Goal: Task Accomplishment & Management: Manage account settings

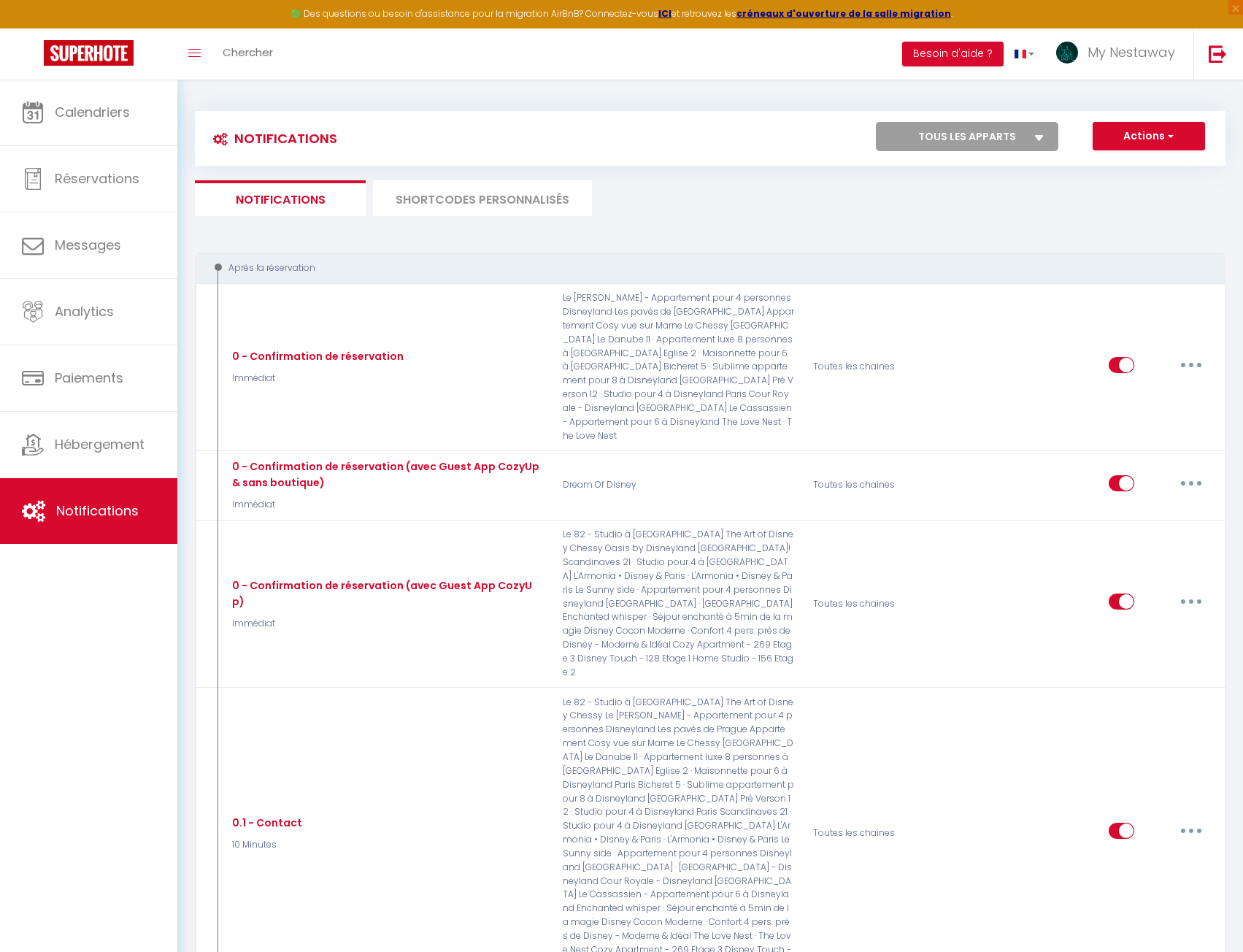
click at [449, 206] on li "SHORTCODES PERSONNALISÉS" at bounding box center [482, 197] width 219 height 35
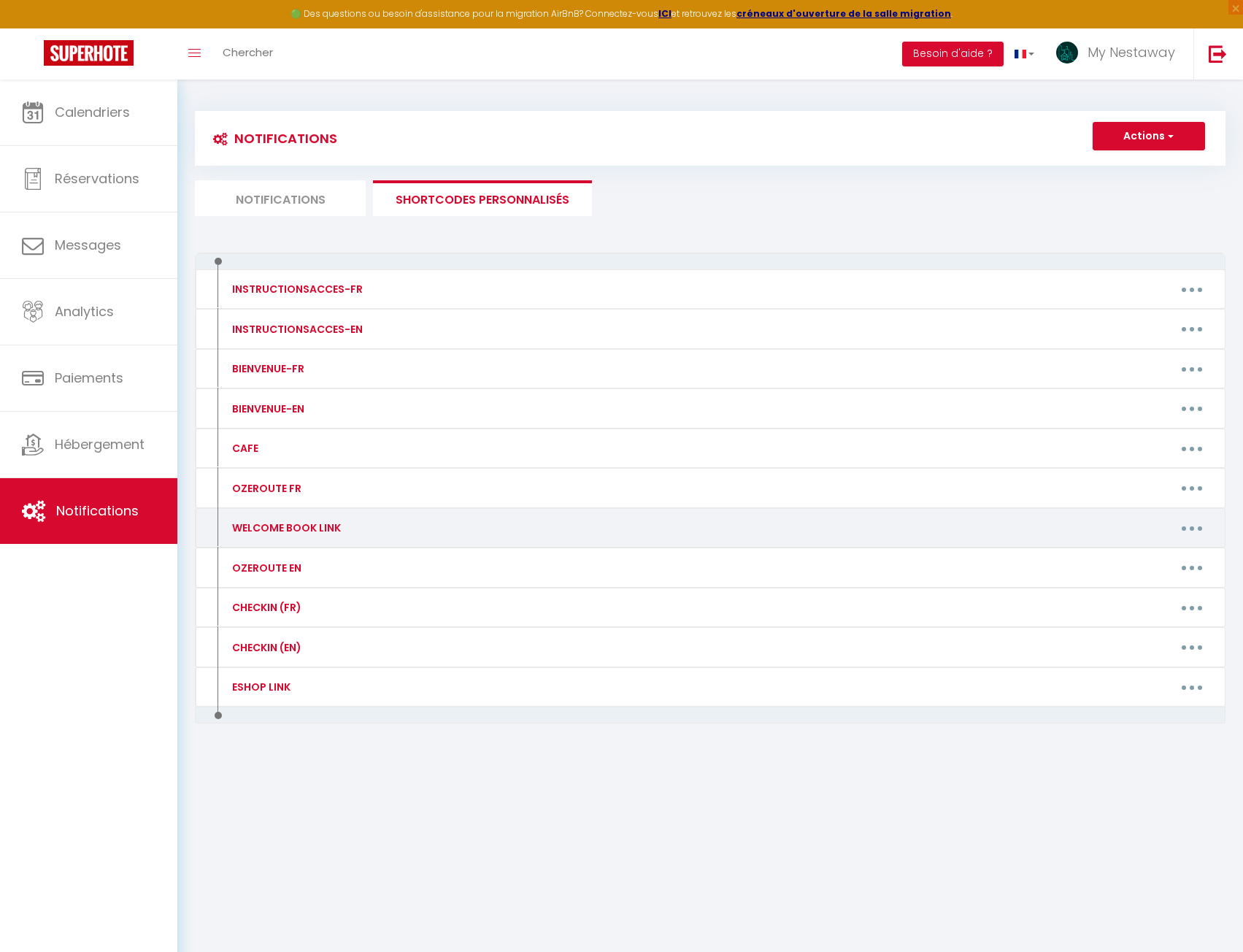
click at [1185, 524] on button "button" at bounding box center [1192, 528] width 41 height 24
click at [1135, 562] on link "Editer" at bounding box center [1154, 561] width 108 height 25
type input "WELCOME BOOK LINK"
type textarea "!! Suite à une maintenance de nos systèmes, le guide d’accueil n’est pas dispon…"
type textarea "[URL][DOMAIN_NAME]"
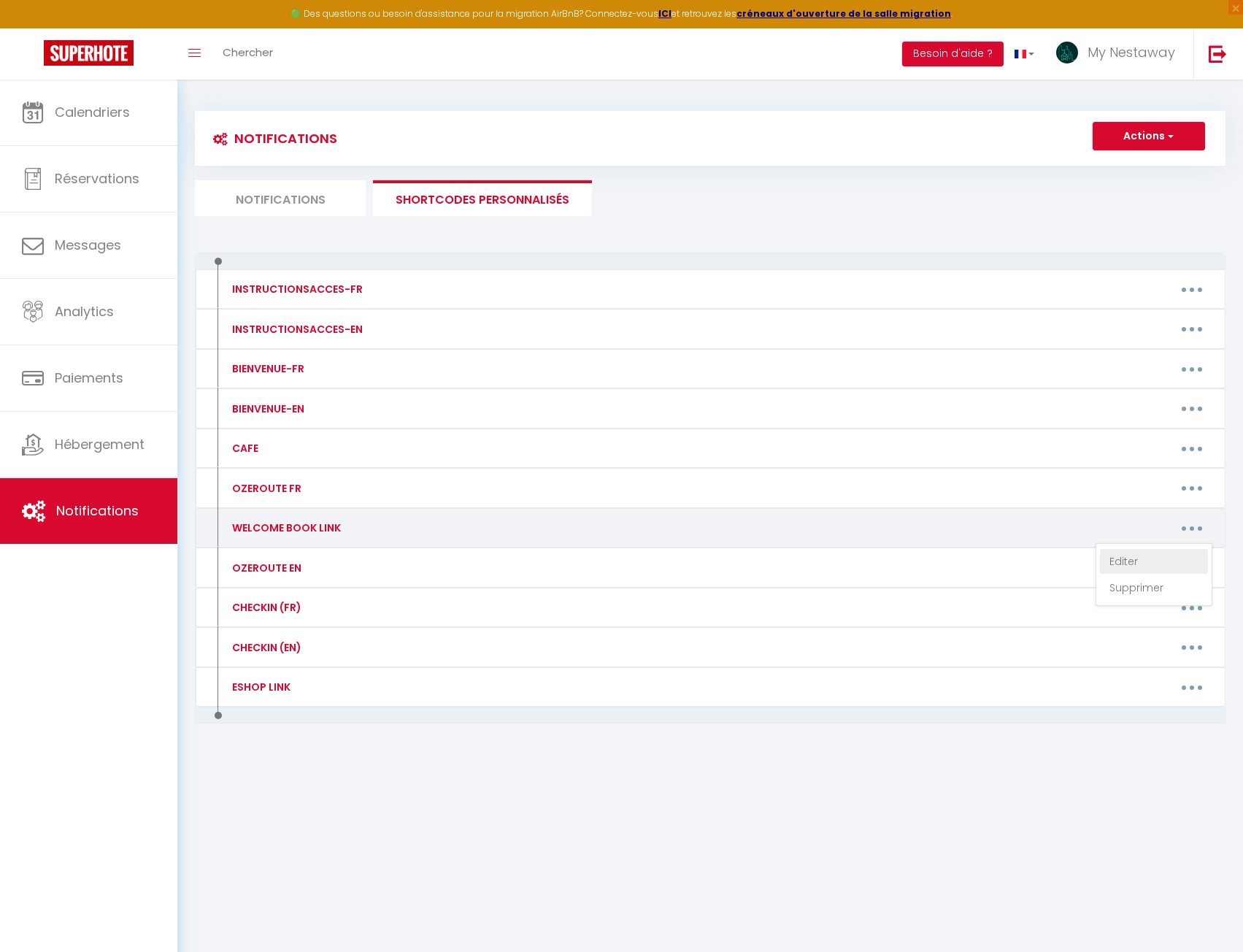
type textarea "[URL][DOMAIN_NAME]"
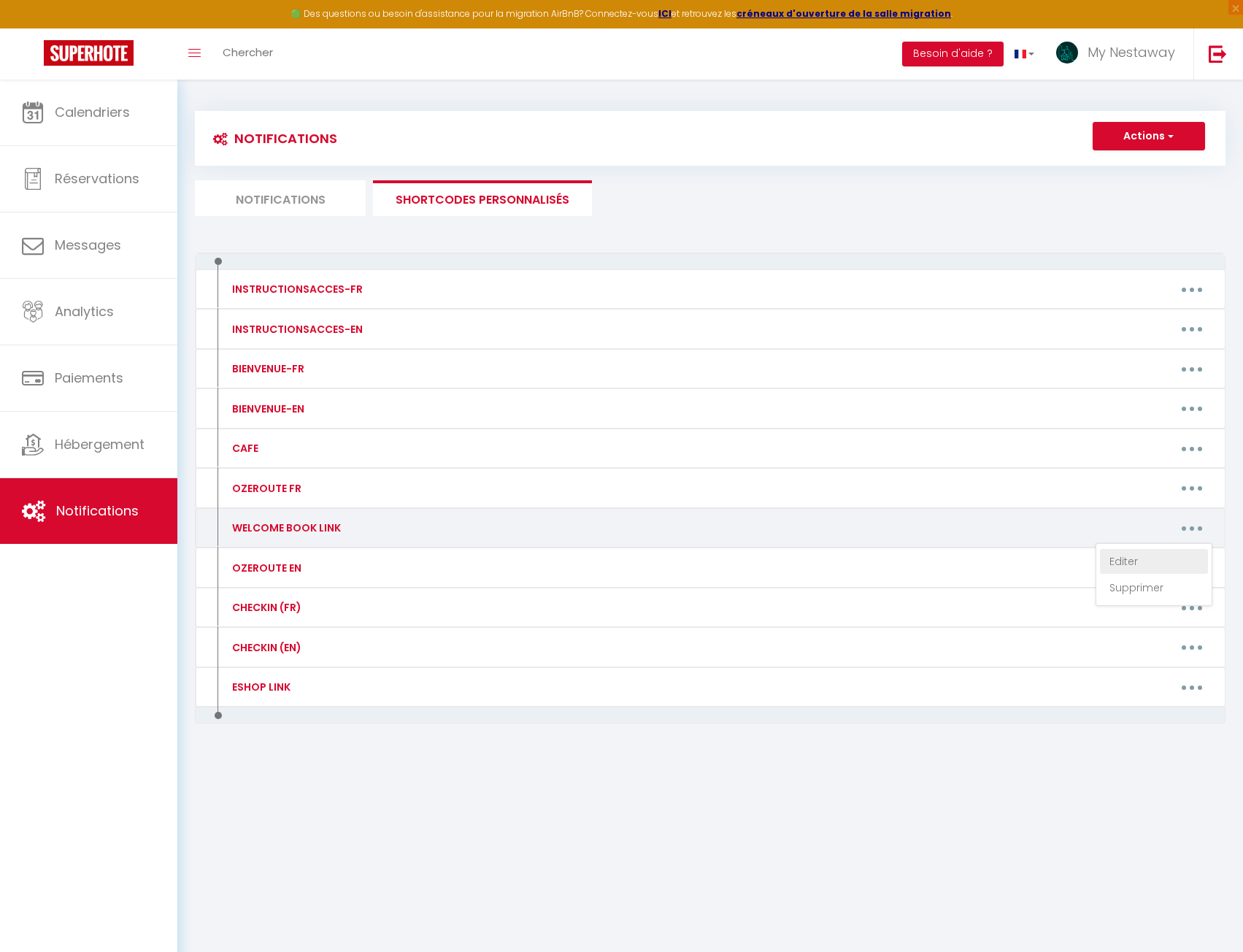
type textarea "[URL][DOMAIN_NAME]"
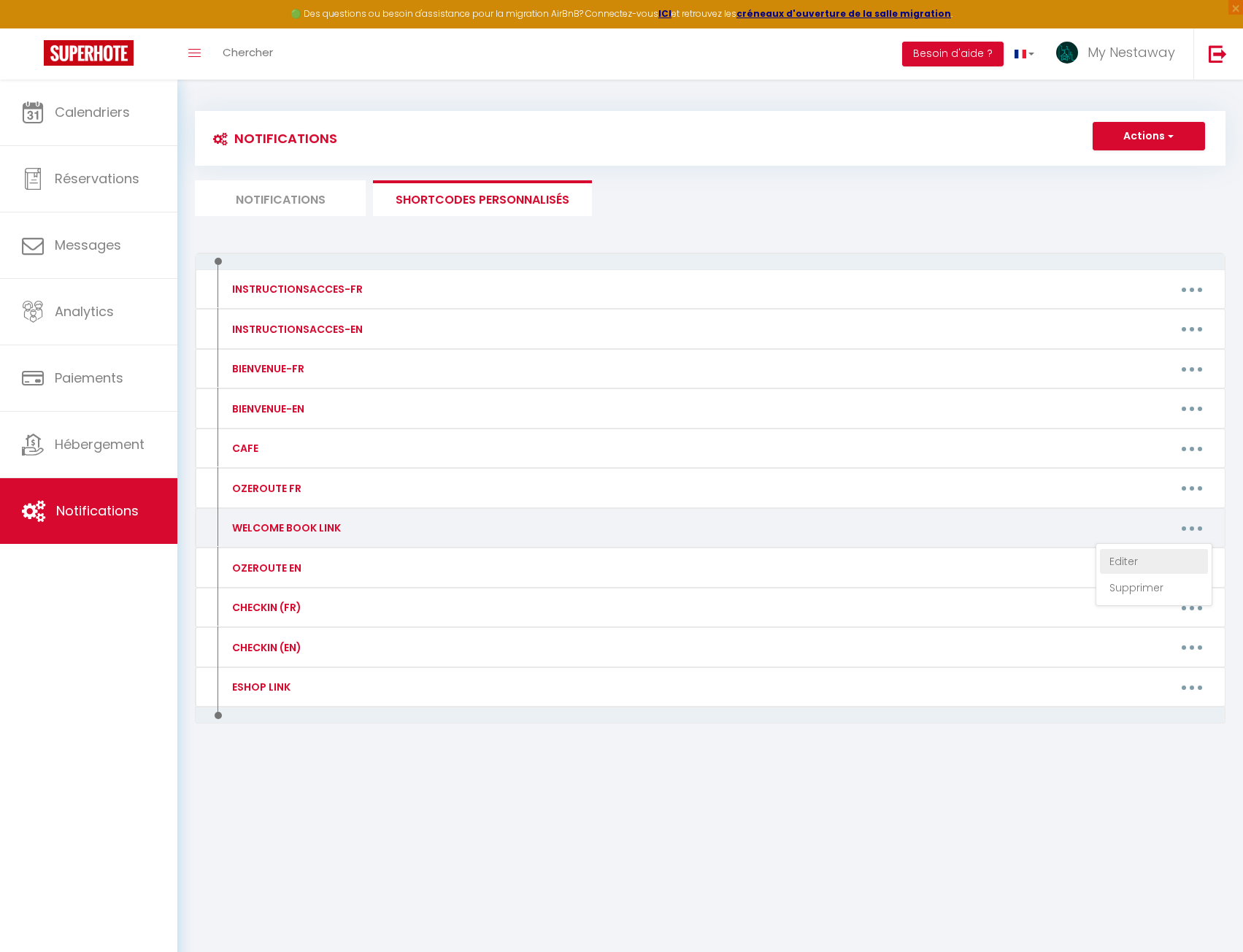
type textarea "[URL][DOMAIN_NAME]"
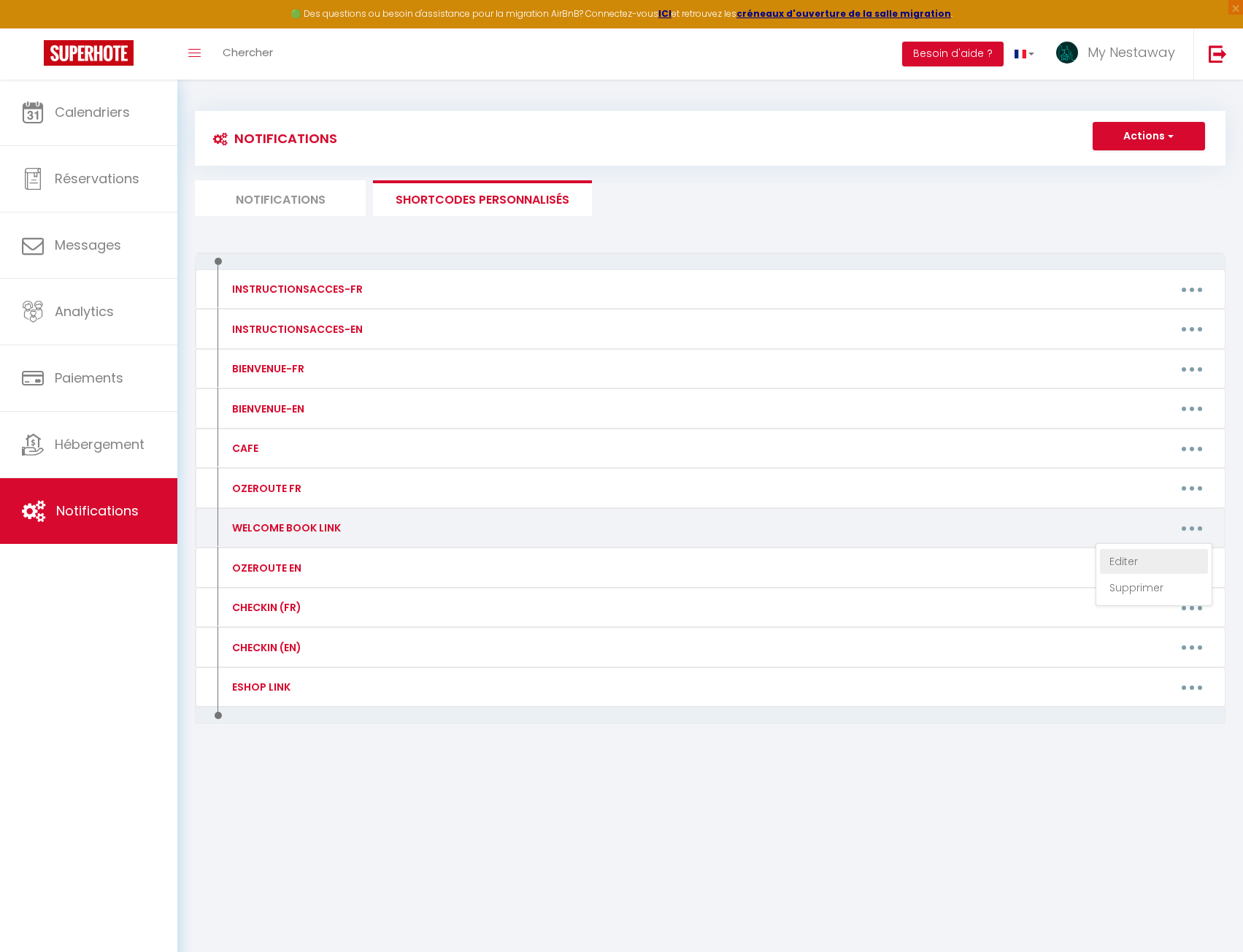
type textarea "[URL][DOMAIN_NAME]"
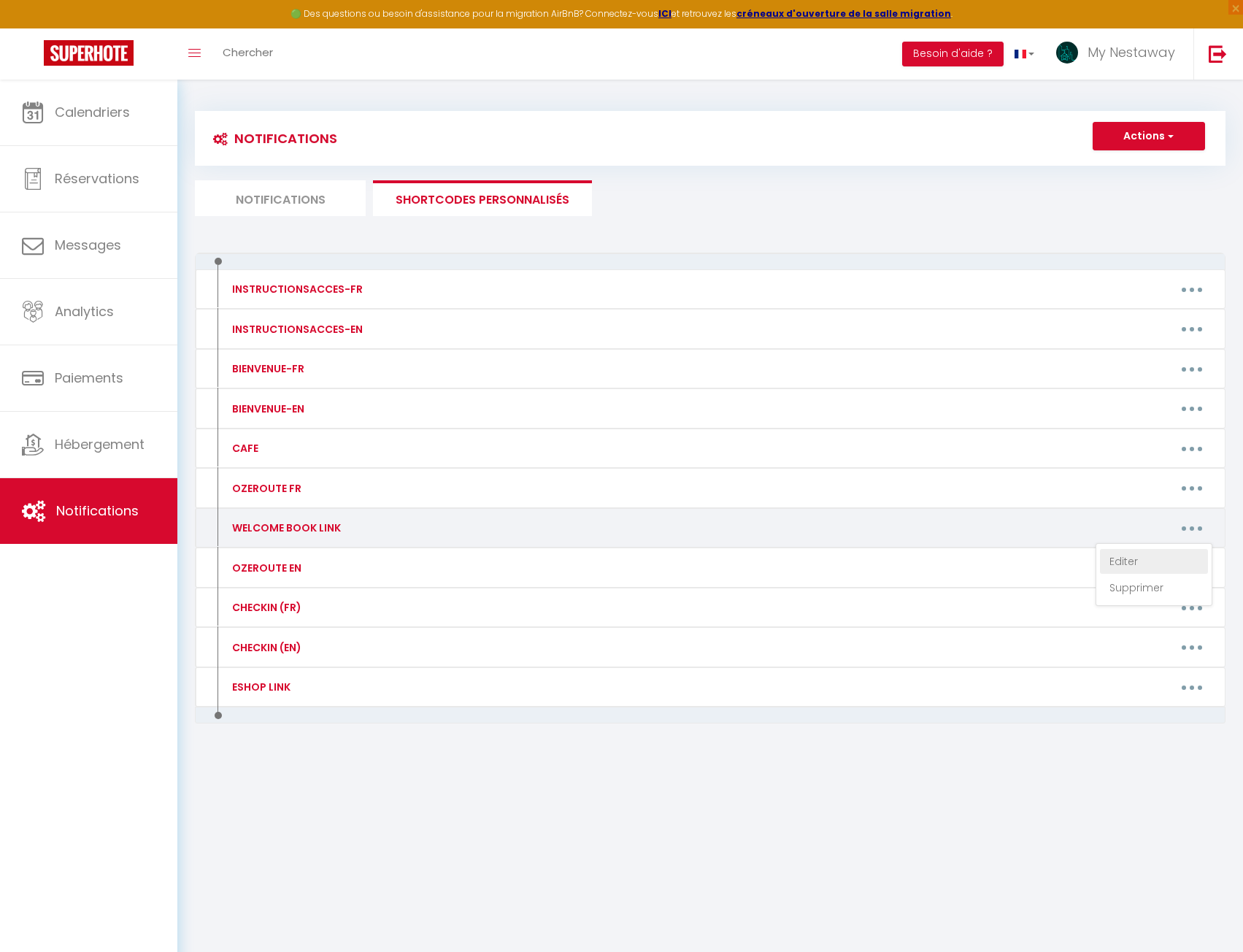
type textarea "[URL][DOMAIN_NAME]"
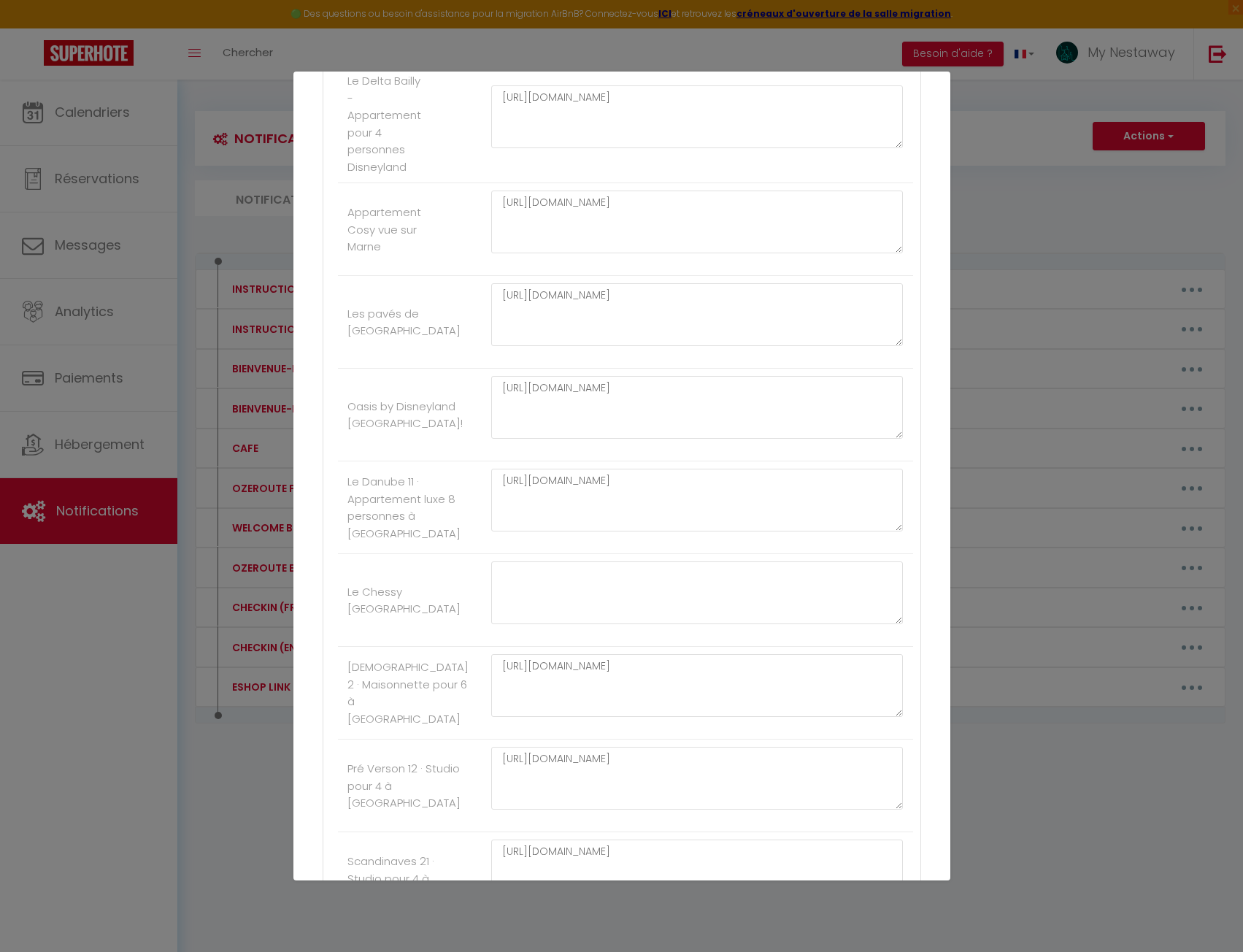
scroll to position [803, 0]
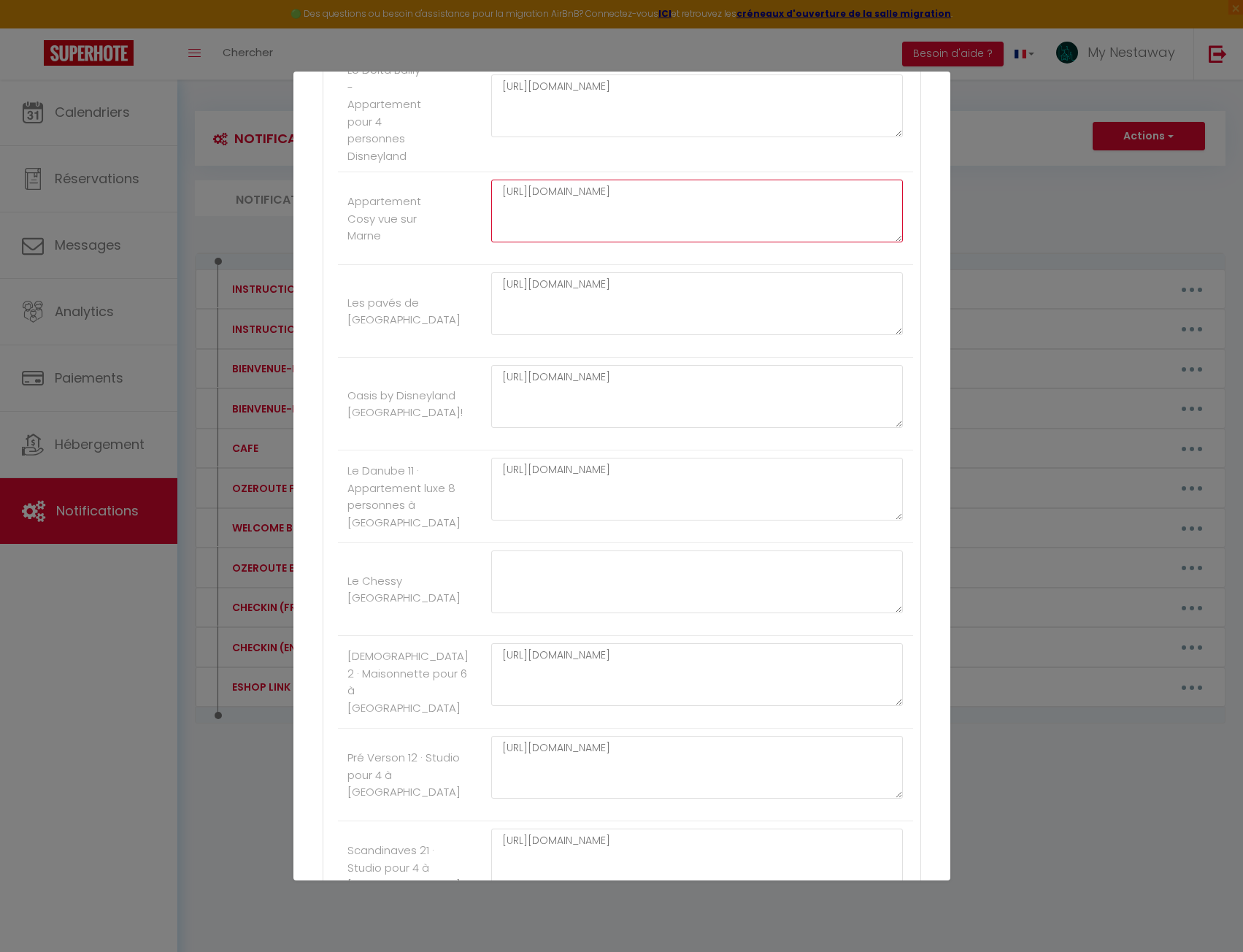
click at [561, 208] on textarea "[URL][DOMAIN_NAME]" at bounding box center [697, 211] width 413 height 63
paste textarea "[DOMAIN_NAME][URL]"
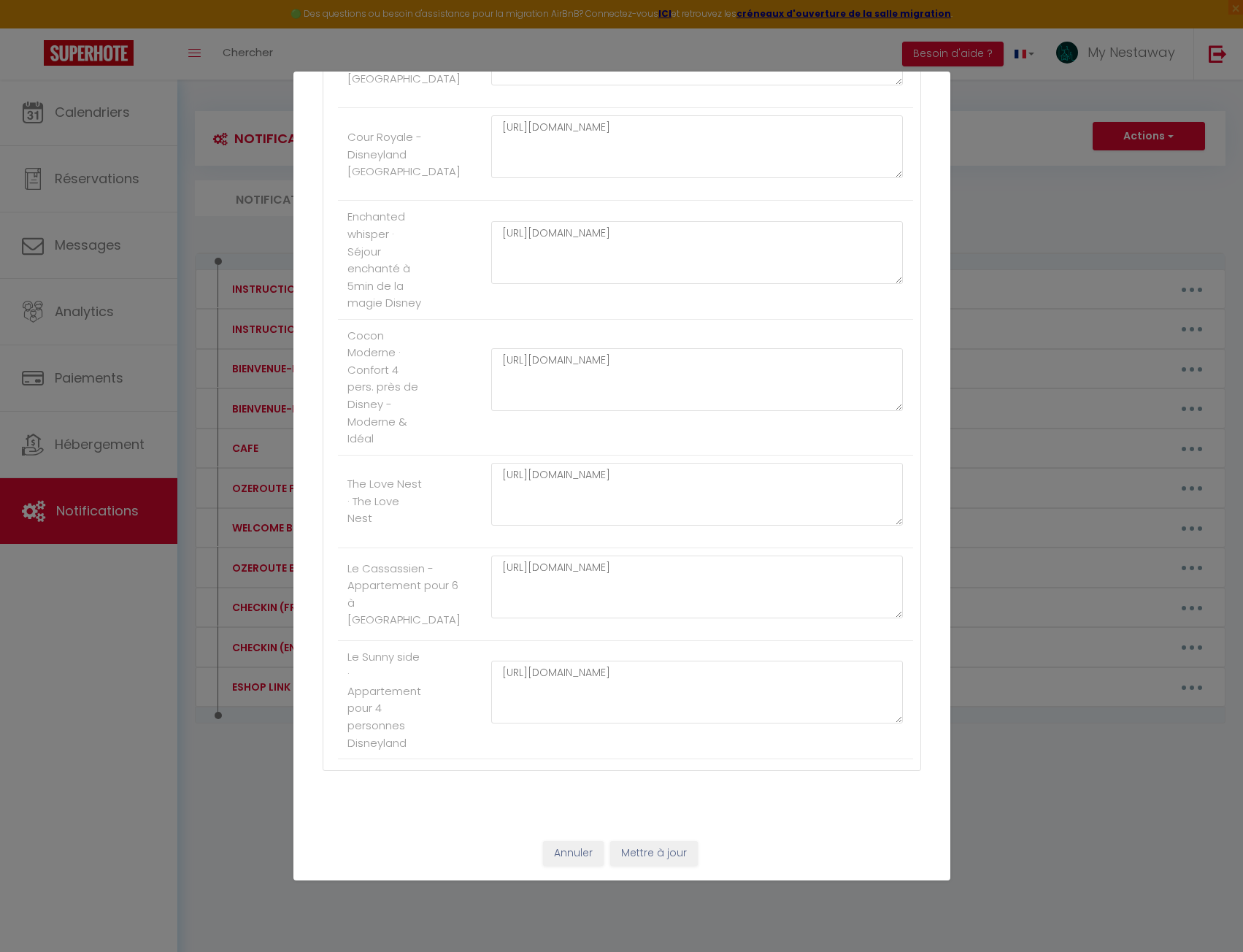
scroll to position [2091, 0]
type textarea "[URL][DOMAIN_NAME]"
click at [637, 855] on button "Mettre à jour" at bounding box center [654, 853] width 87 height 25
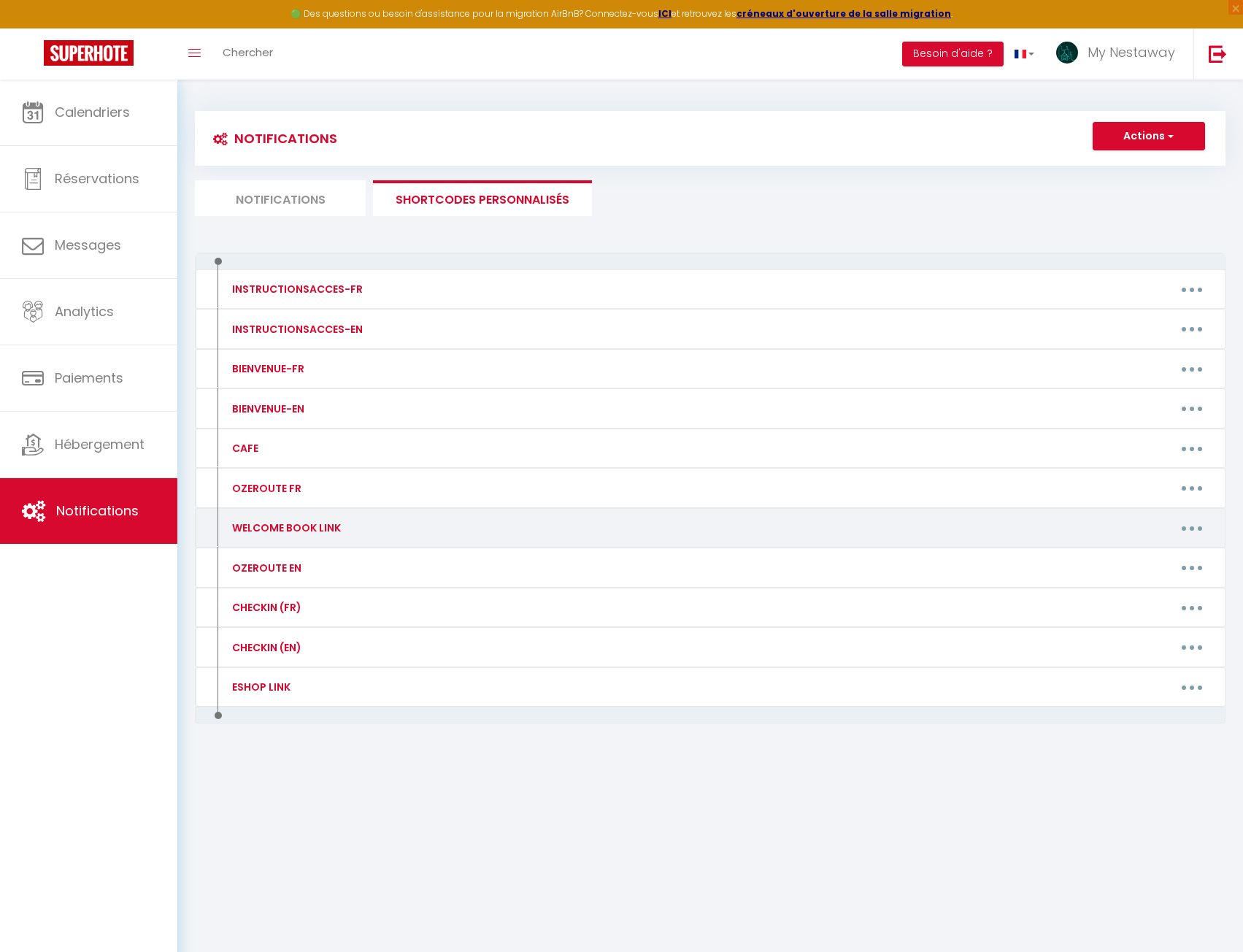
click at [1188, 531] on button "button" at bounding box center [1192, 528] width 41 height 24
click at [1166, 556] on link "Editer" at bounding box center [1154, 561] width 108 height 25
type input "WELCOME BOOK LINK"
type textarea "!! Suite à une maintenance de nos systèmes, le guide d’accueil n’est pas dispon…"
type textarea "[URL][DOMAIN_NAME]"
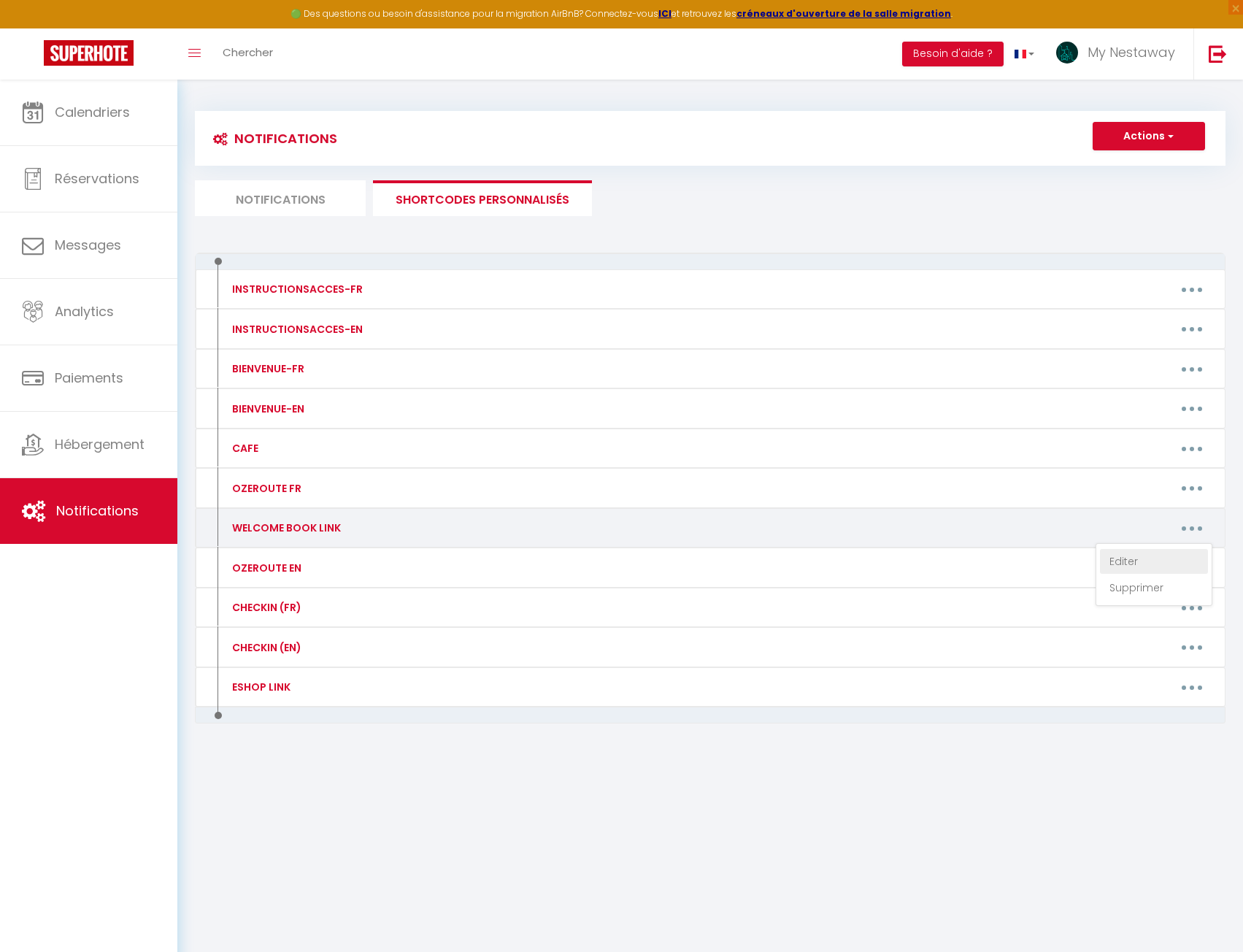
type textarea "[URL][DOMAIN_NAME]"
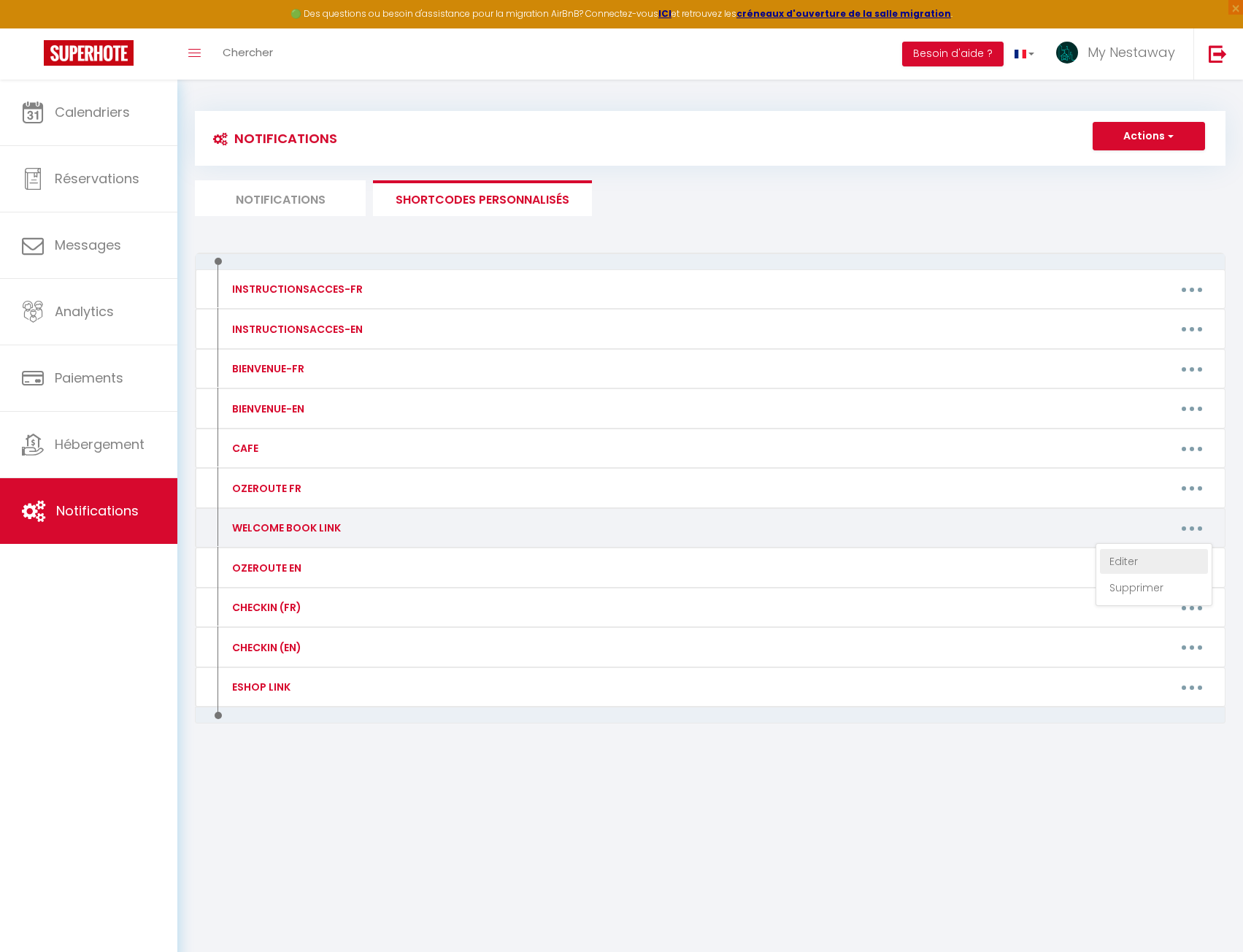
type textarea "[URL][DOMAIN_NAME]"
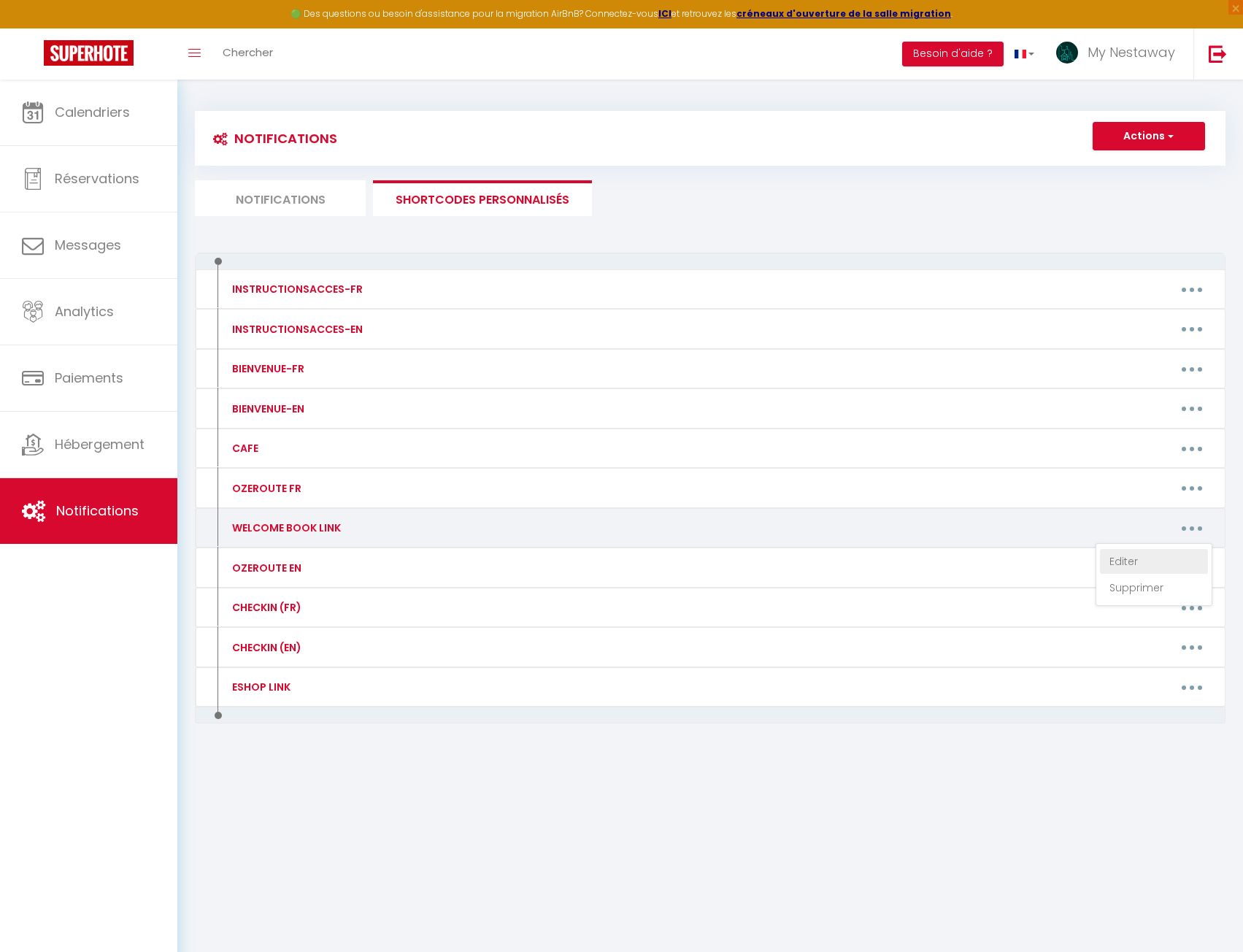
type textarea "[URL][DOMAIN_NAME]"
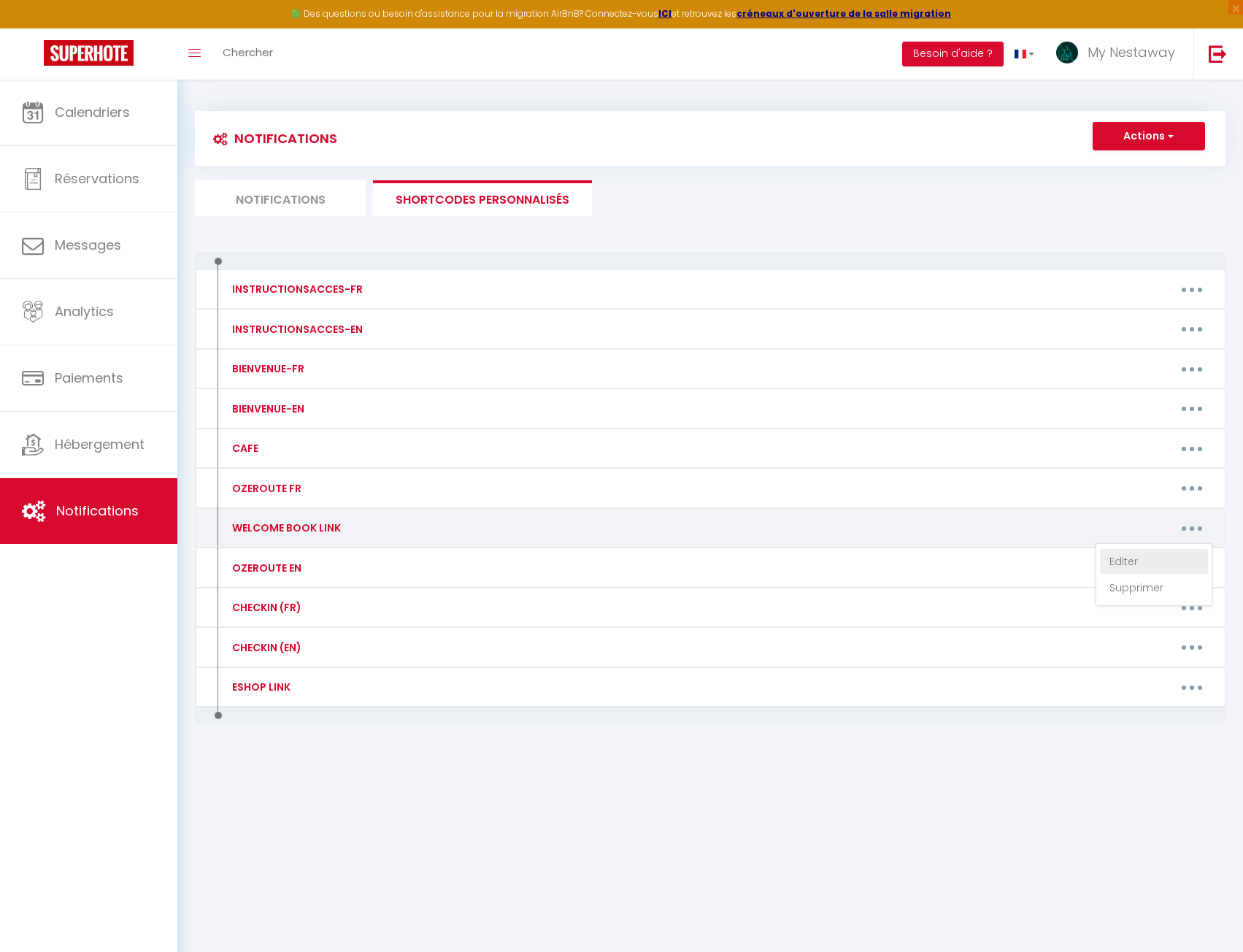
type textarea "[URL][DOMAIN_NAME]"
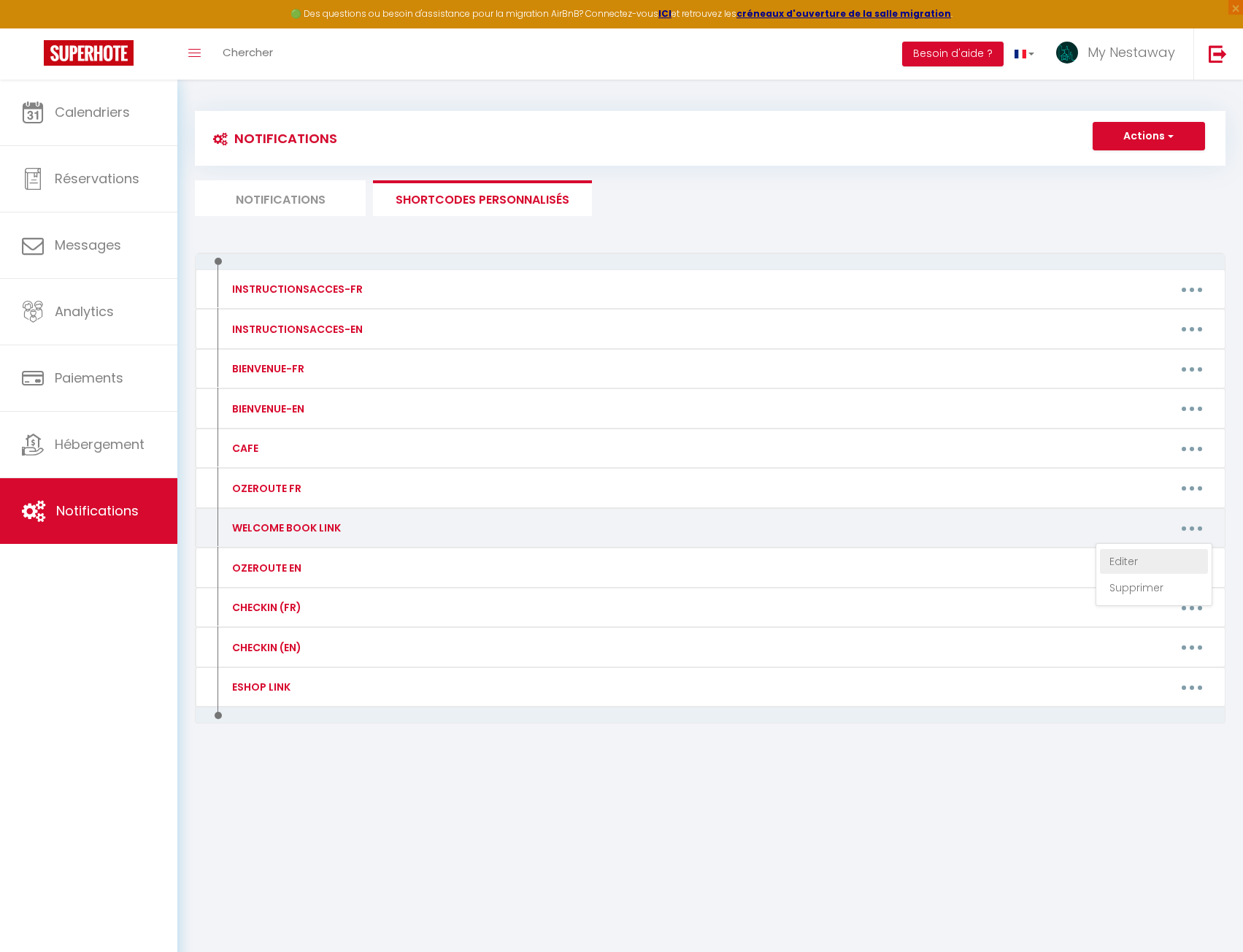
type textarea "[URL][DOMAIN_NAME]"
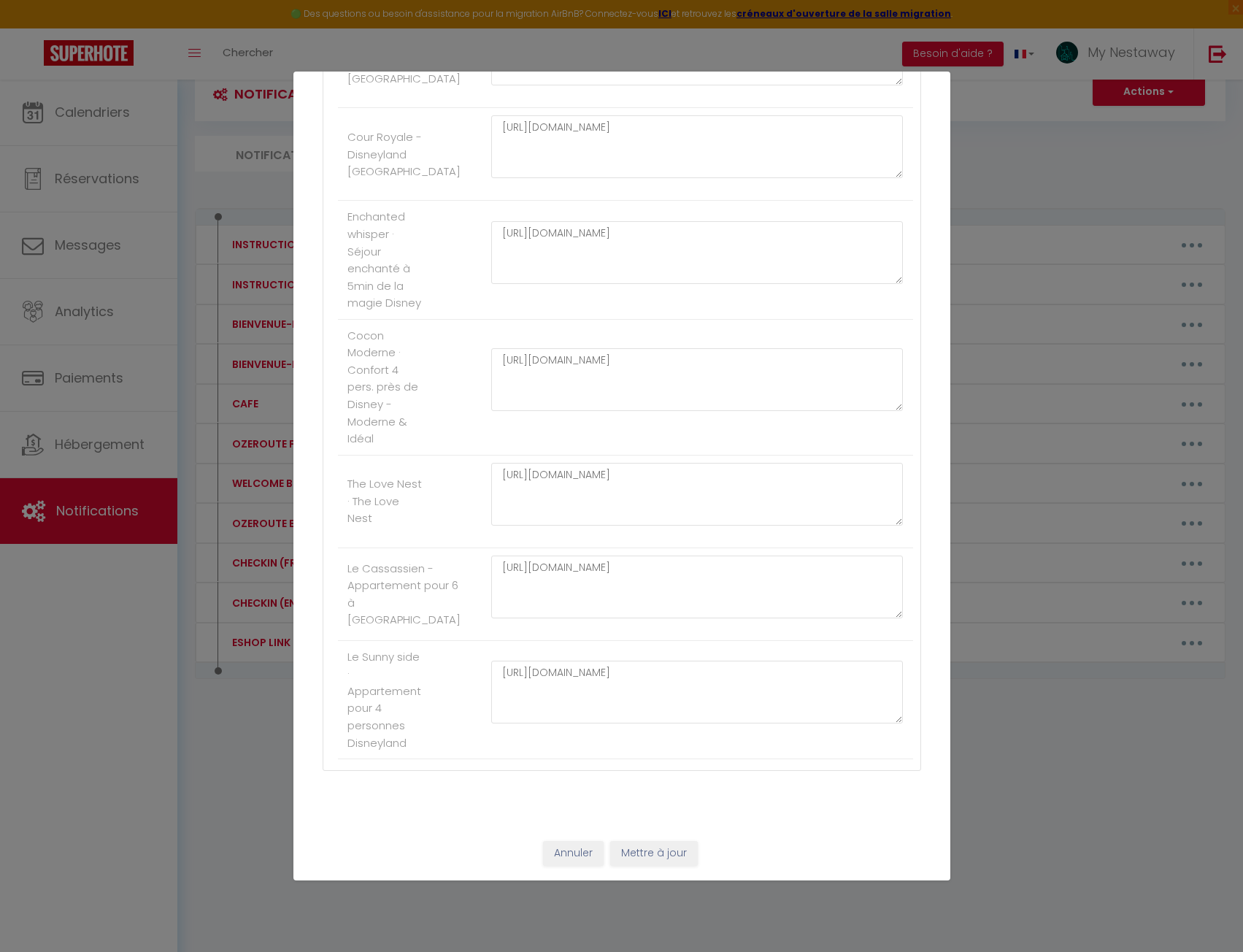
scroll to position [80, 0]
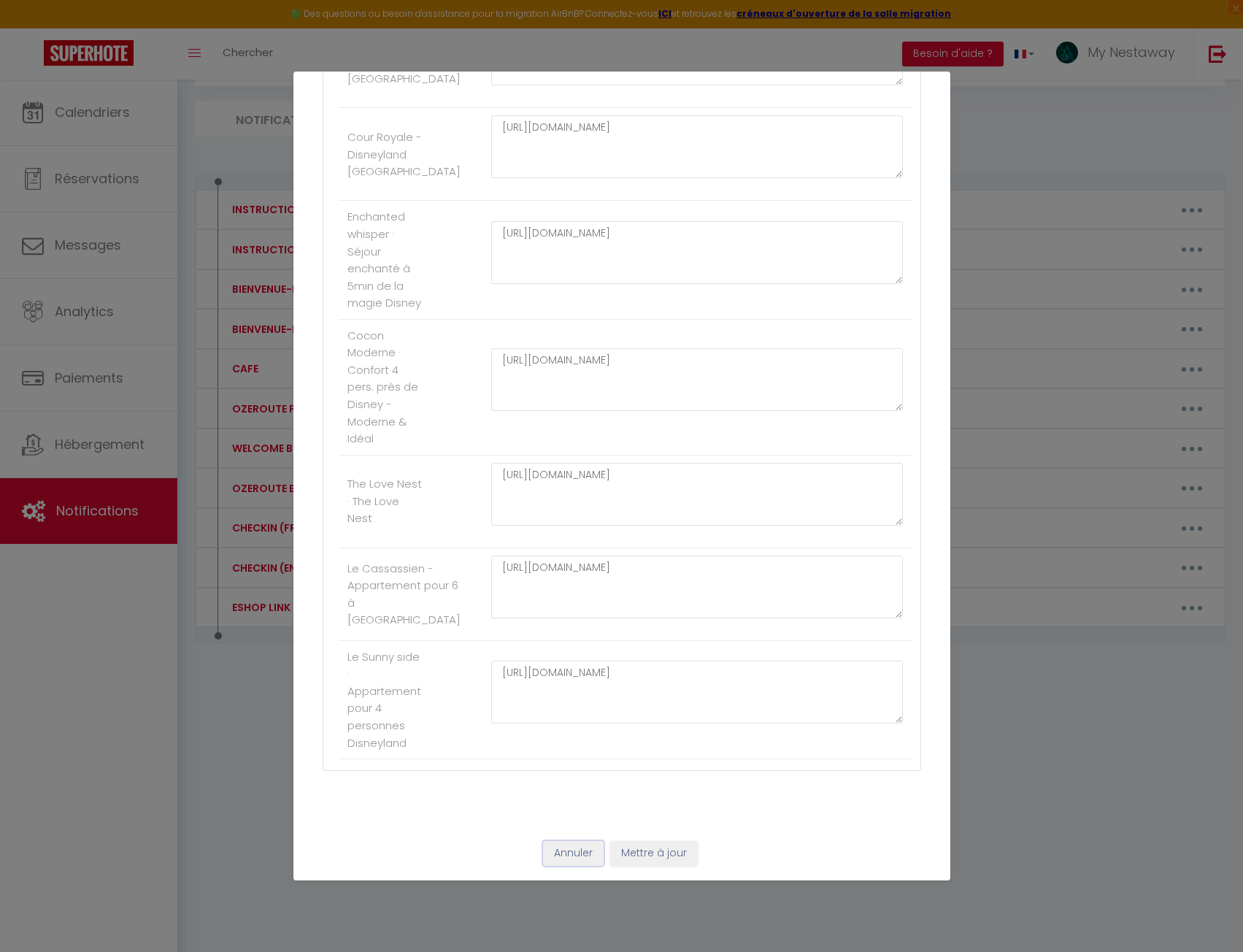
click at [562, 857] on button "Annuler" at bounding box center [573, 853] width 61 height 25
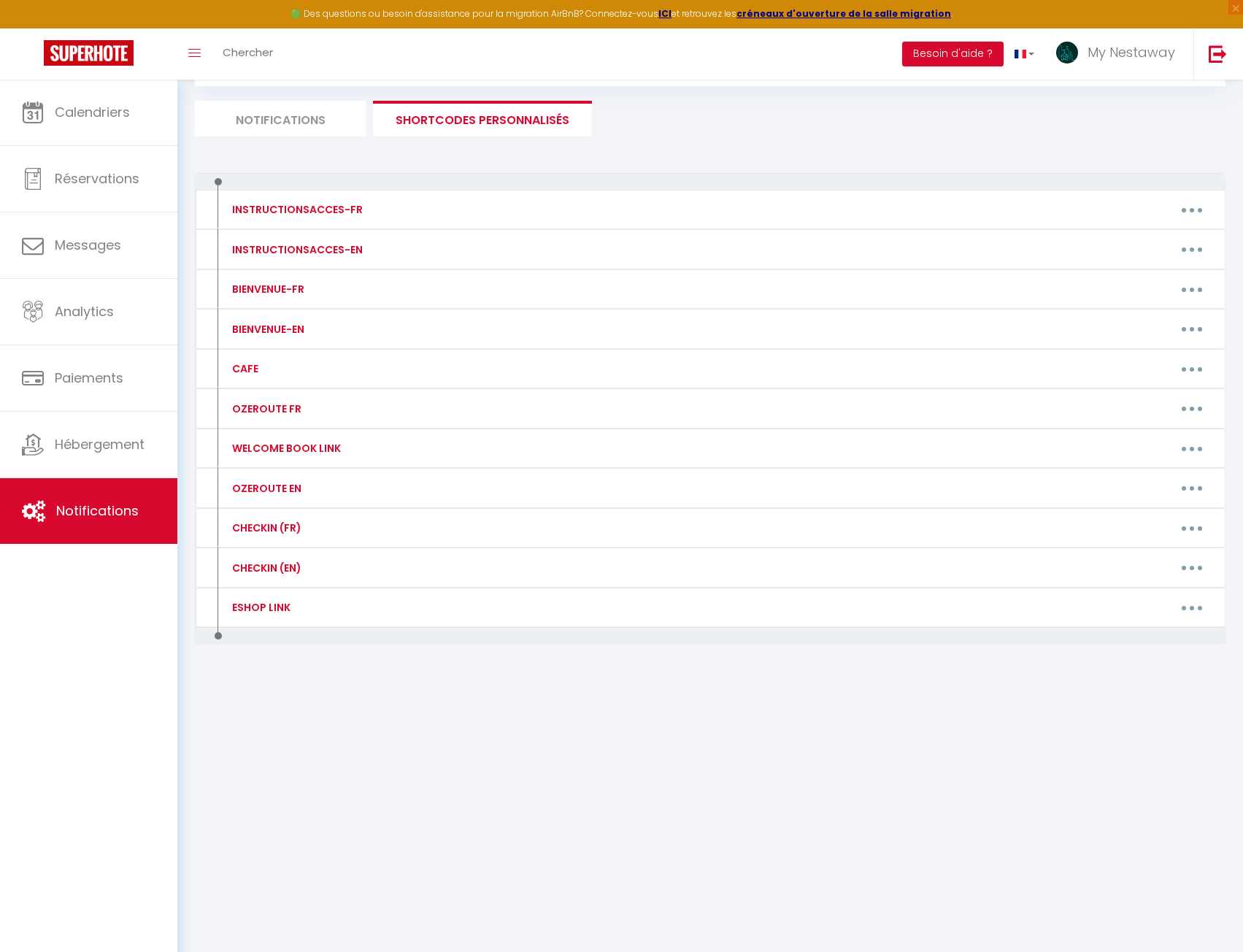
click at [294, 125] on li "Notifications" at bounding box center [280, 118] width 171 height 35
select select
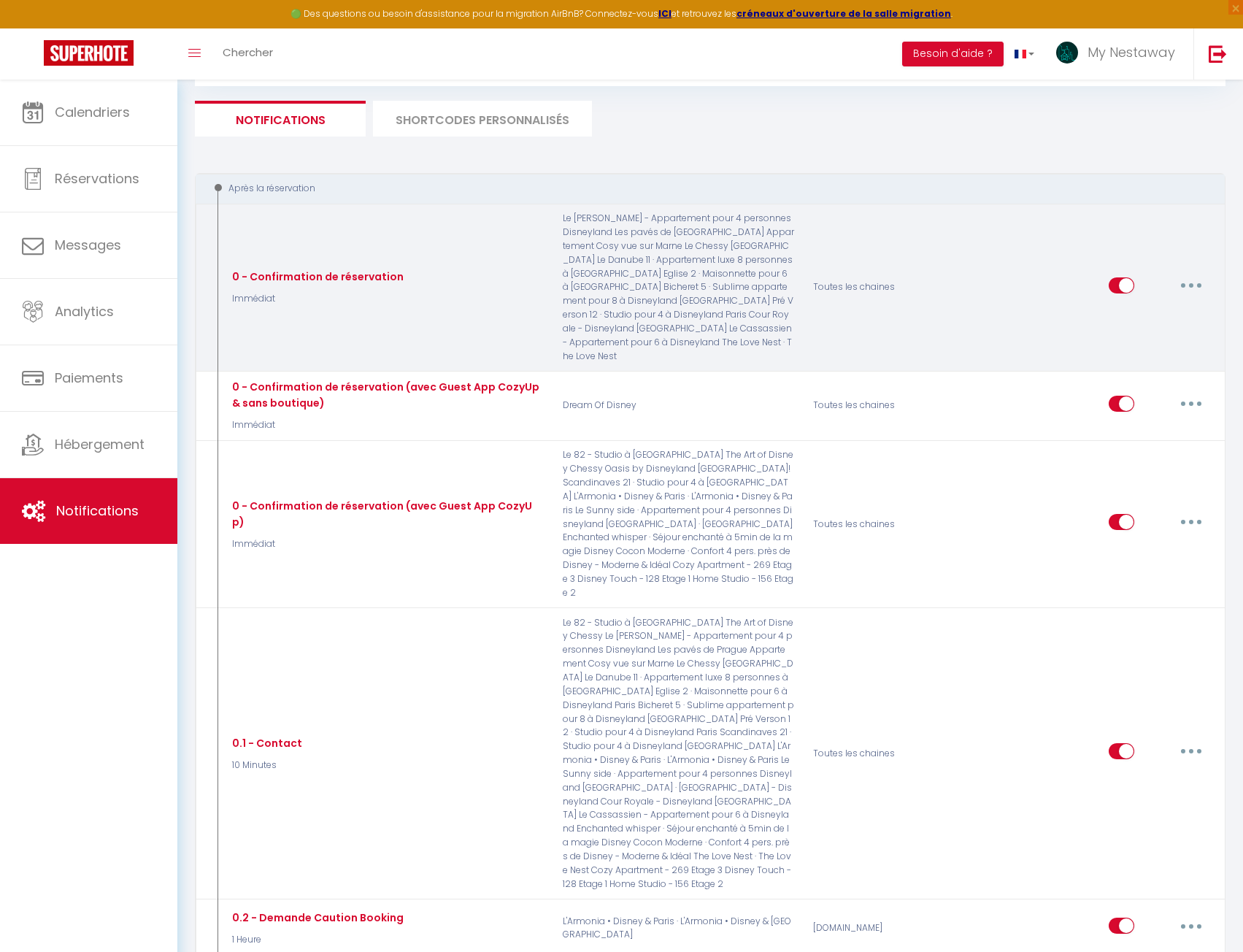
click at [1195, 274] on button "button" at bounding box center [1191, 286] width 41 height 24
click at [1166, 306] on link "Editer" at bounding box center [1153, 317] width 108 height 25
type input "0 - Confirmation de réservation"
checkbox input "false"
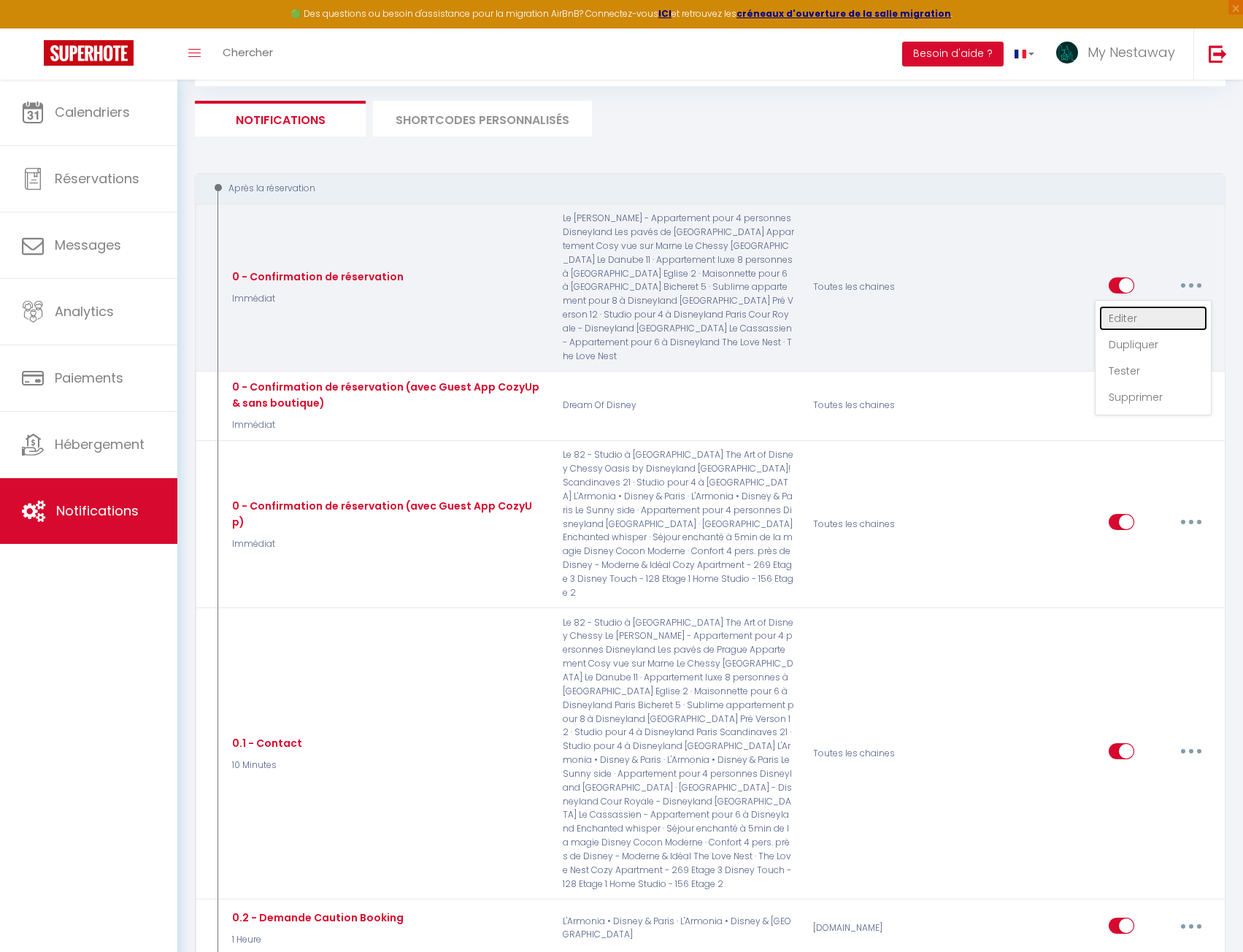
checkbox input "false"
checkbox input "true"
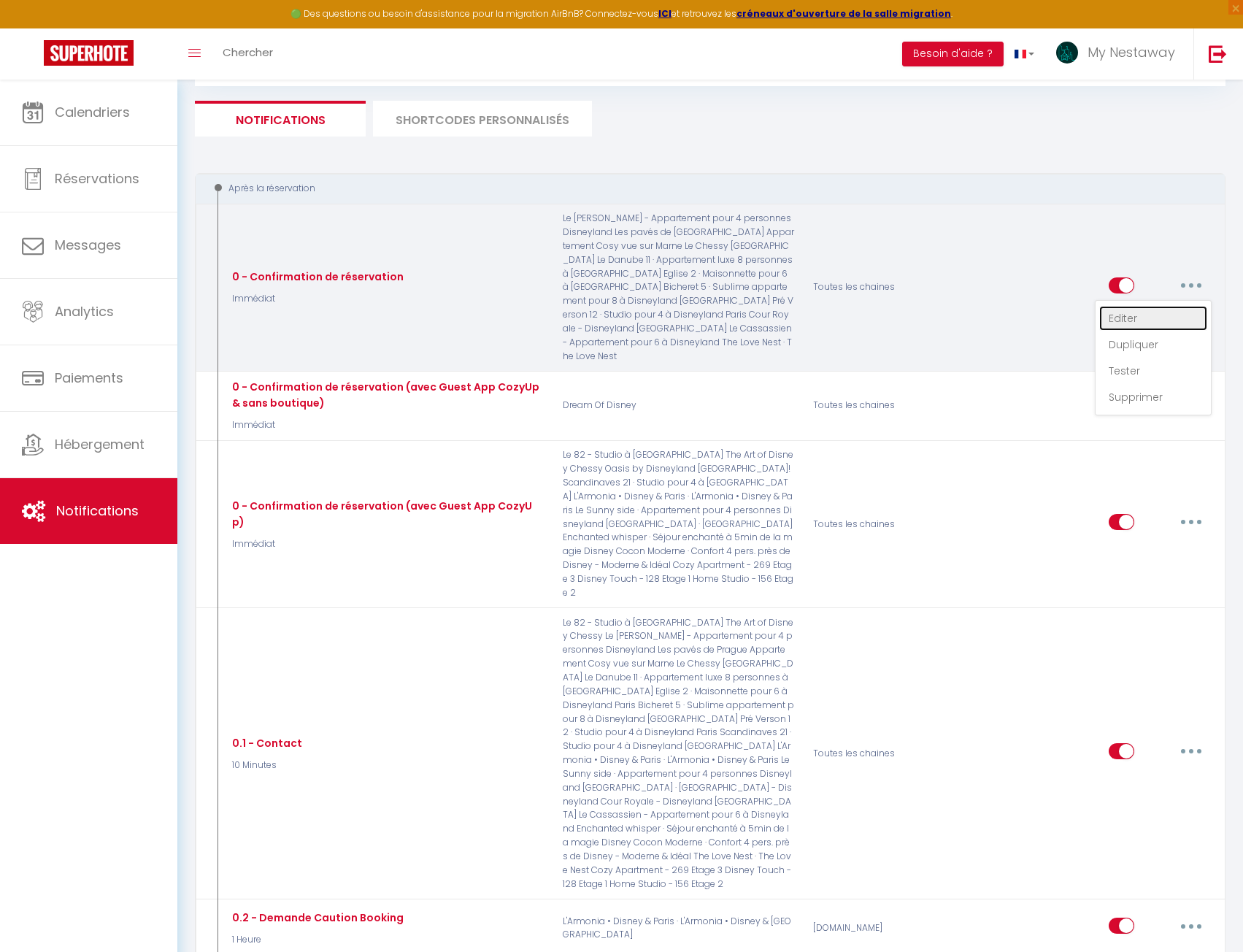
checkbox input "true"
checkbox input "false"
checkbox input "true"
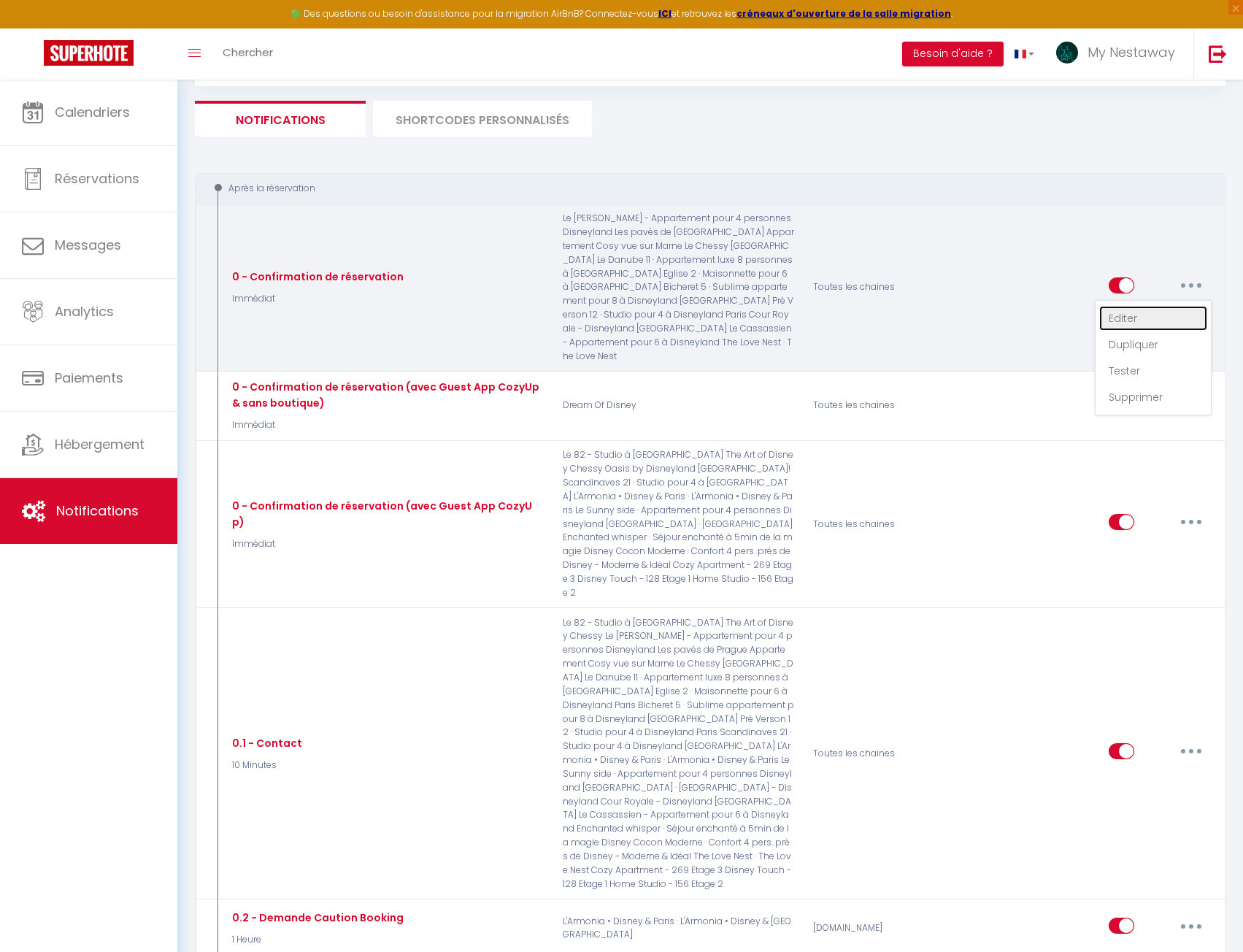
checkbox input "true"
checkbox input "false"
checkbox input "true"
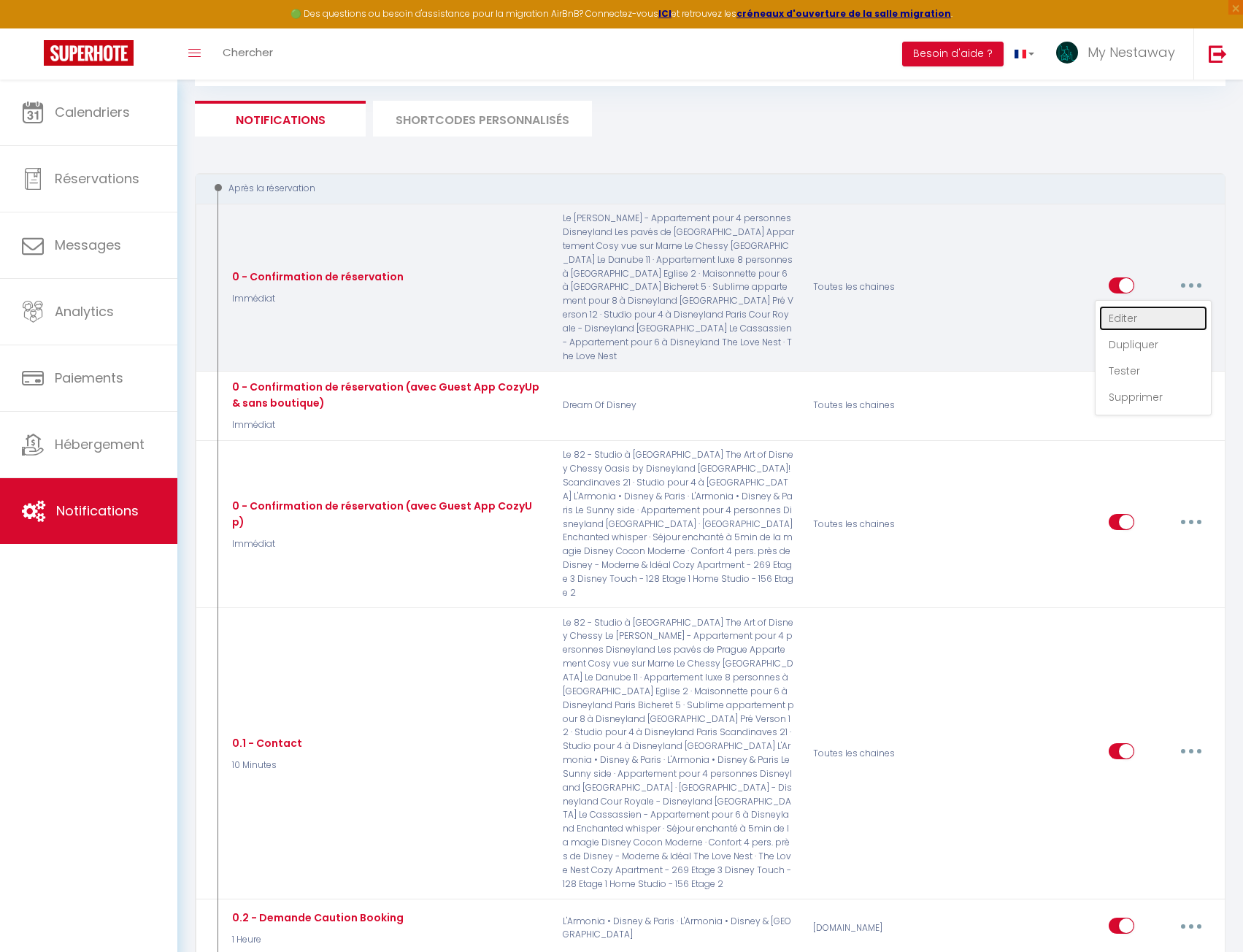
checkbox input "false"
checkbox input "true"
checkbox input "false"
checkbox input "true"
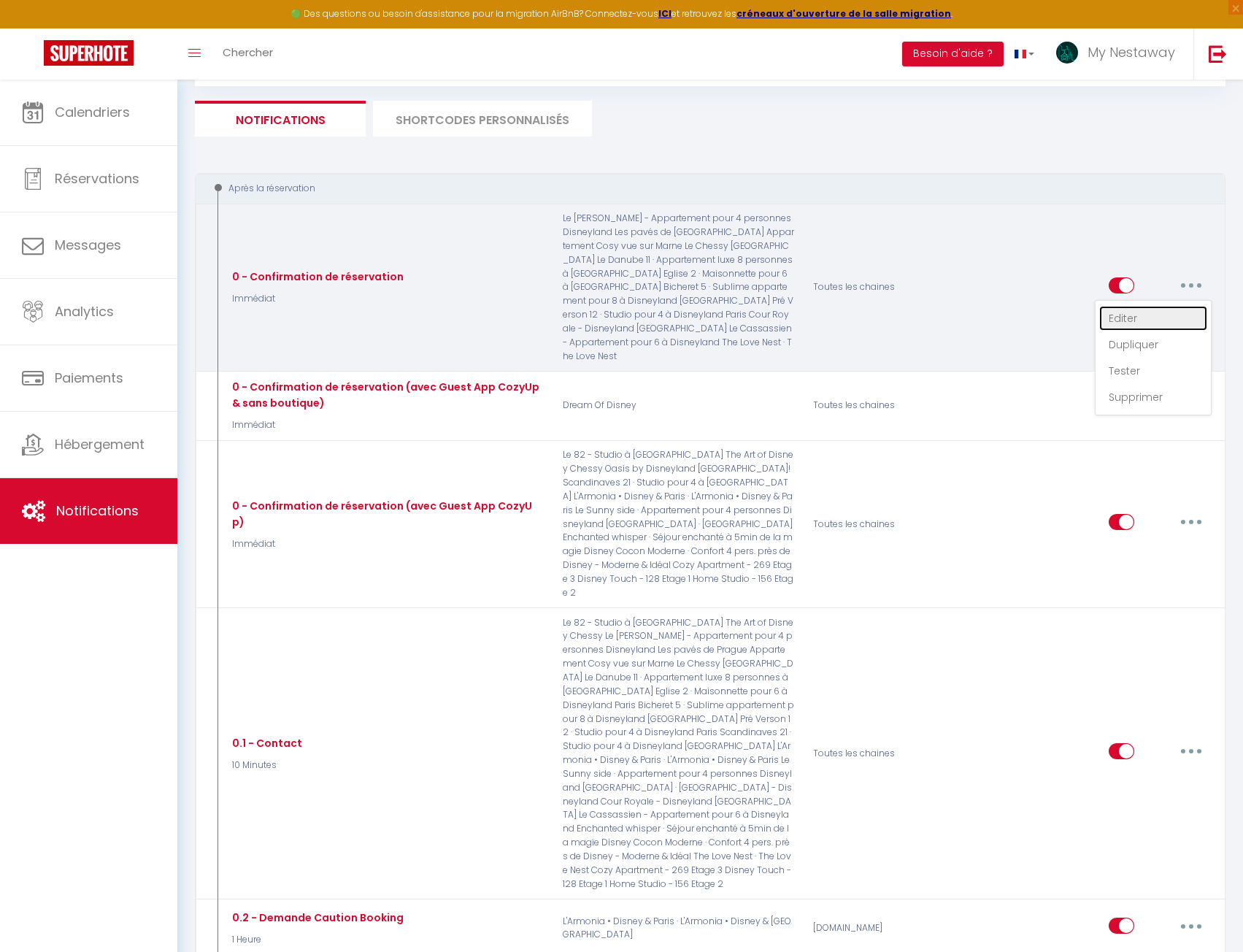
checkbox input "true"
checkbox input "false"
select select "Immédiat"
select select "if_booking_is_paid"
checkbox input "true"
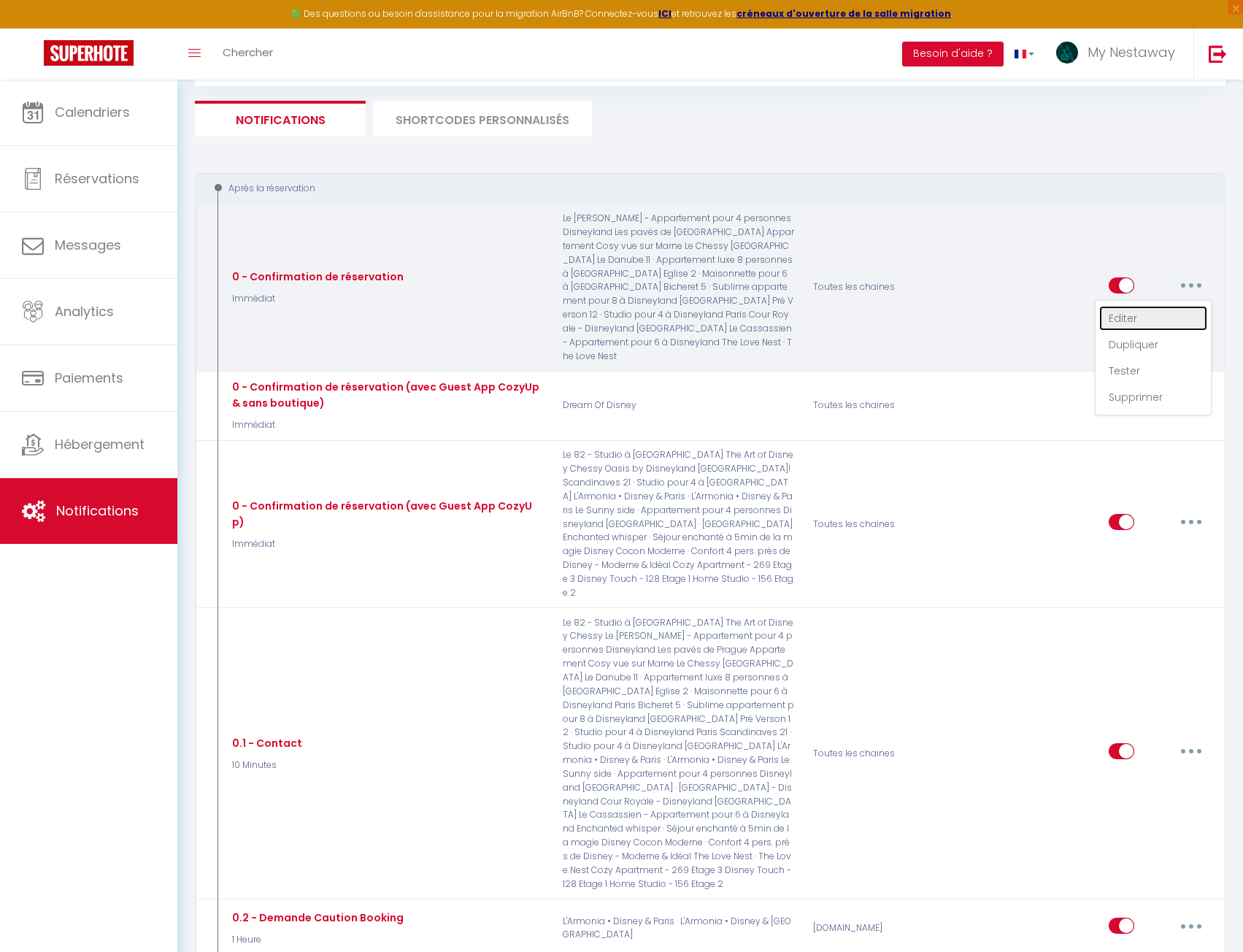
checkbox input "false"
radio input "true"
type input "Merci pour votre réservation"
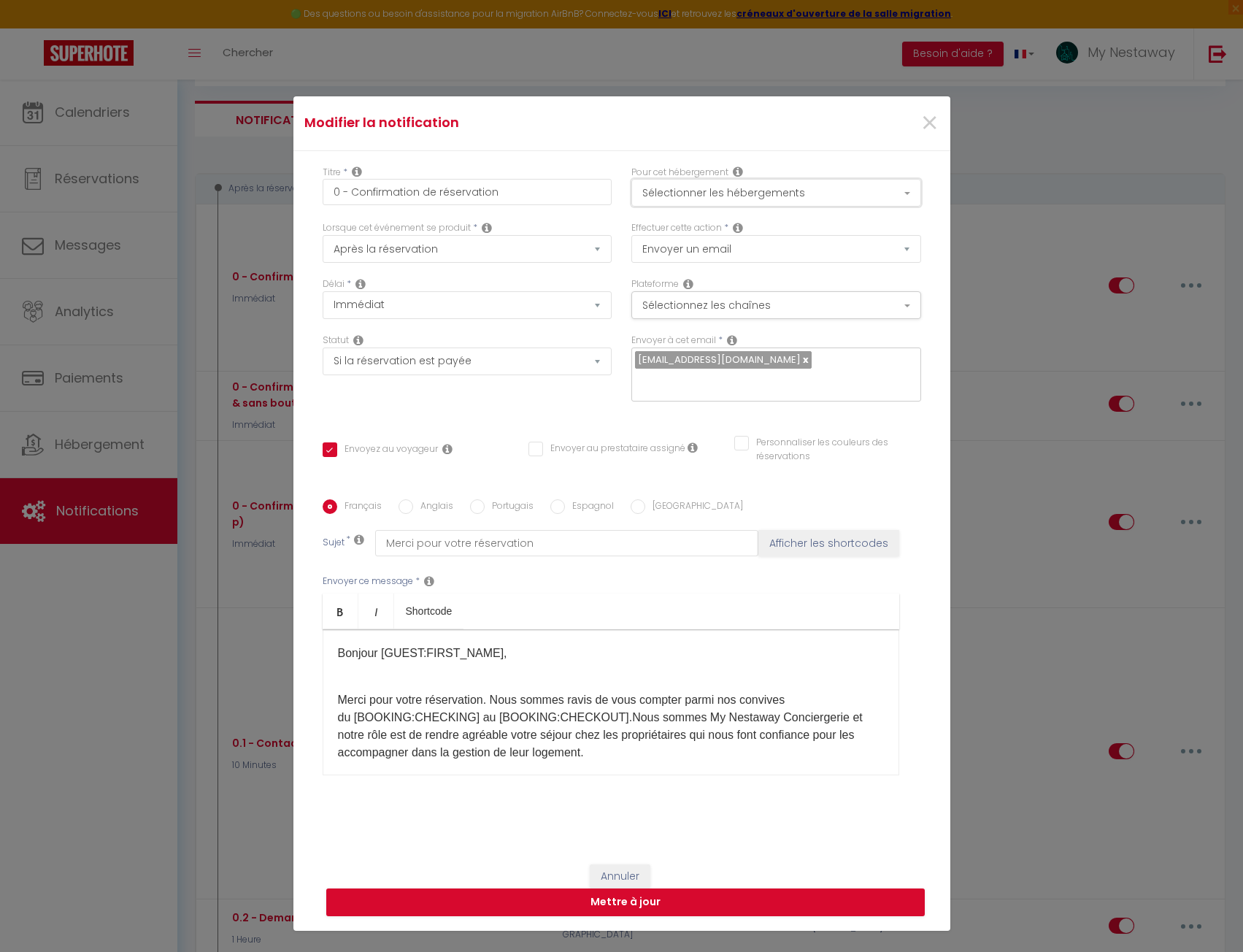
click at [793, 184] on button "Sélectionner les hébergements" at bounding box center [777, 193] width 290 height 28
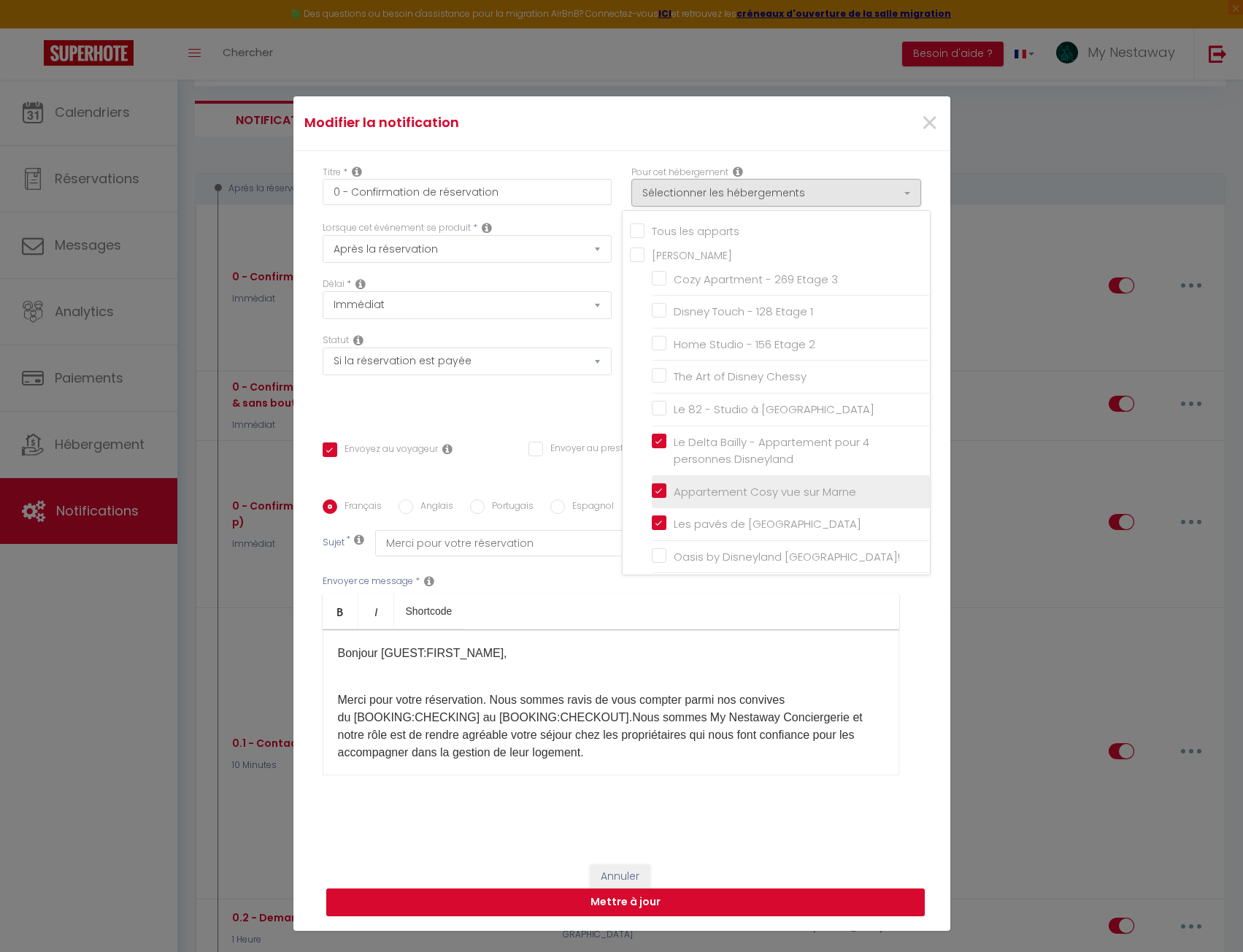
click at [652, 487] on input "Appartement Cosy vue sur Marne" at bounding box center [791, 492] width 278 height 15
checkbox input "false"
click at [754, 902] on button "Mettre à jour" at bounding box center [626, 902] width 598 height 28
checkbox input "true"
checkbox input "false"
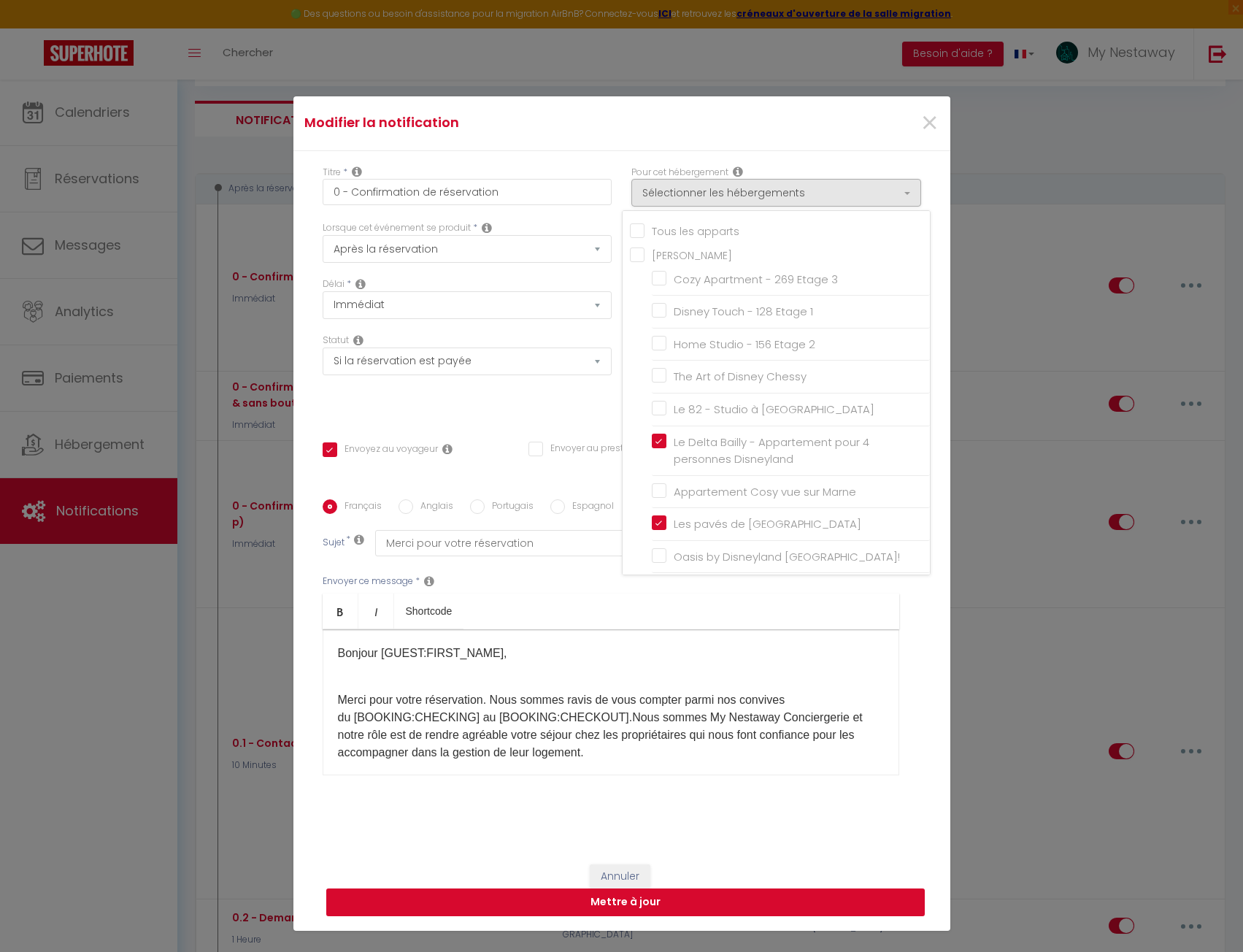
checkbox input "false"
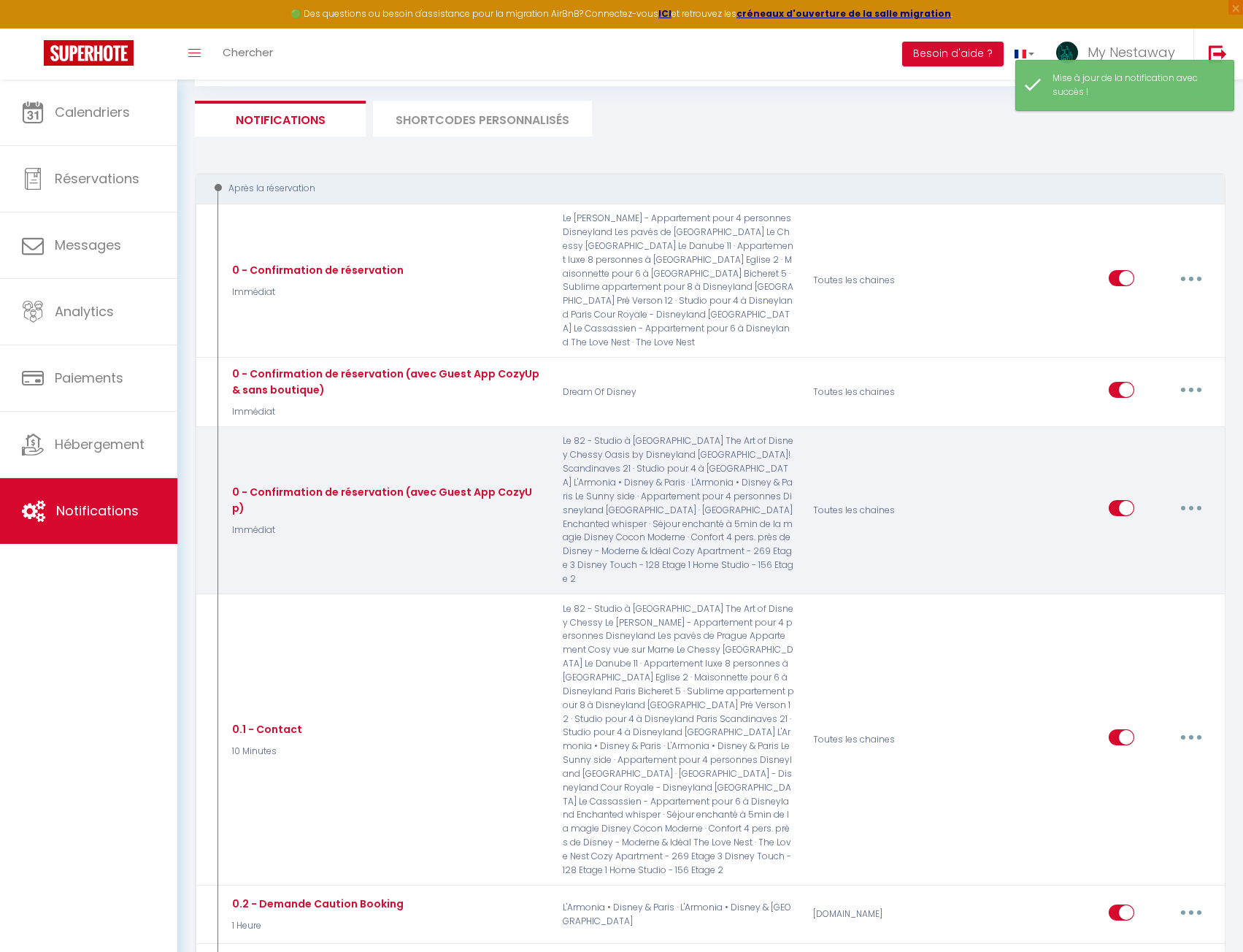
click at [1192, 506] on icon "button" at bounding box center [1191, 507] width 5 height 5
click at [1157, 529] on link "Editer" at bounding box center [1153, 541] width 108 height 25
type input "0 - Confirmation de réservation (avec Guest App CozyUp)"
checkbox input "true"
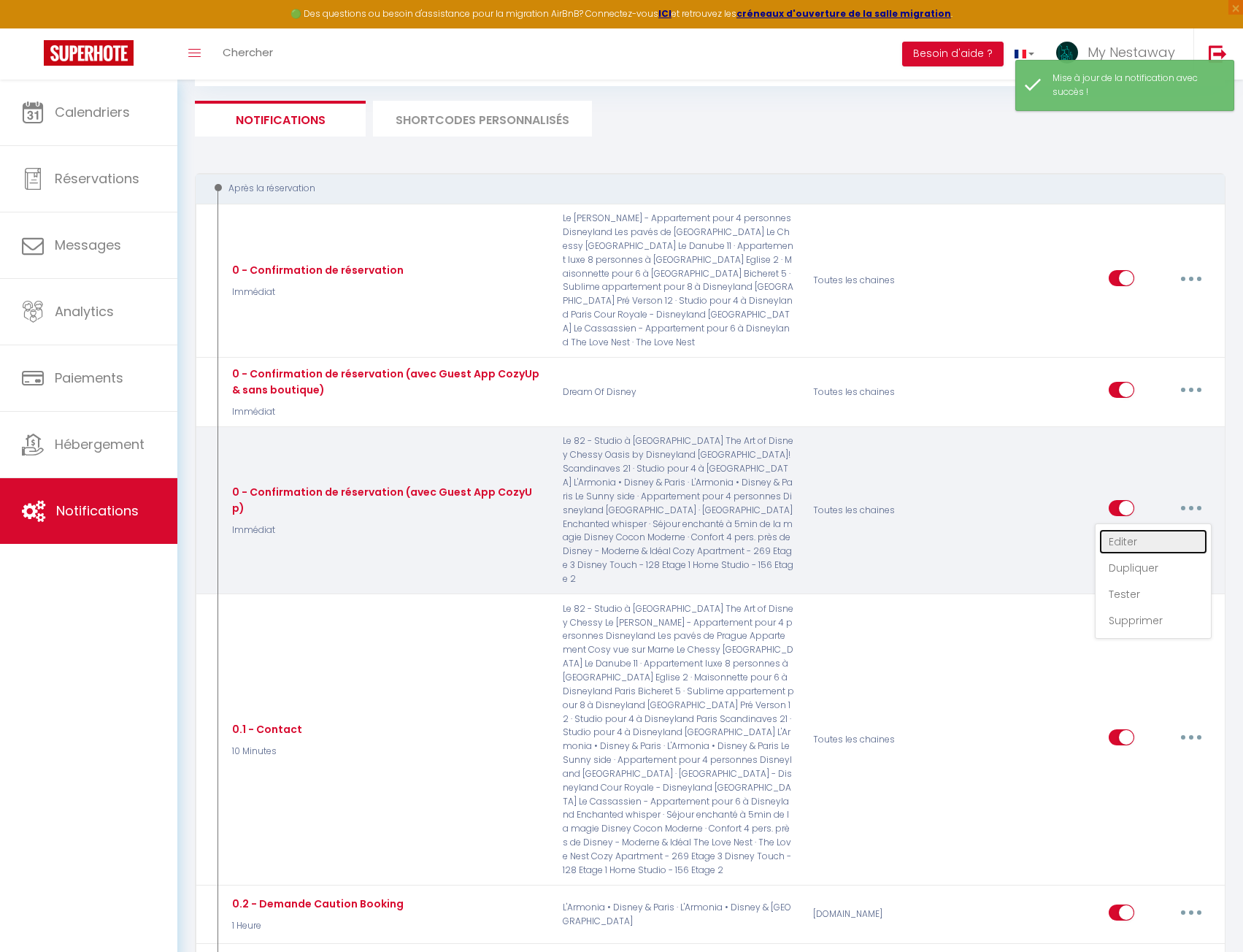
checkbox input "true"
checkbox input "false"
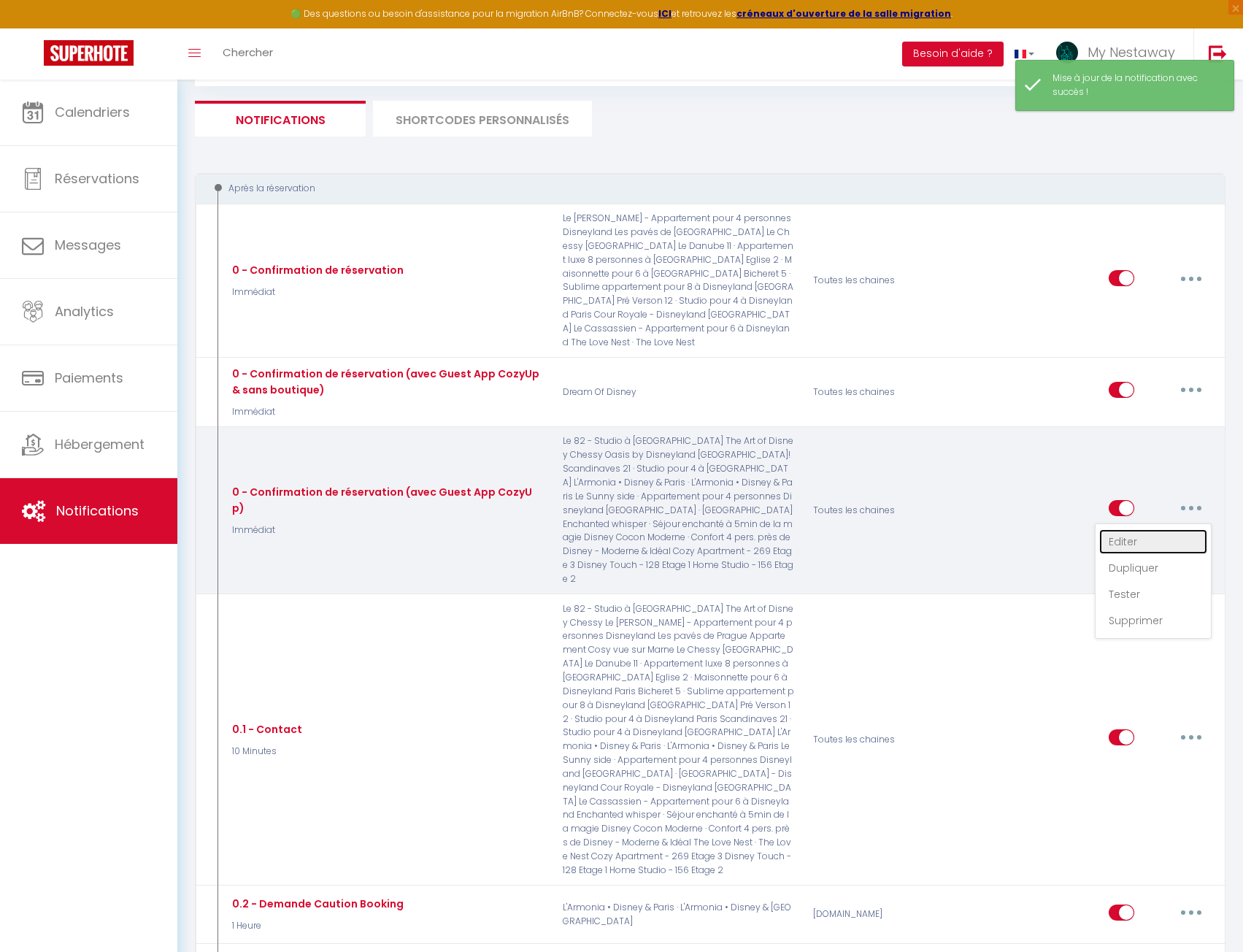
checkbox input "false"
checkbox input "true"
checkbox input "false"
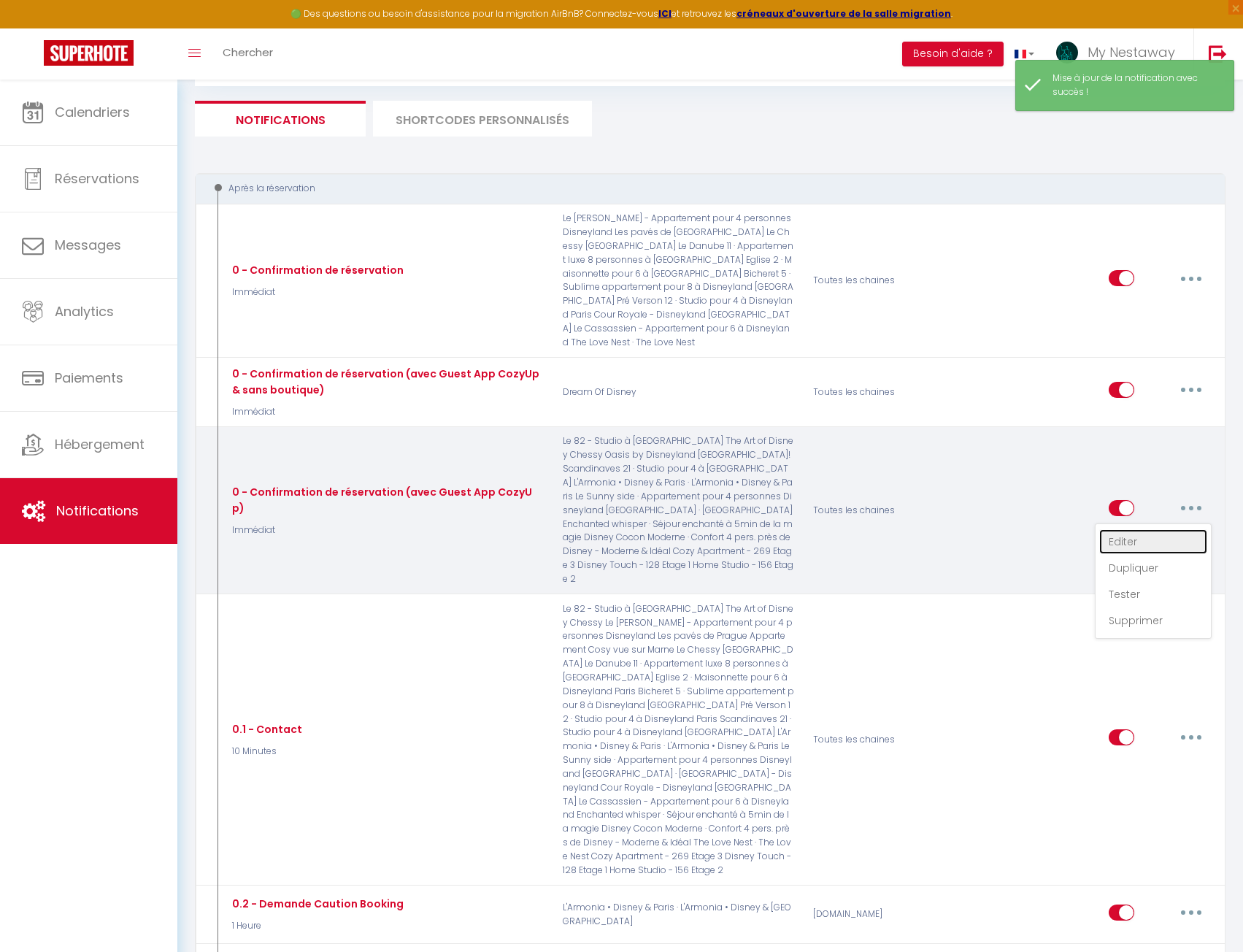
checkbox input "false"
checkbox input "true"
checkbox input "false"
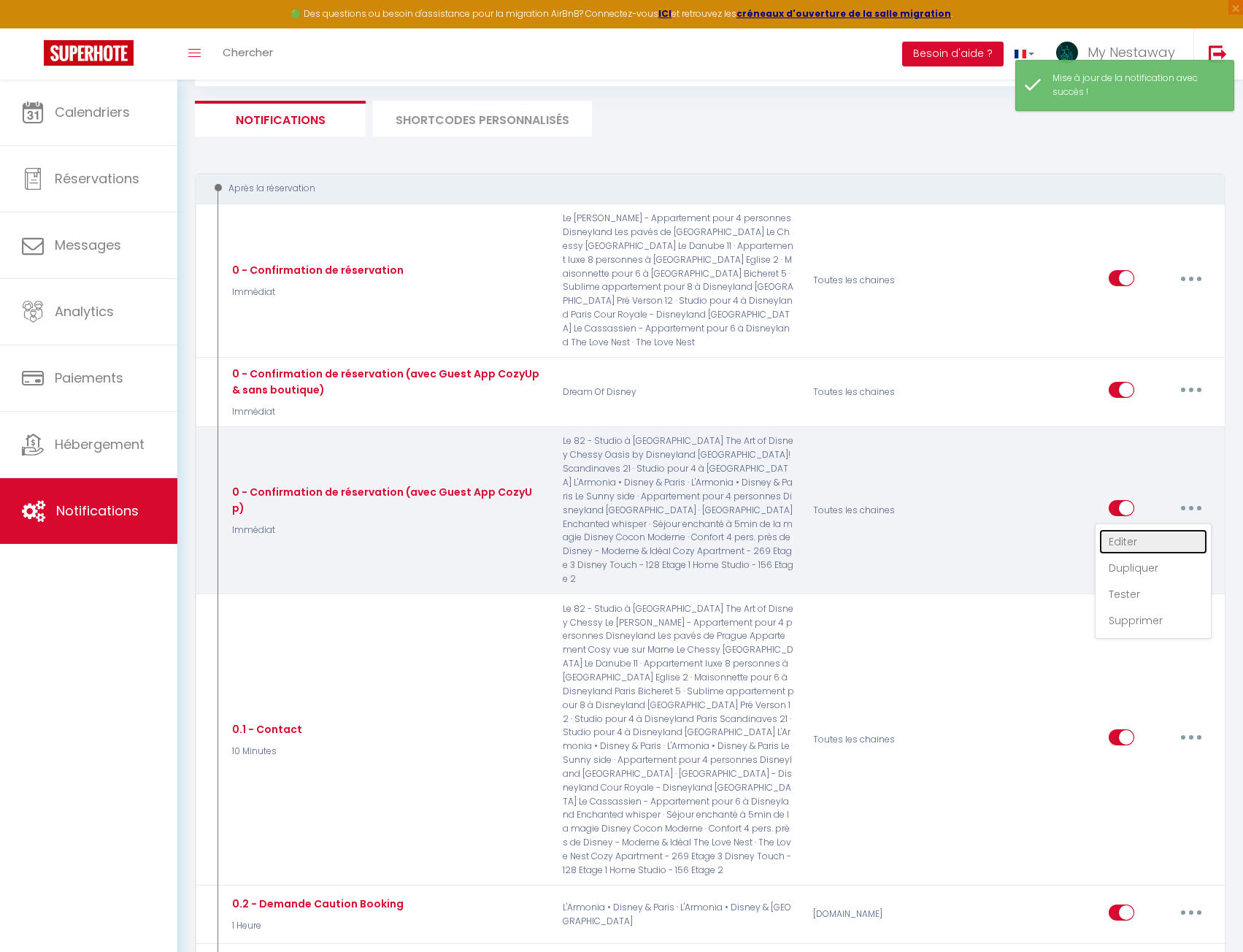
checkbox input "true"
checkbox input "false"
checkbox input "true"
checkbox input "false"
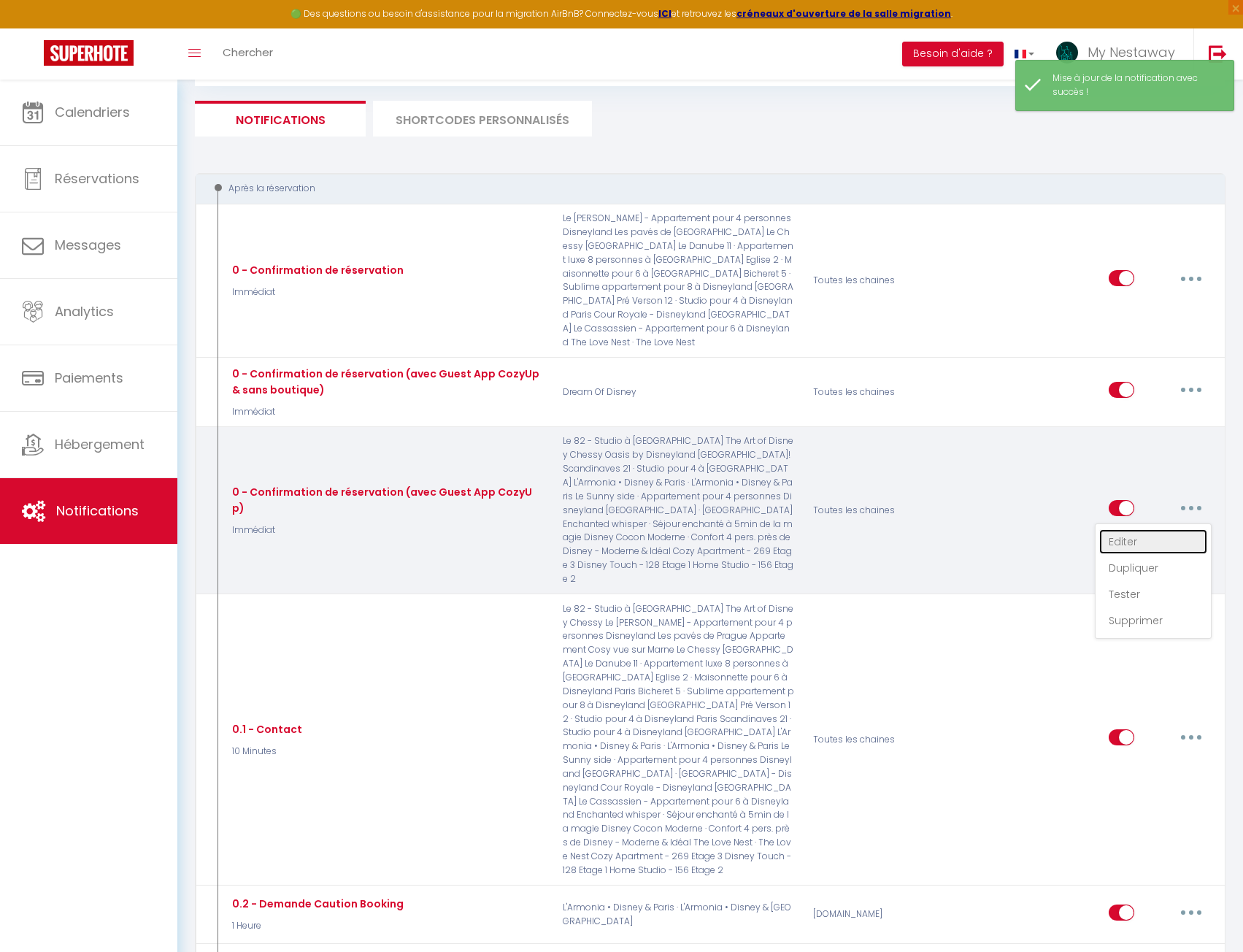
checkbox input "false"
checkbox input "true"
select select "Immédiat"
select select "if_booking_is_paid"
checkbox input "true"
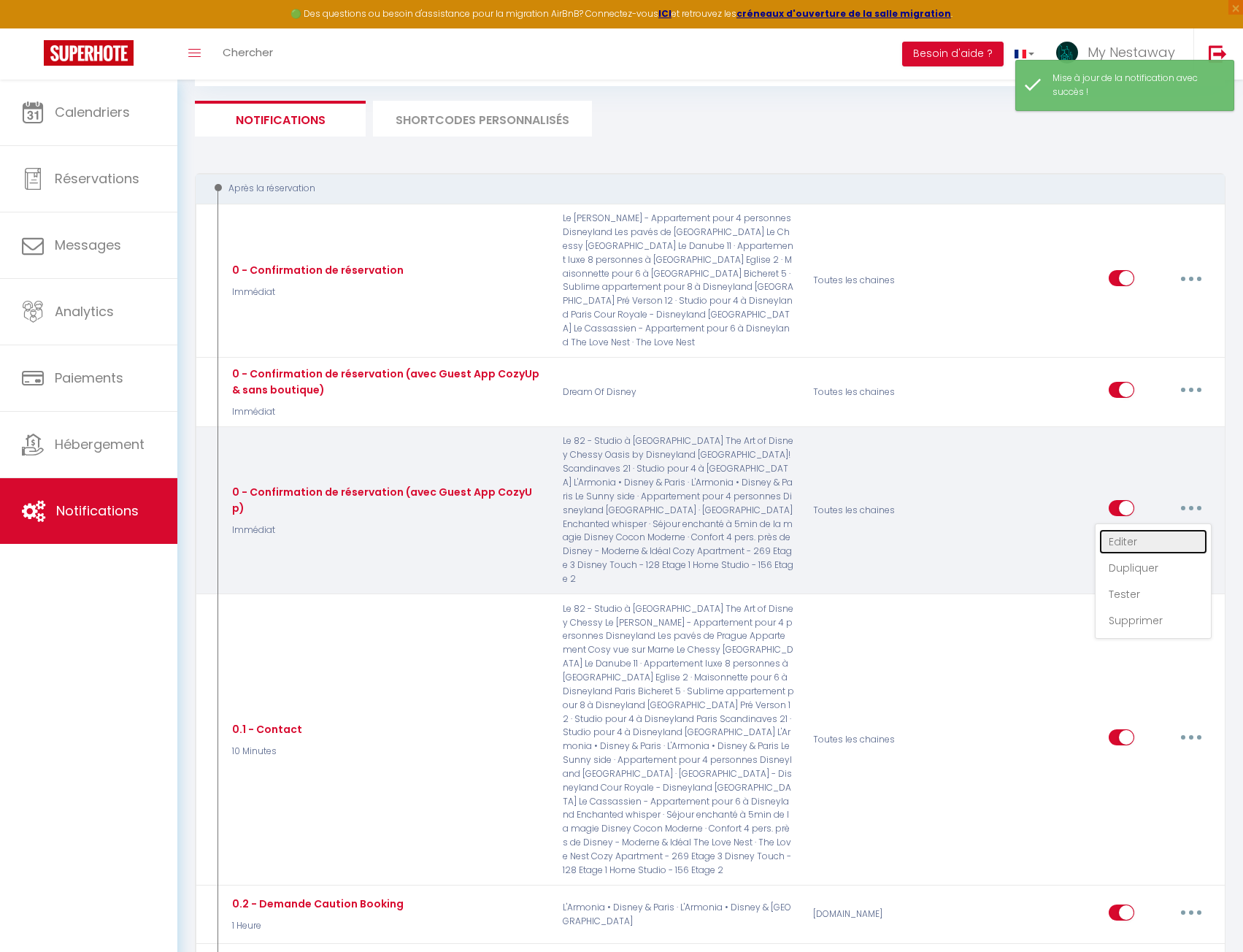
checkbox input "false"
radio input "true"
type input "Merci pour votre réservation"
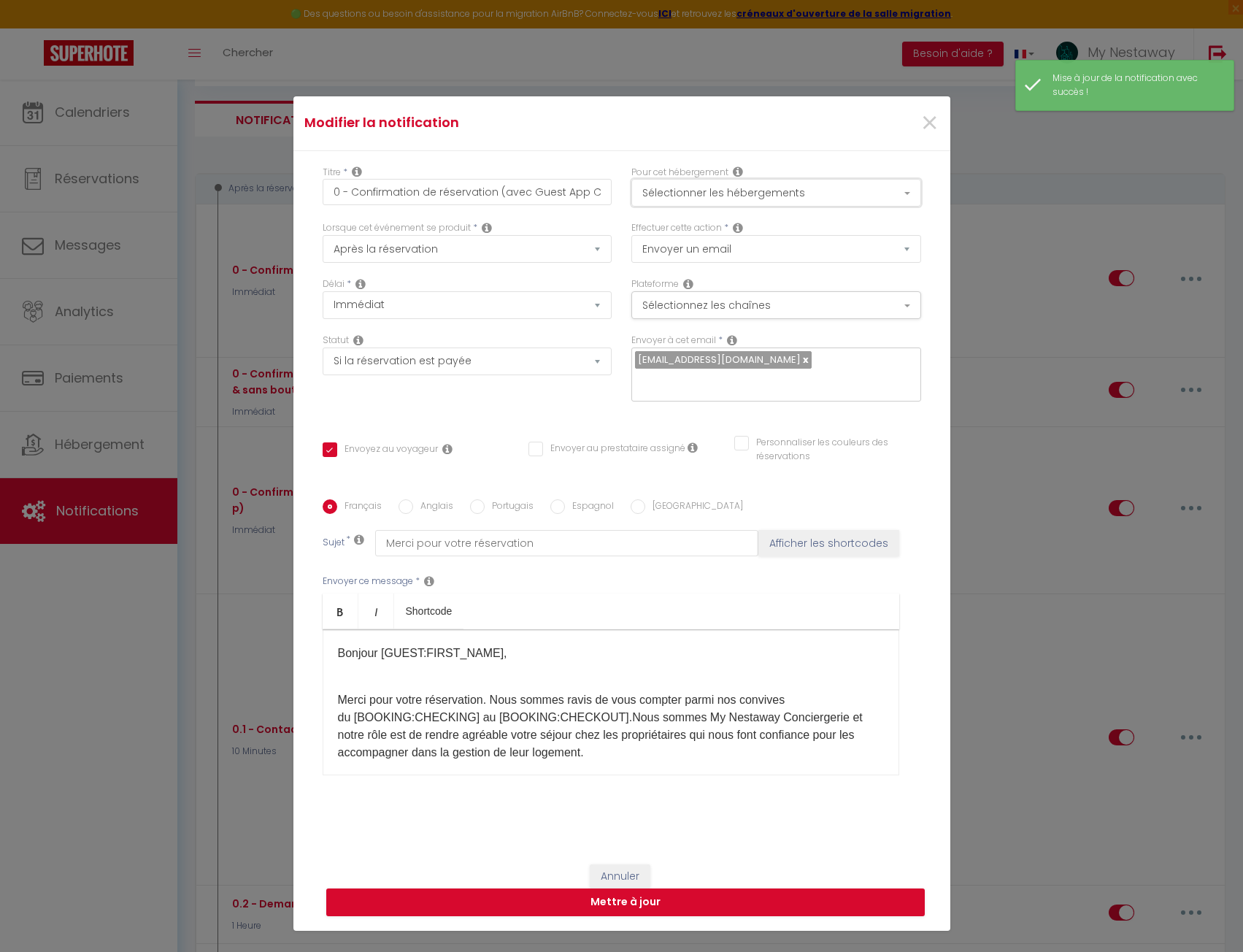
click at [764, 184] on button "Sélectionner les hébergements" at bounding box center [777, 193] width 290 height 28
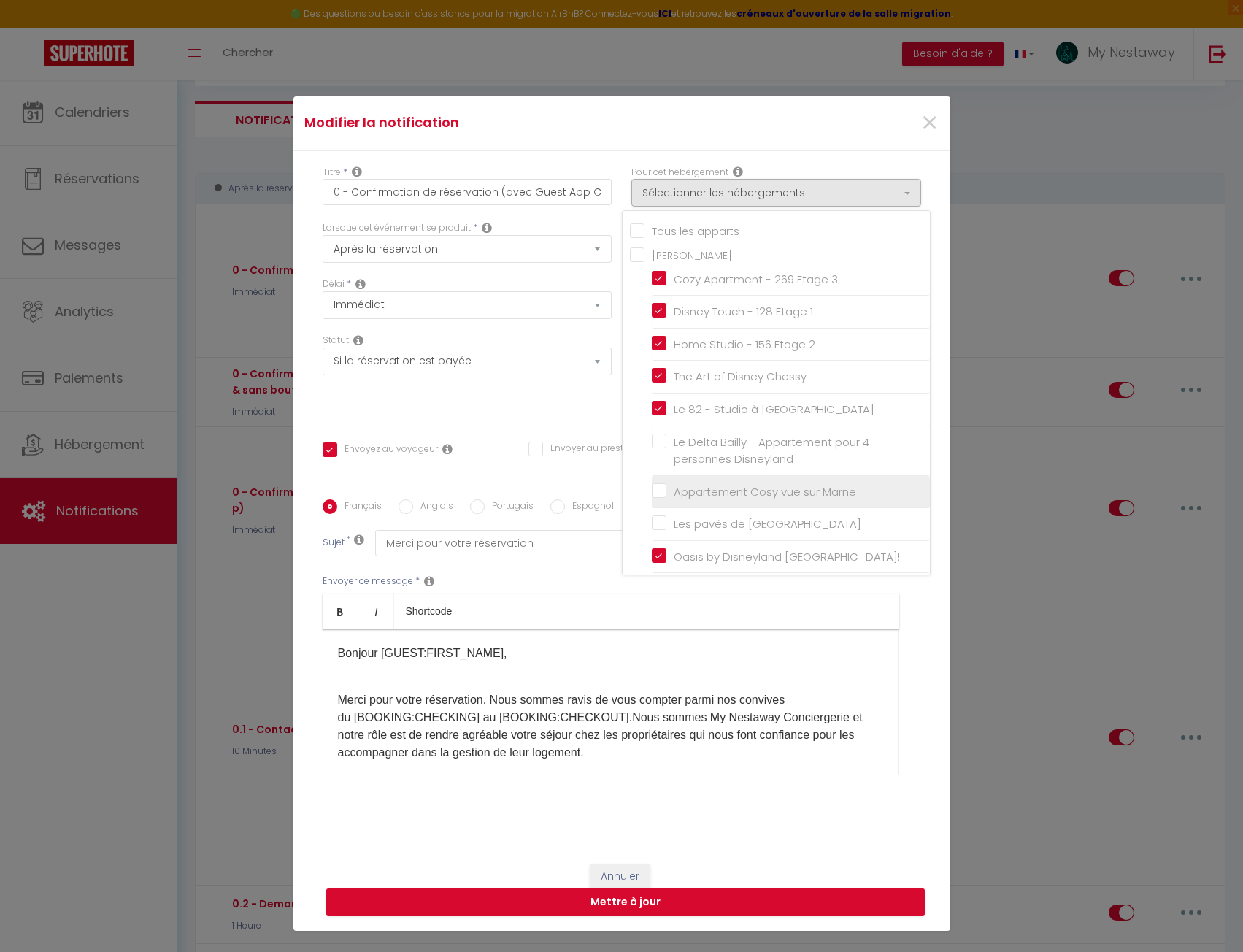
click at [654, 492] on input "Appartement Cosy vue sur Marne" at bounding box center [791, 492] width 278 height 15
checkbox input "true"
checkbox input "false"
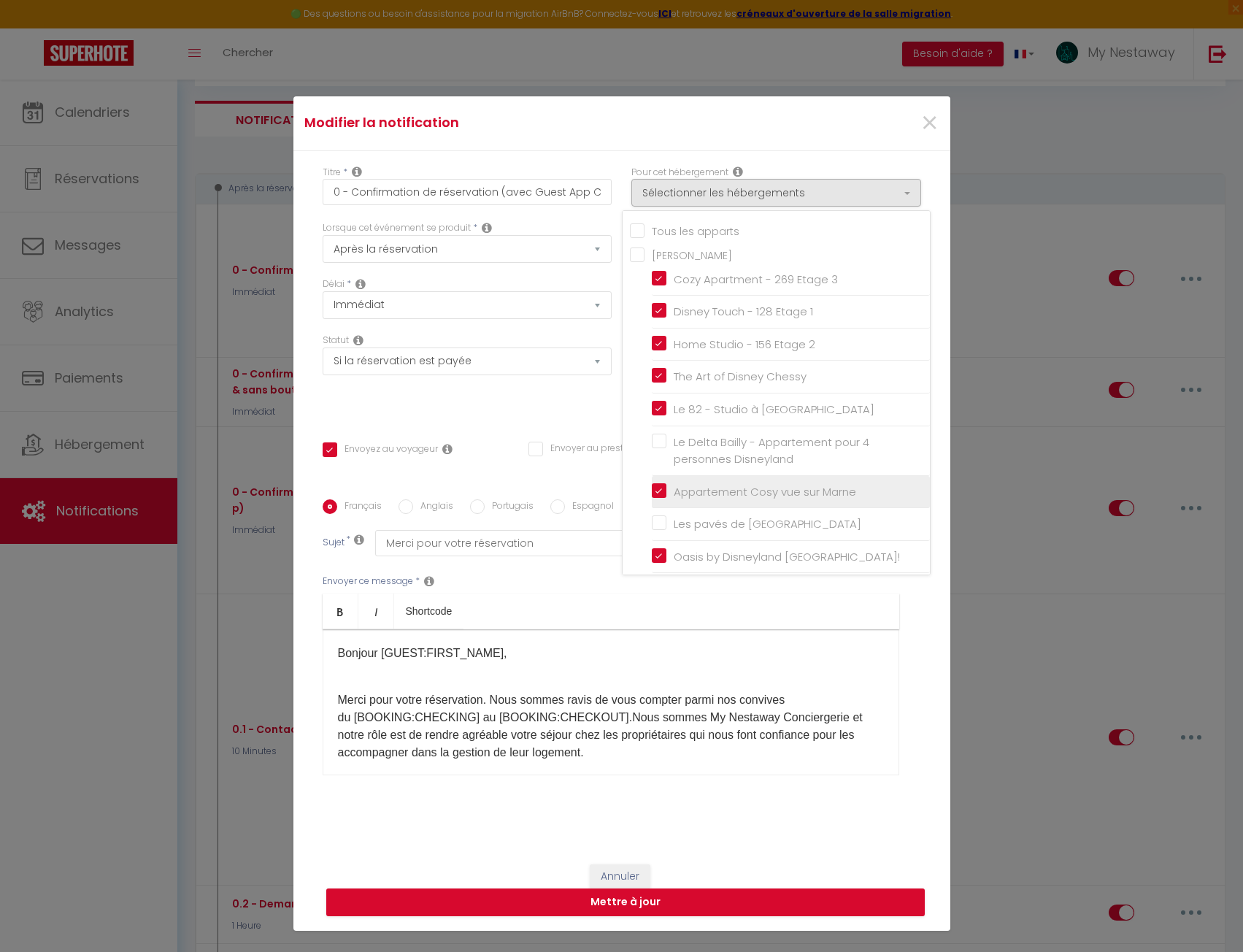
checkbox input "false"
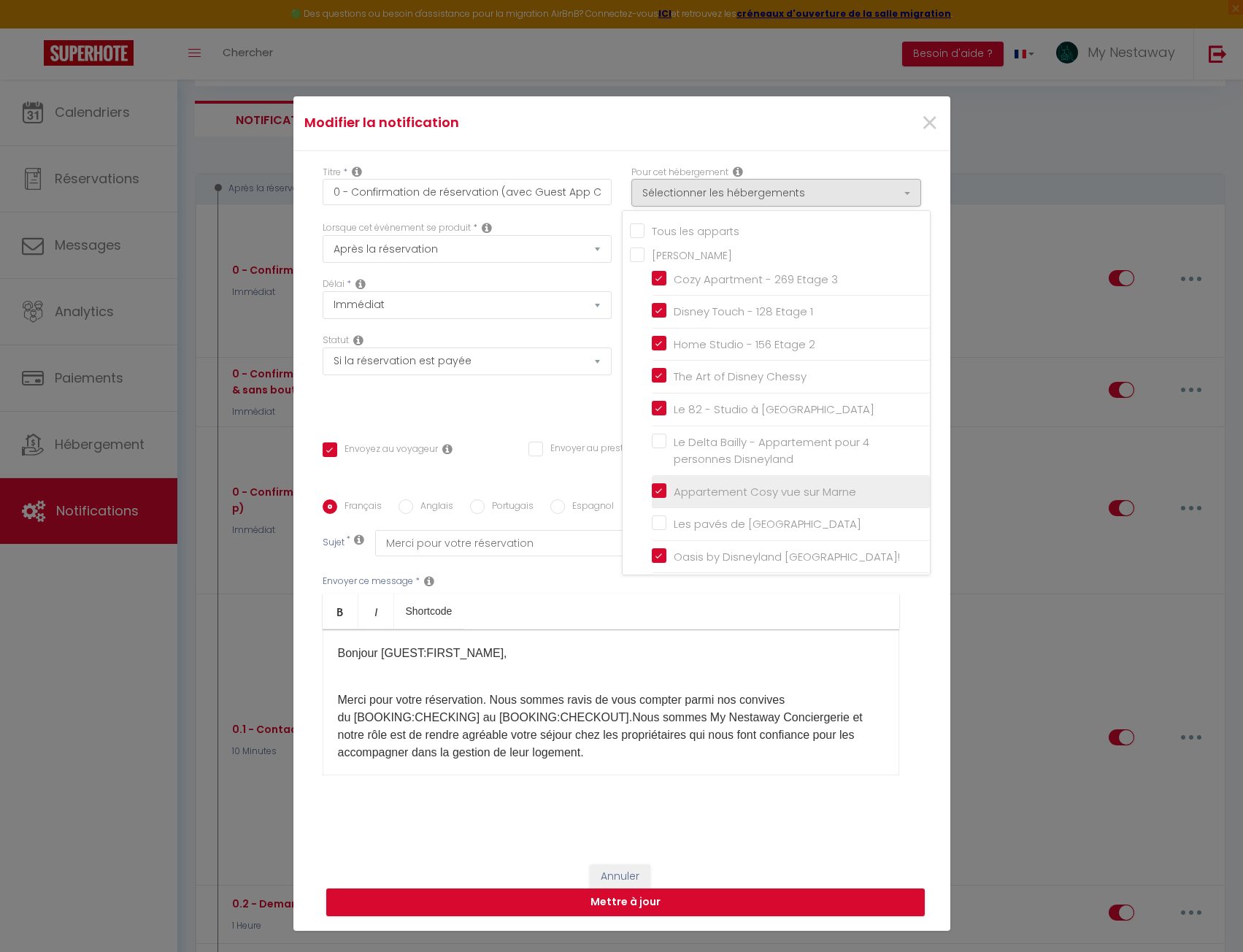
checkbox input "false"
checkbox input "true"
checkbox input "false"
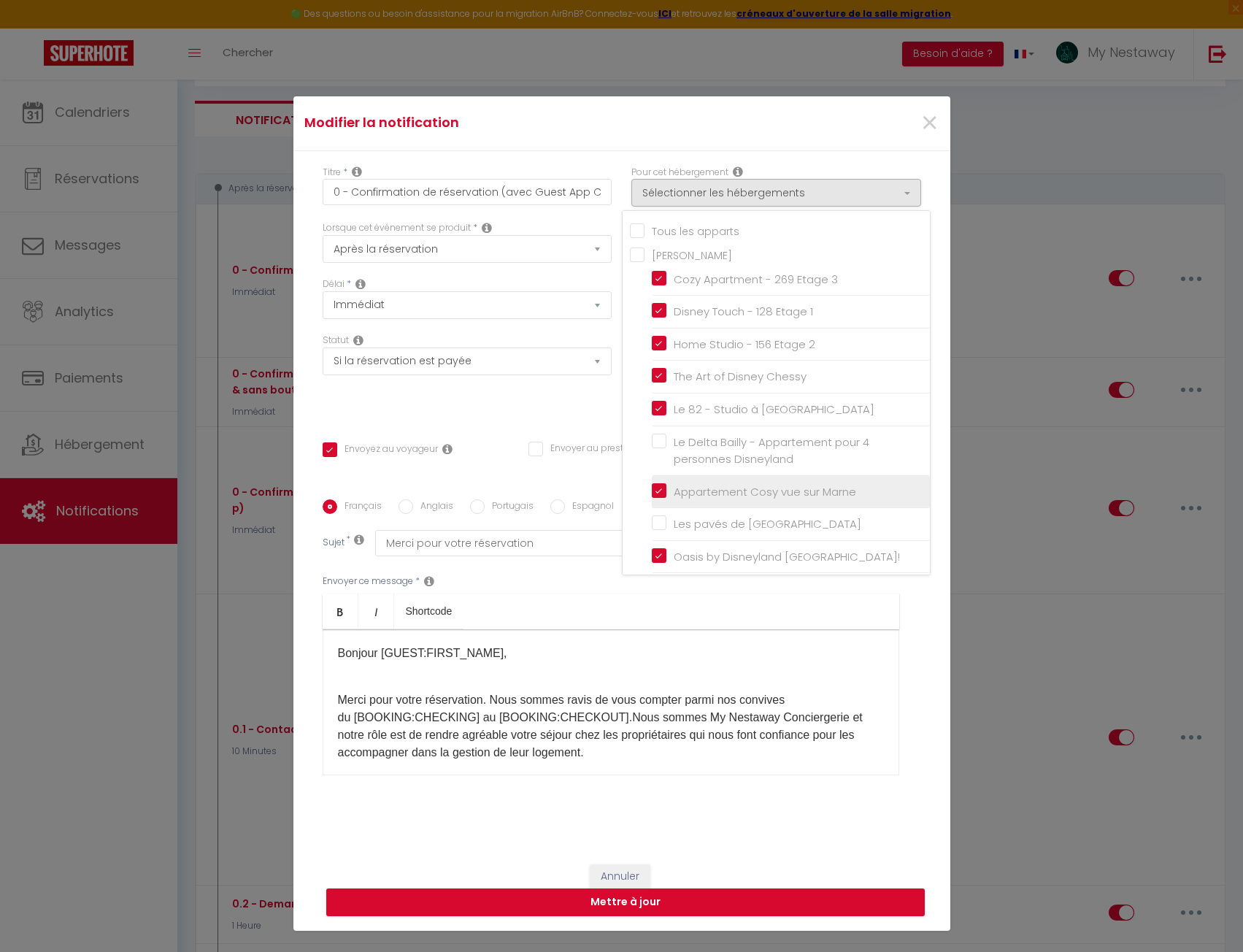
checkbox input "false"
click at [797, 894] on button "Mettre à jour" at bounding box center [626, 902] width 598 height 28
checkbox input "true"
checkbox input "false"
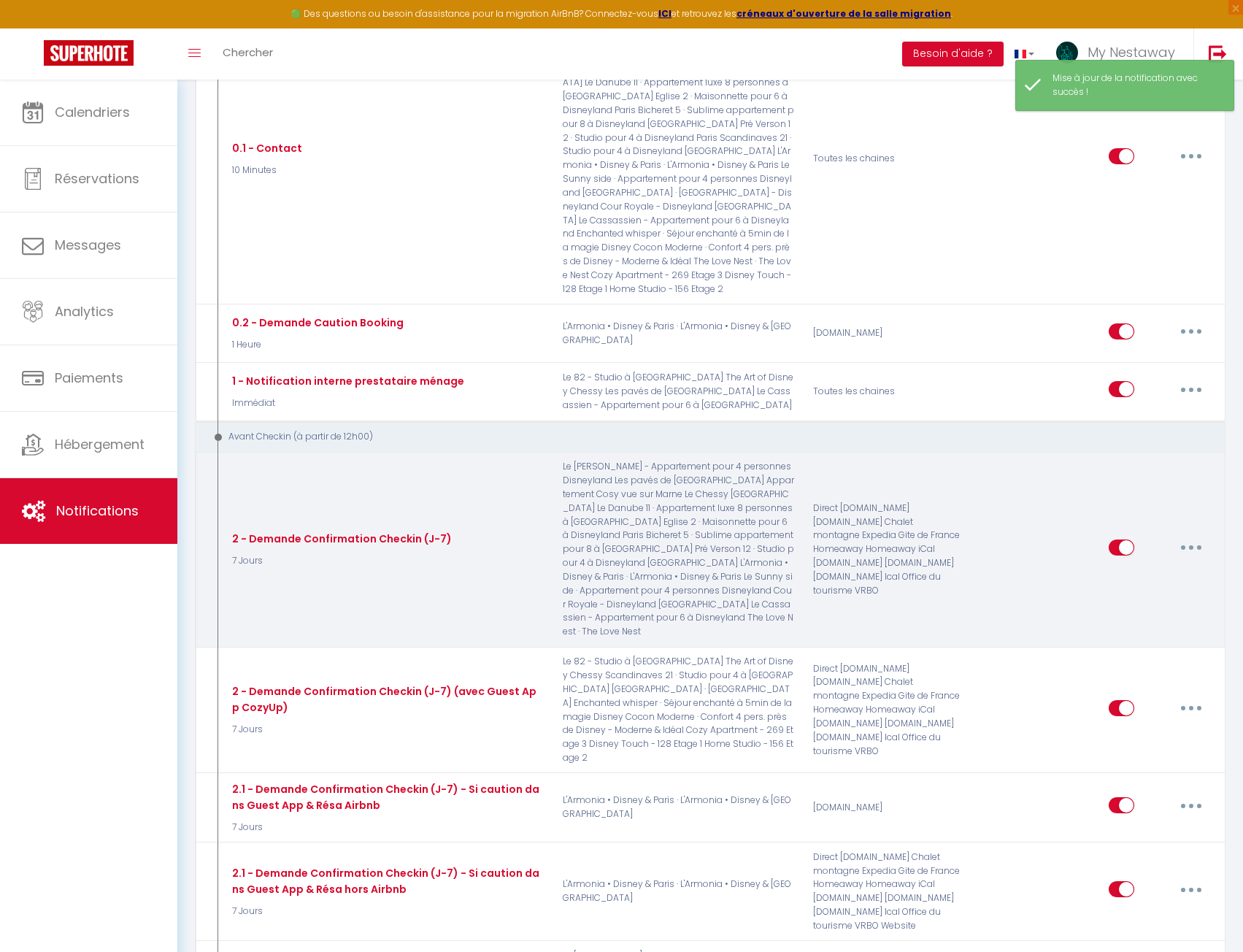
scroll to position [664, 0]
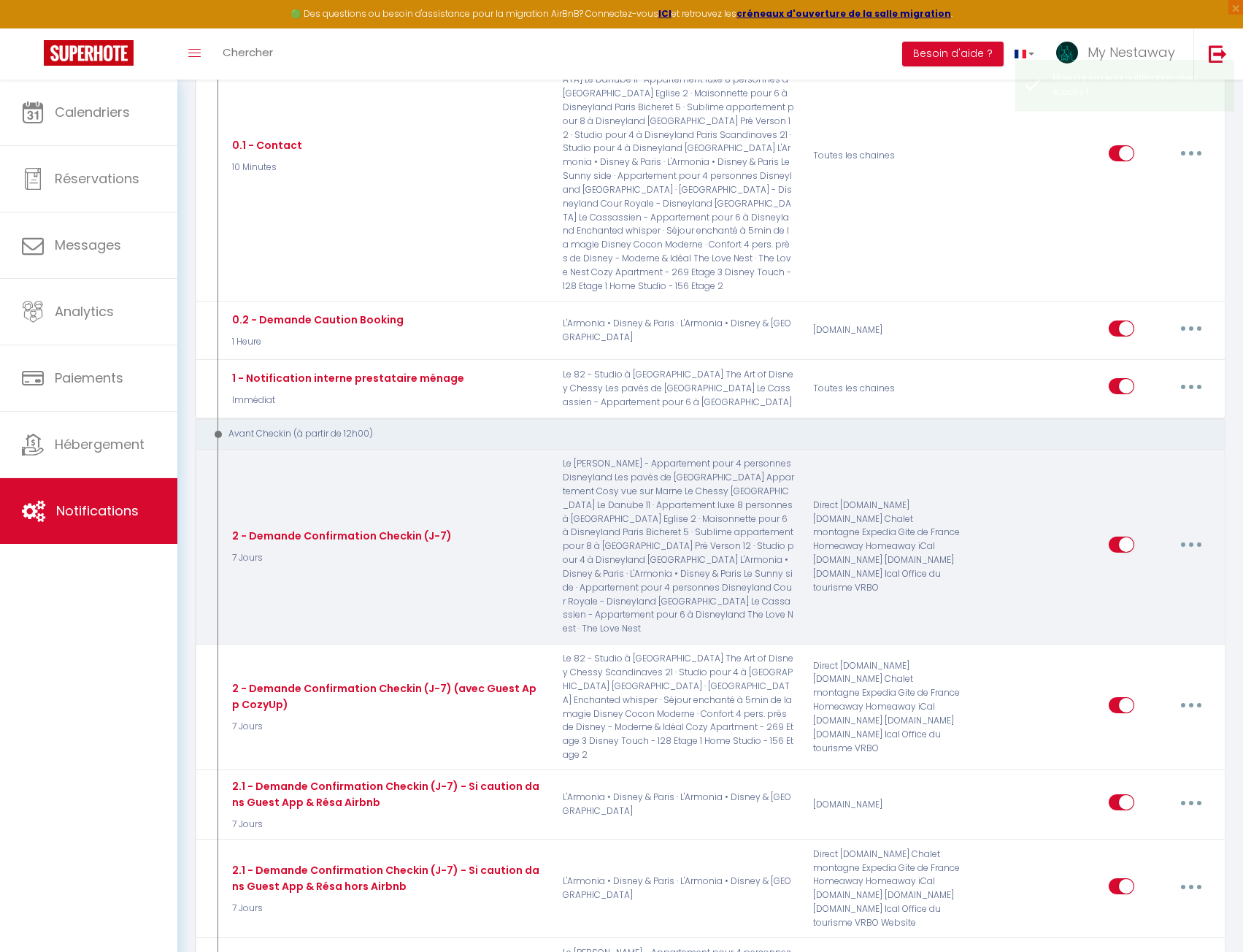
click at [1198, 533] on button "button" at bounding box center [1191, 545] width 41 height 24
click at [1166, 565] on link "Editer" at bounding box center [1153, 576] width 108 height 25
type input "2 - Demande Confirmation Checkin (J-7)"
checkbox input "false"
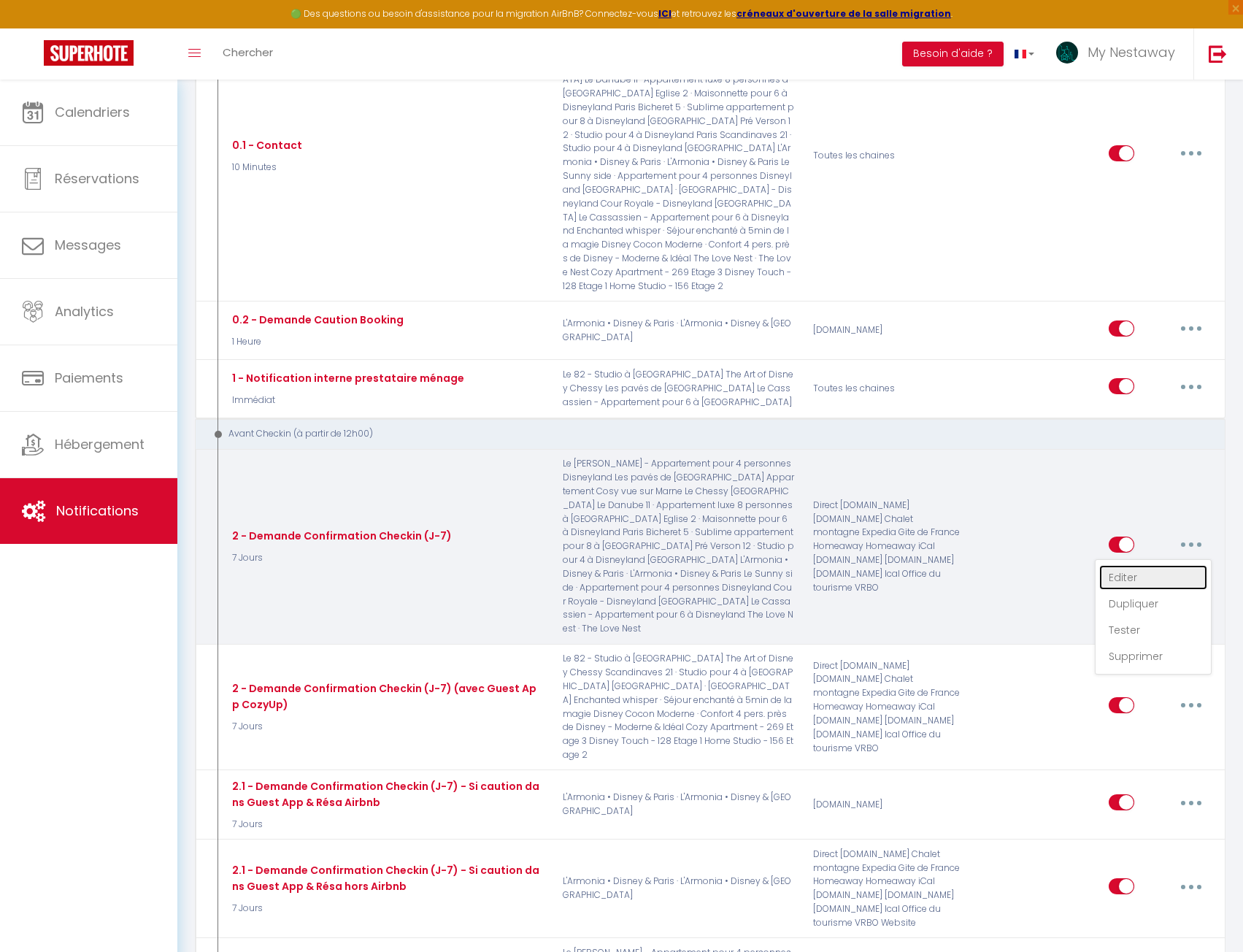
checkbox input "false"
checkbox input "true"
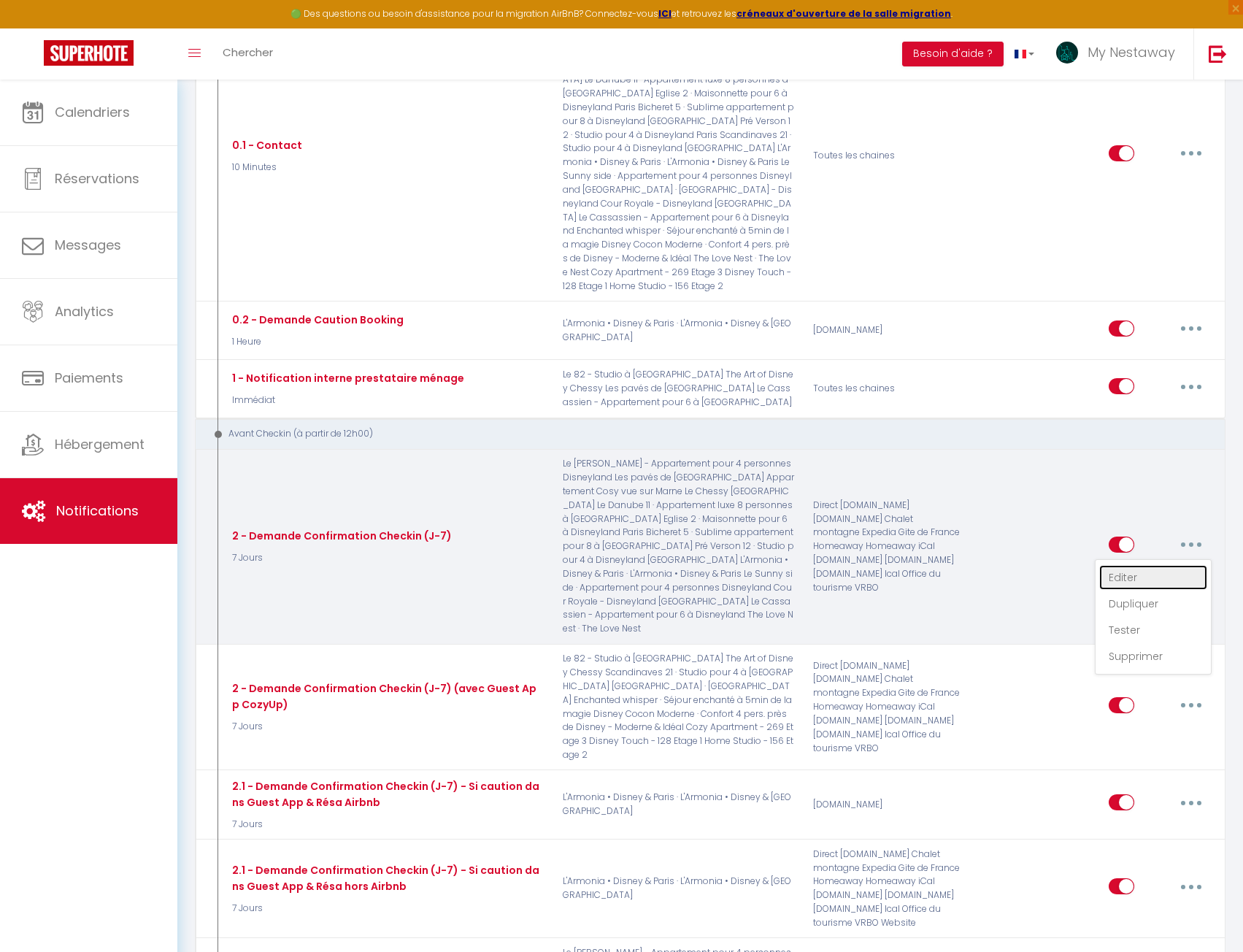
checkbox input "false"
checkbox input "true"
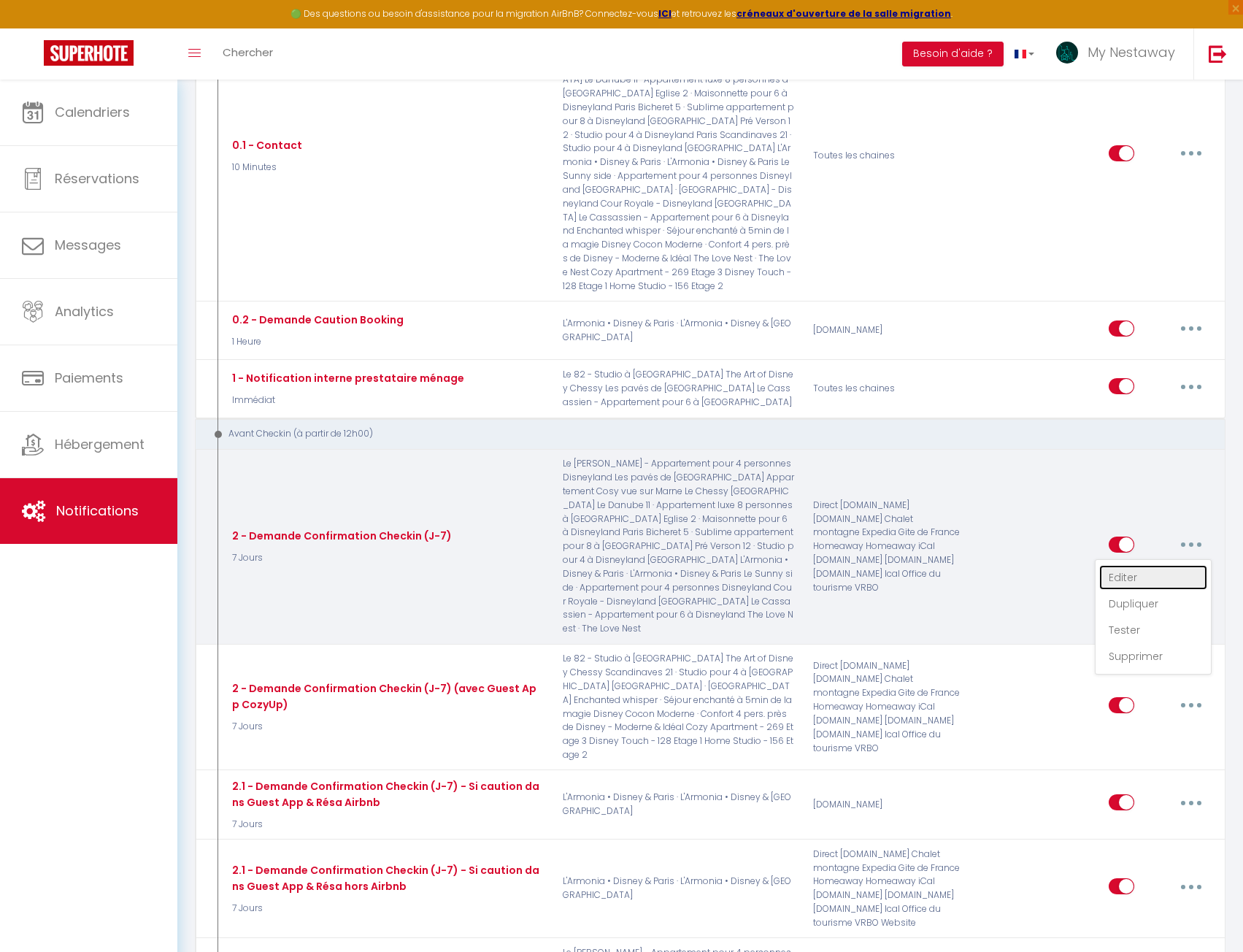
checkbox input "false"
checkbox input "true"
checkbox input "false"
checkbox input "true"
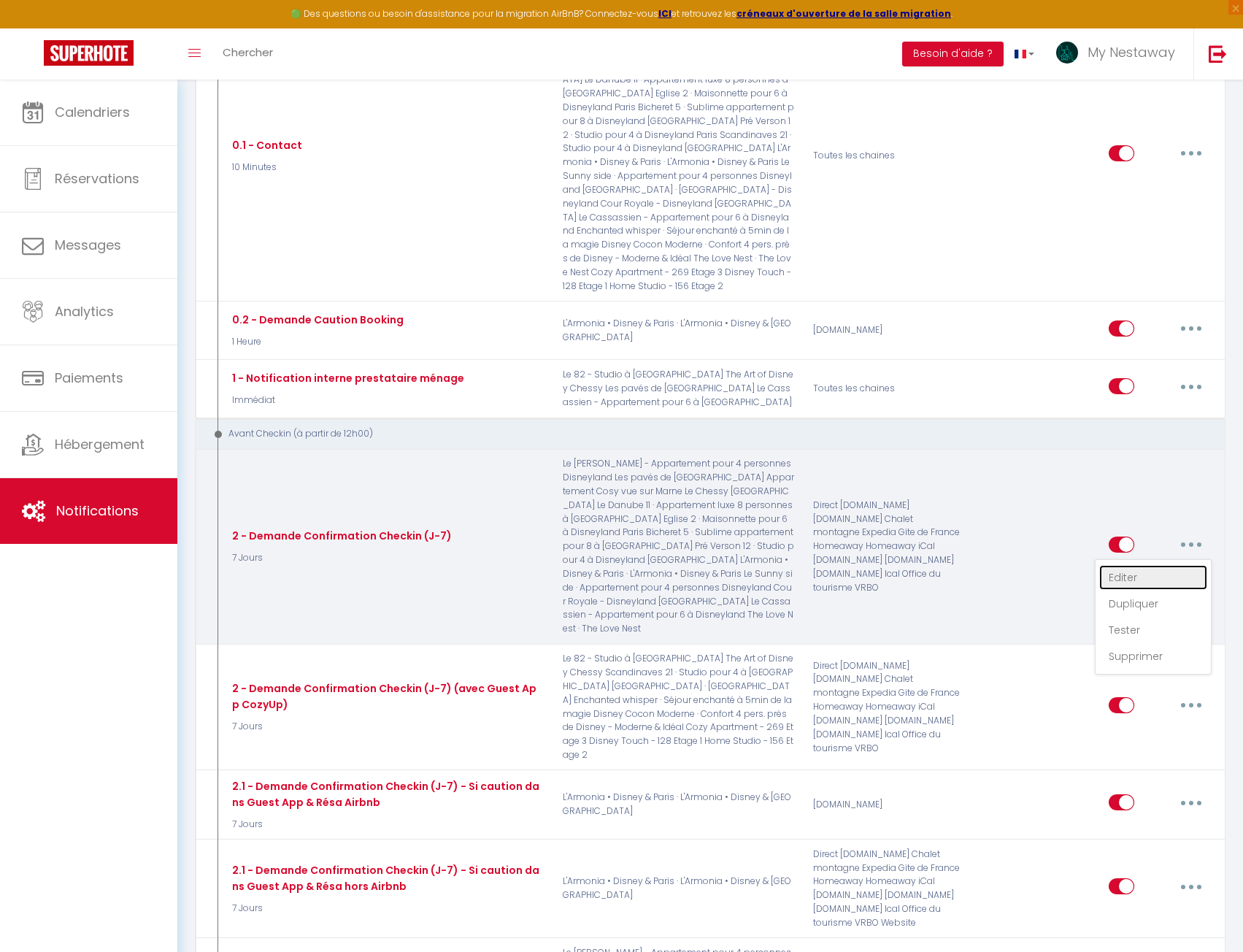
checkbox input "false"
checkbox input "true"
select select "7 Jours"
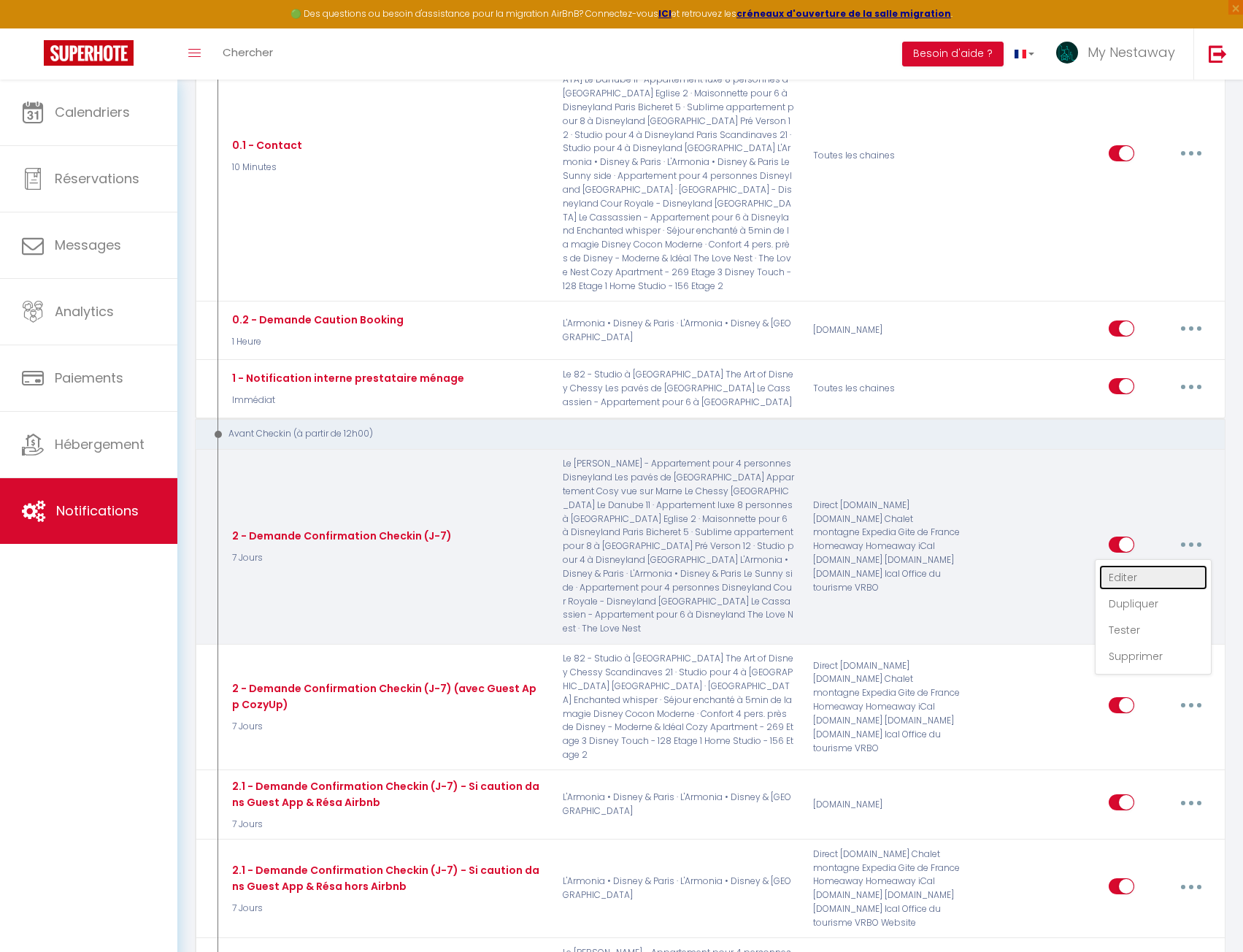
select select "if_booking_is_paid"
checkbox input "true"
checkbox input "false"
radio input "true"
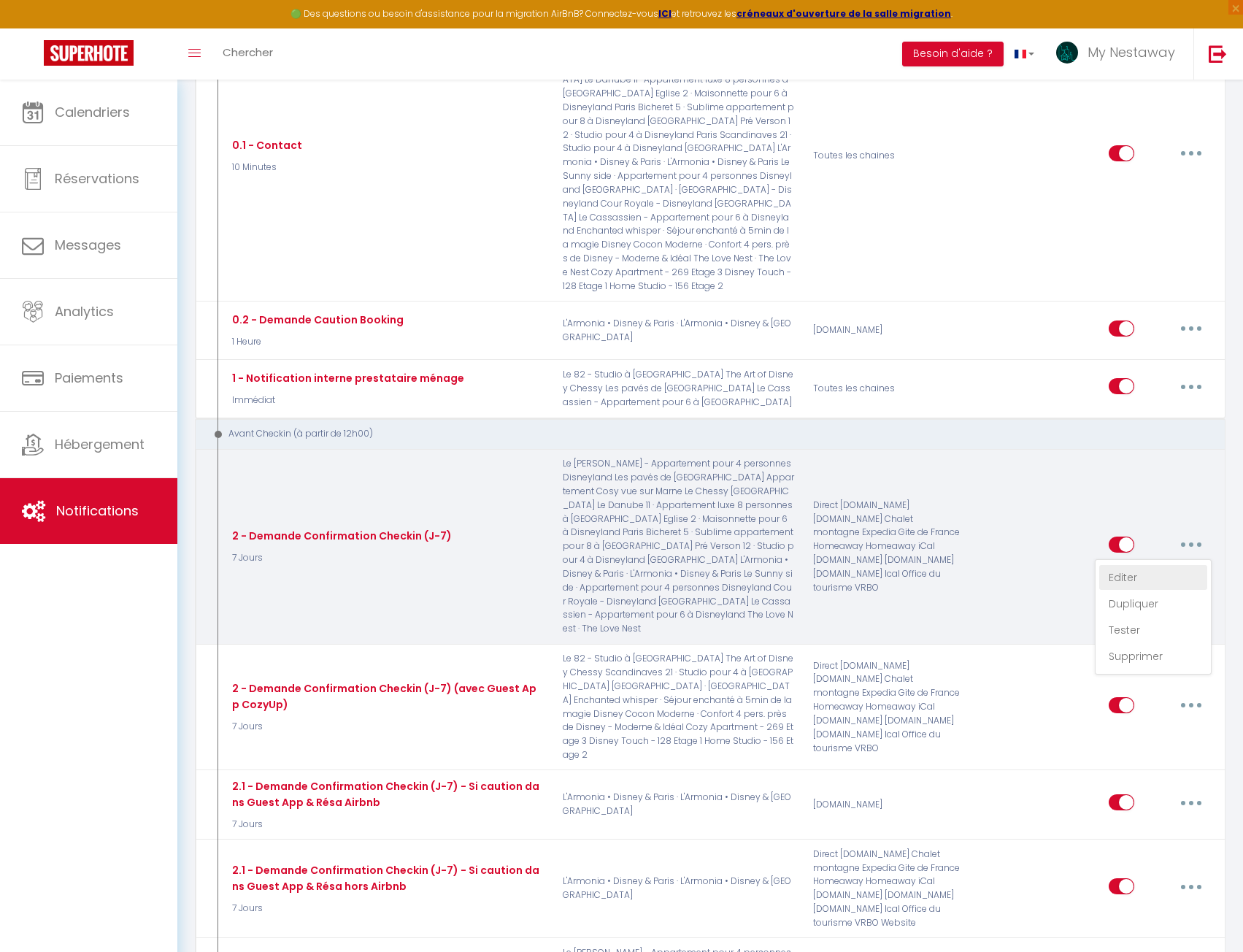
type input "Procédure pour le checkin - [RENTAL:NAME] à [RENTAL:CITY]"
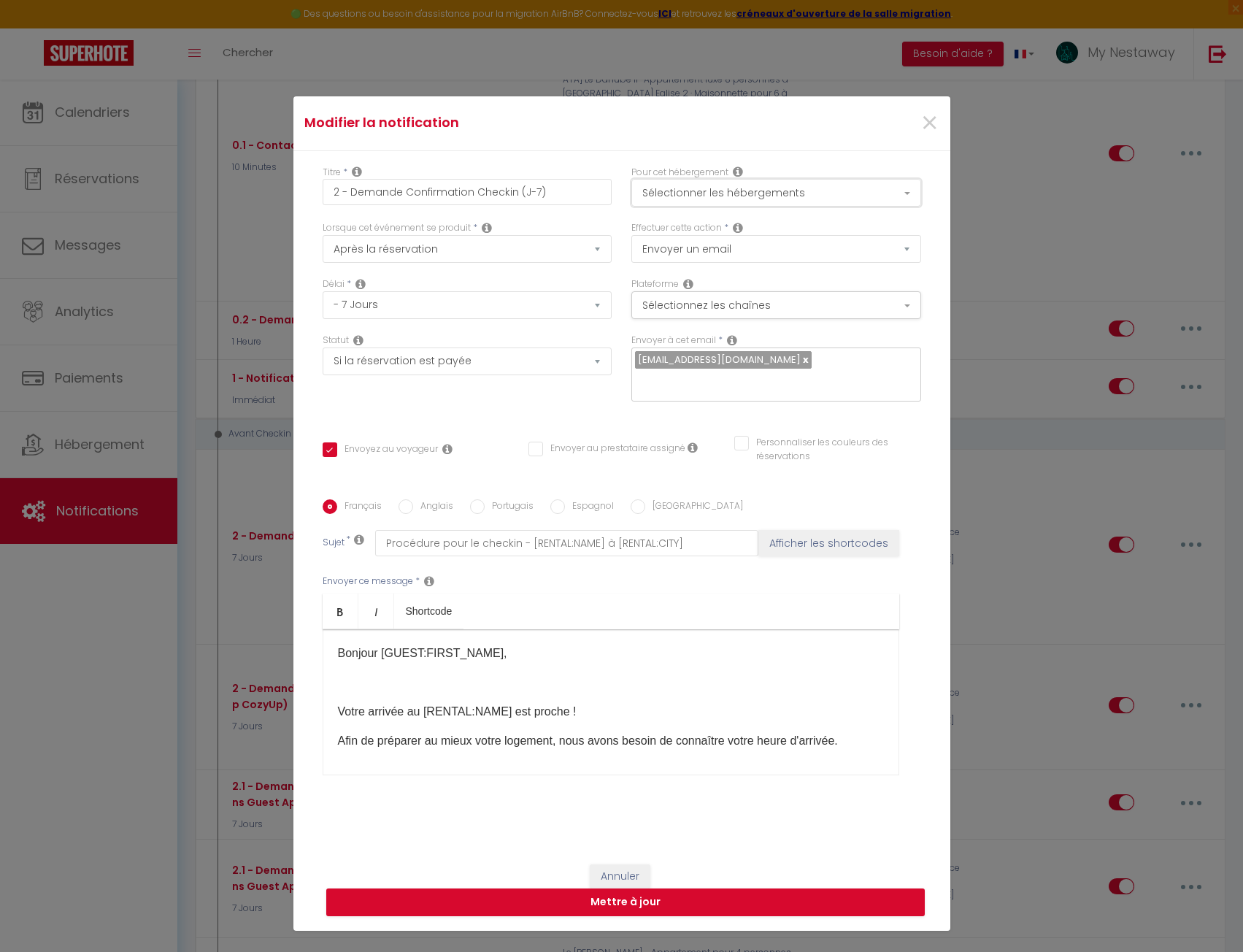
click at [809, 187] on button "Sélectionner les hébergements" at bounding box center [777, 193] width 290 height 28
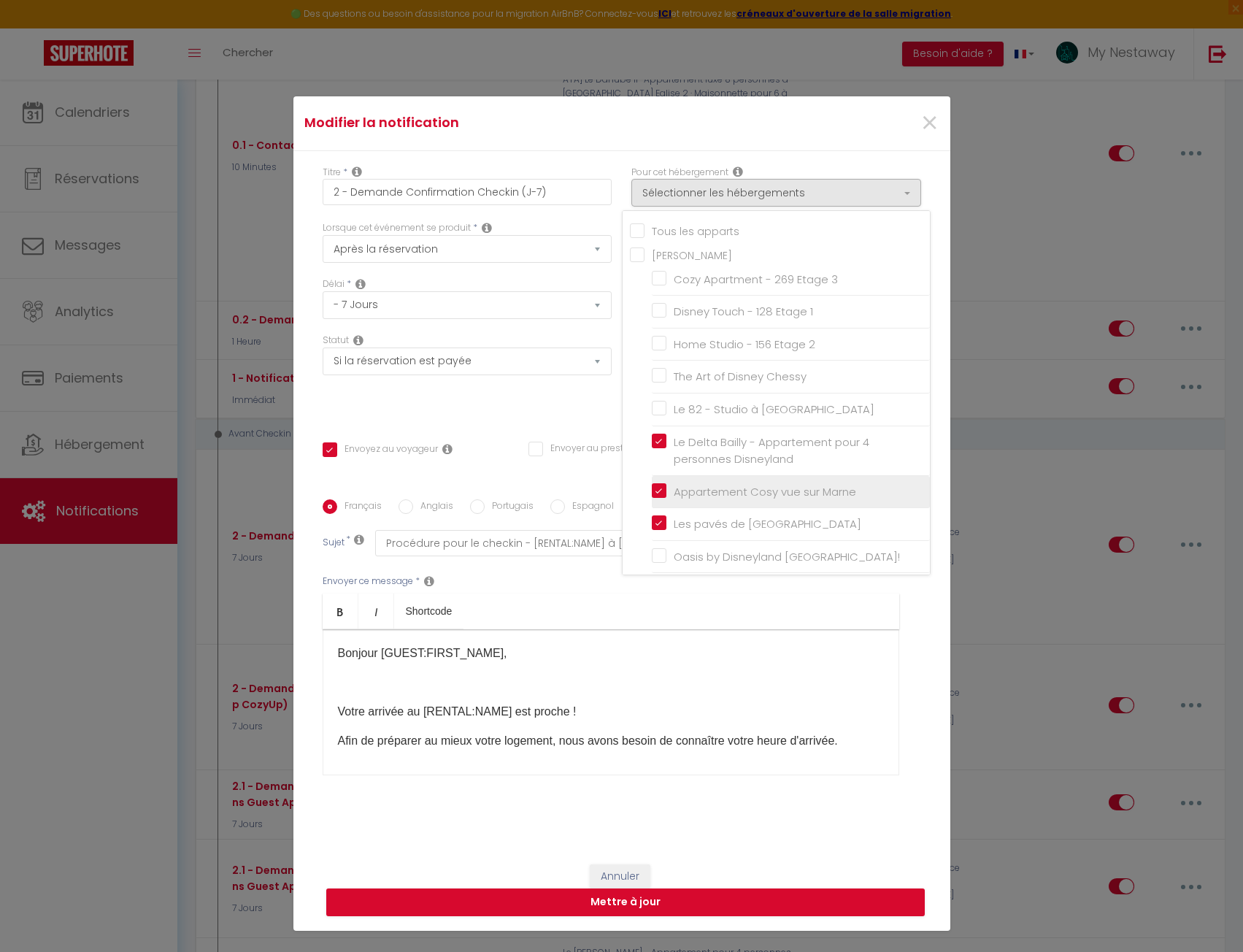
click at [652, 490] on input "Appartement Cosy vue sur Marne" at bounding box center [791, 492] width 278 height 15
checkbox input "false"
click at [731, 904] on button "Mettre à jour" at bounding box center [626, 902] width 598 height 28
checkbox input "true"
checkbox input "false"
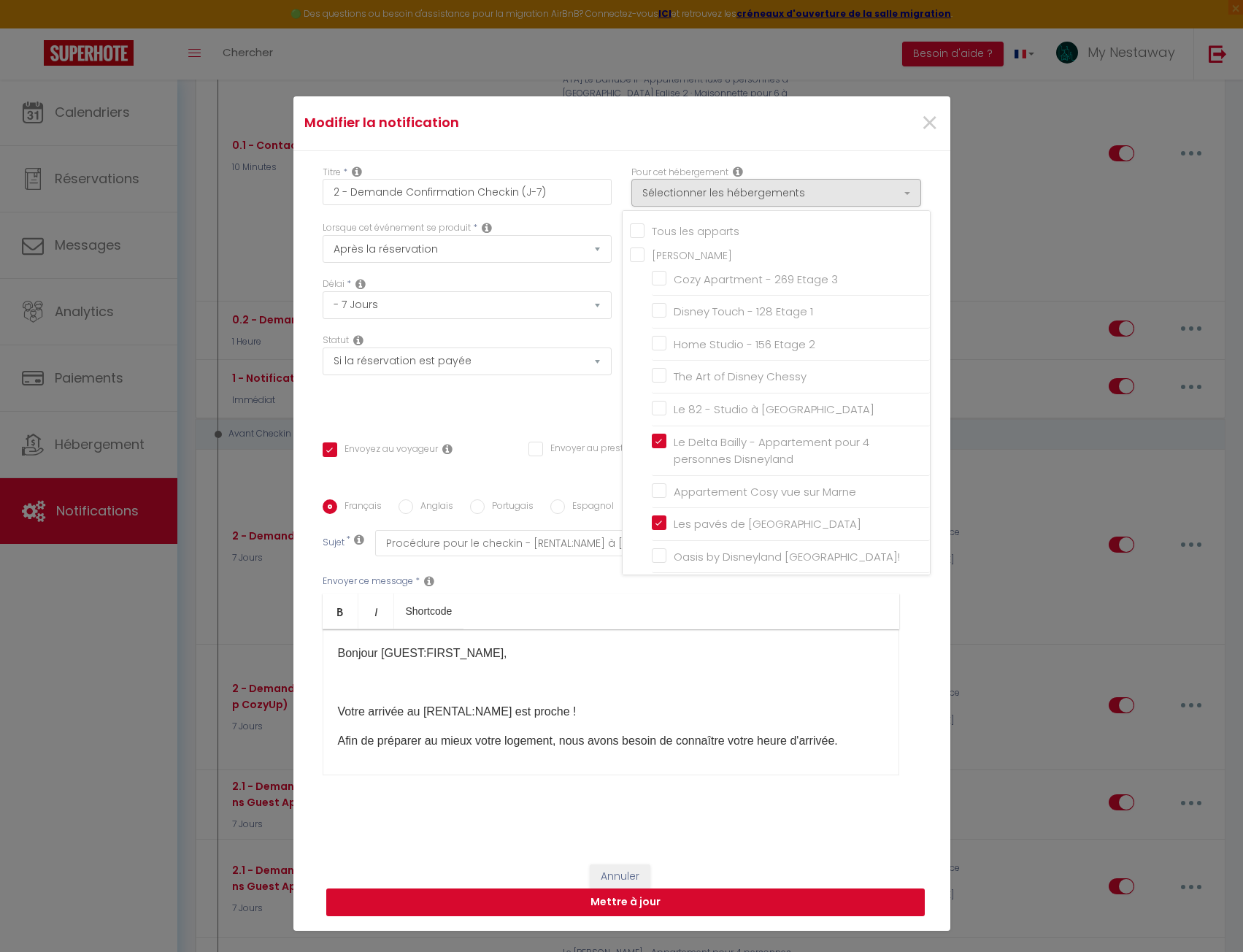
checkbox input "false"
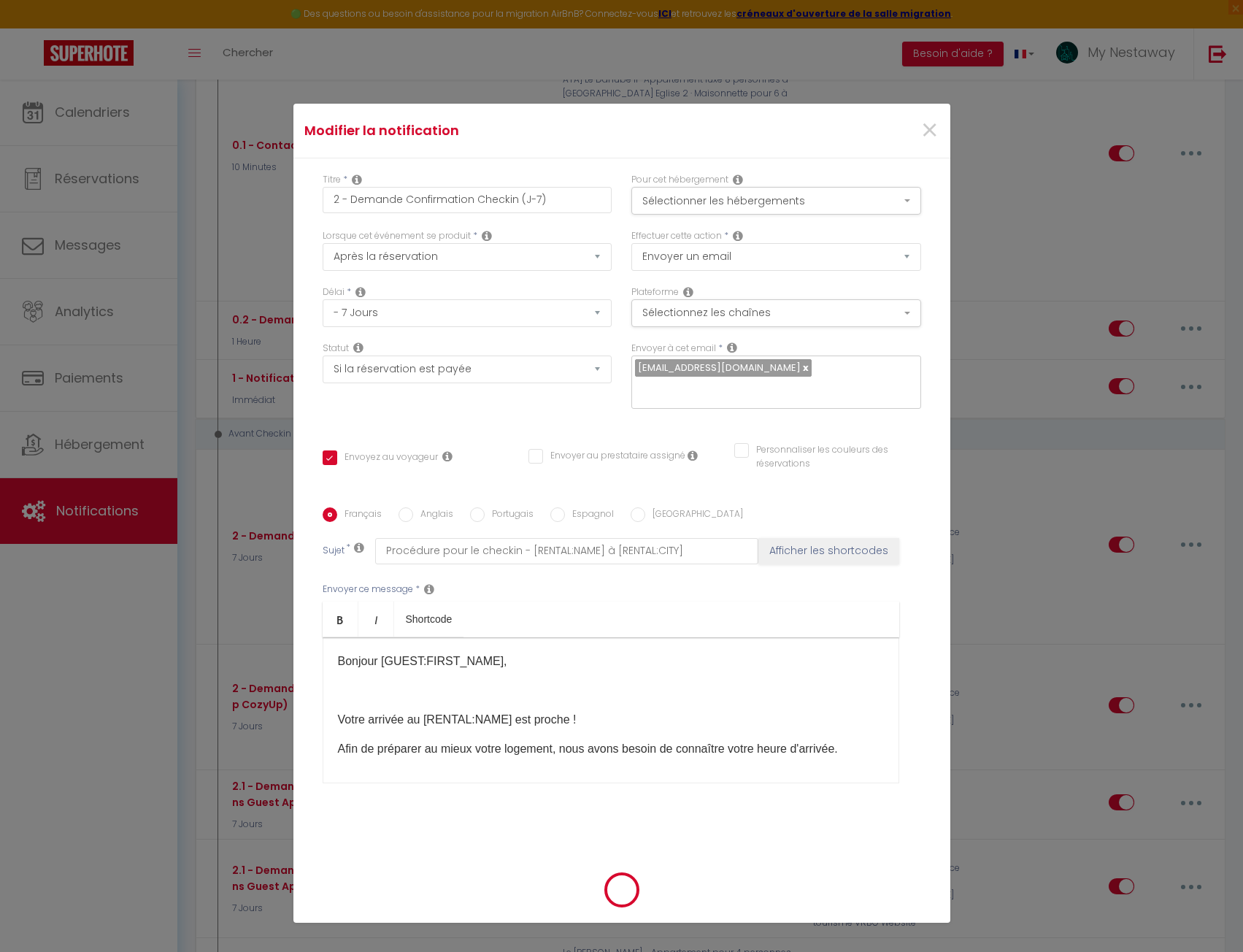
select select "1"
select select
checkbox input "false"
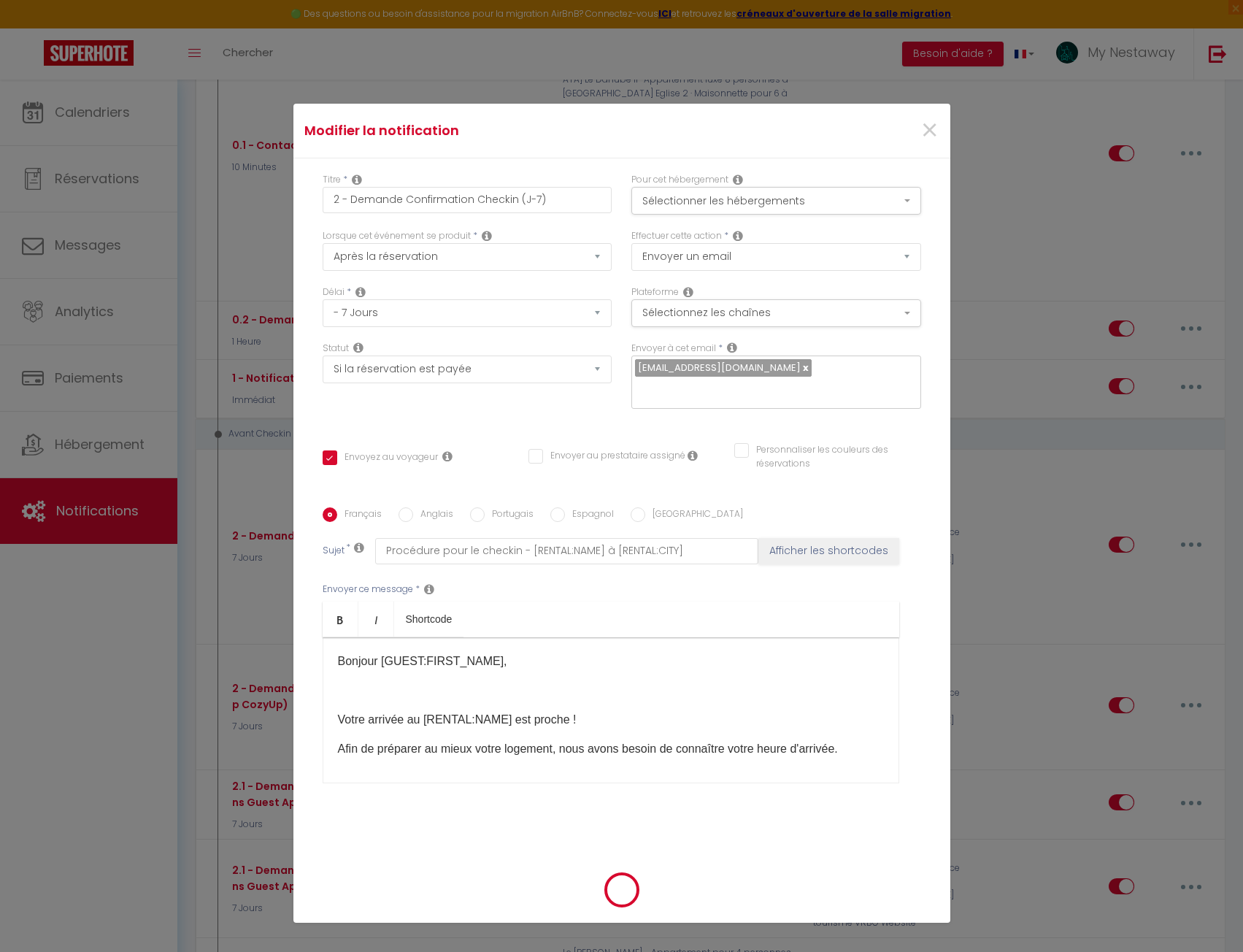
checkbox input "false"
radio input "false"
select select
checkbox input "false"
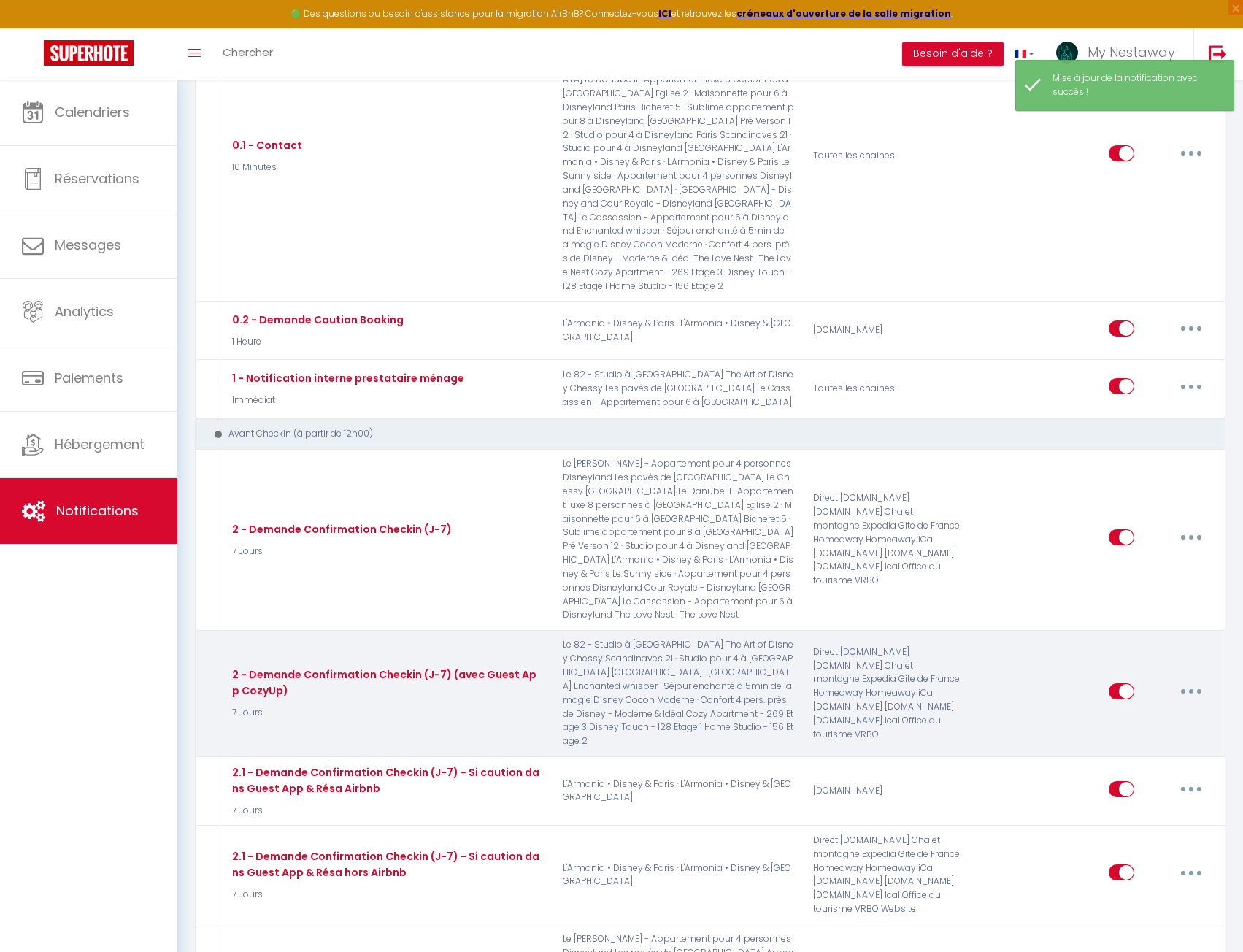
click at [1191, 689] on icon "button" at bounding box center [1191, 691] width 5 height 5
click at [1164, 712] on link "Editer" at bounding box center [1153, 724] width 108 height 25
type input "2 - Demande Confirmation Checkin (J-7) (avec Guest App CozyUp)"
select select "7 Jours"
select select "if_booking_is_paid"
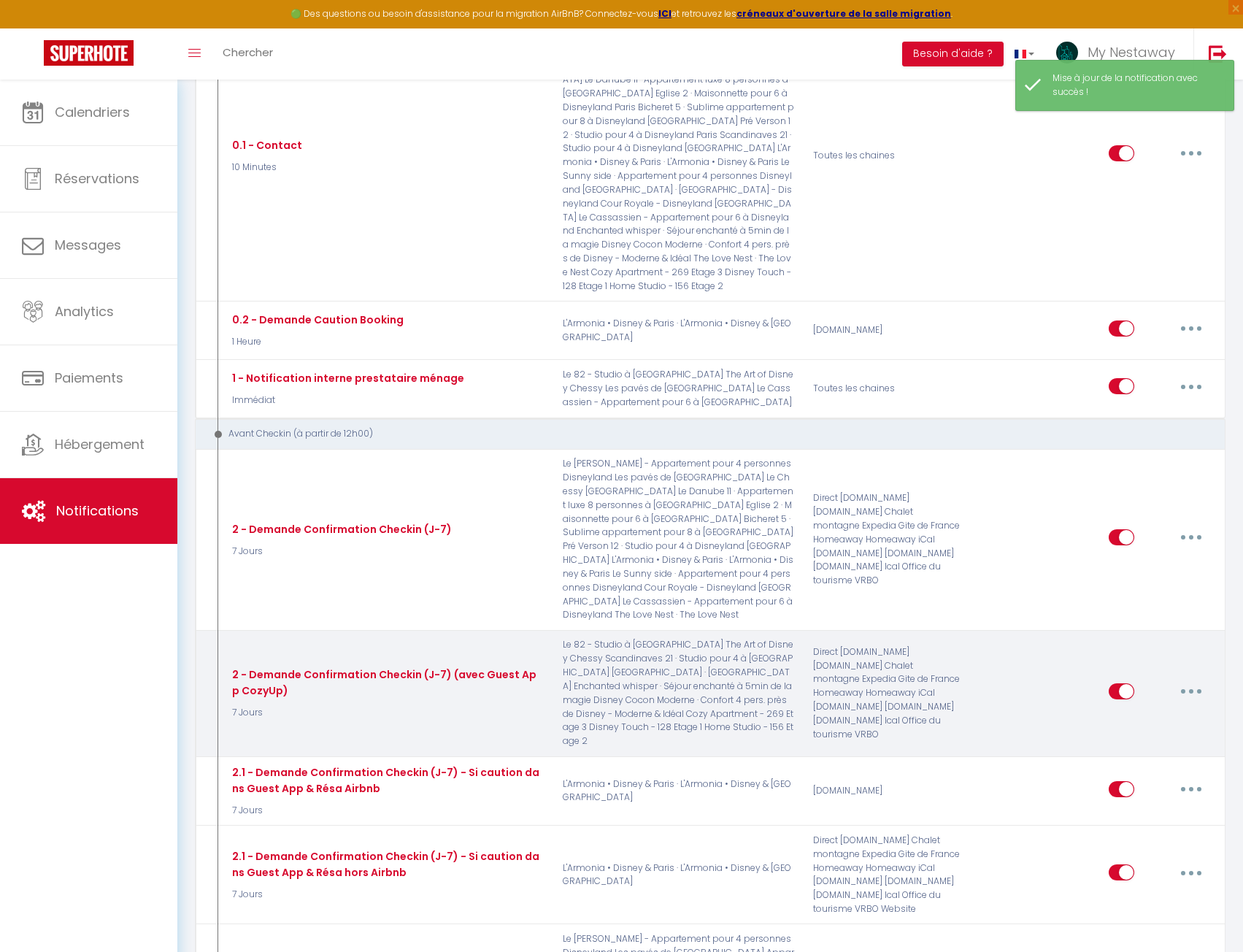
checkbox input "true"
checkbox input "false"
radio input "true"
type input "Procédure pour le checkin - [RENTAL:NAME] à [RENTAL:CITY]"
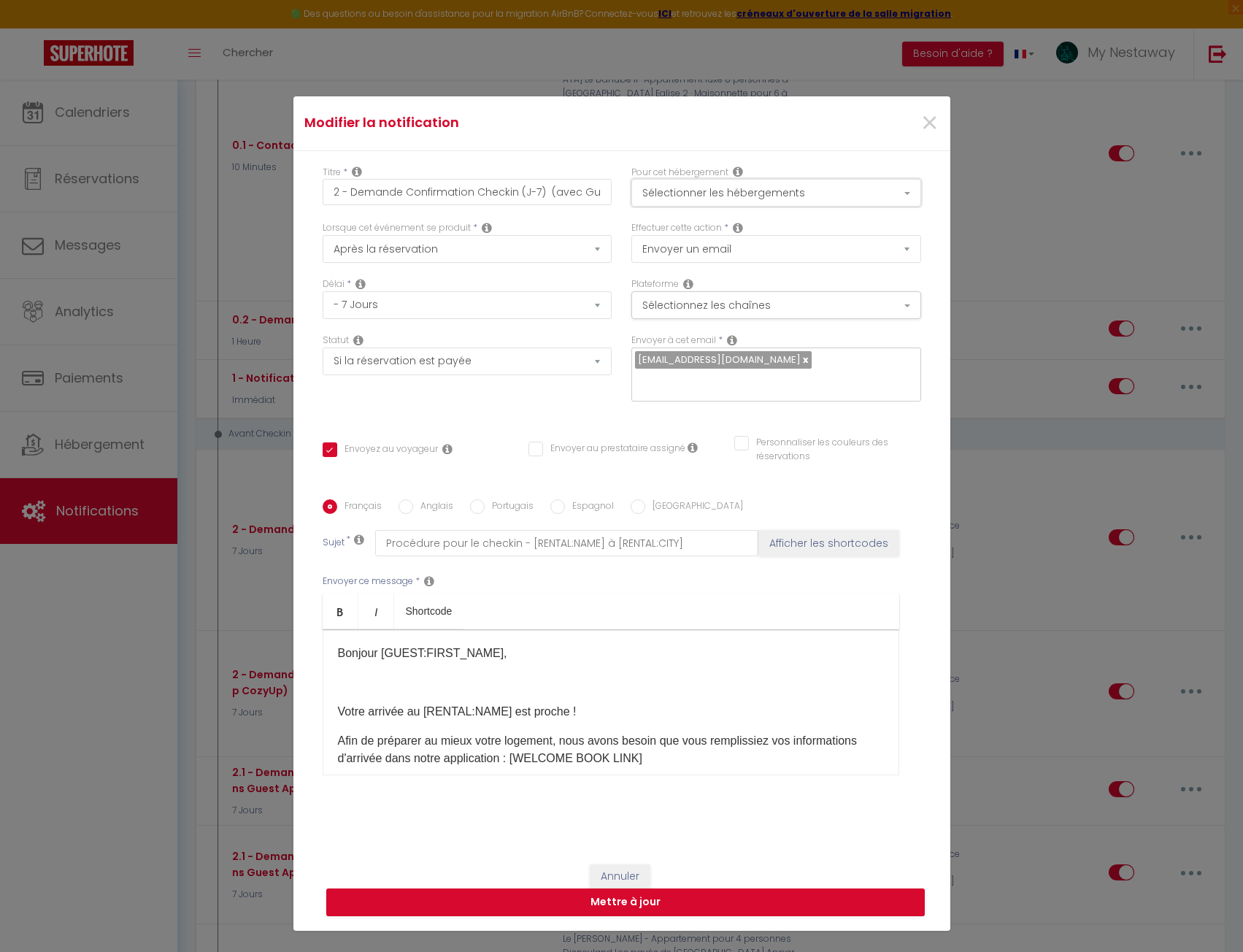
click at [710, 202] on button "Sélectionner les hébergements" at bounding box center [777, 193] width 290 height 28
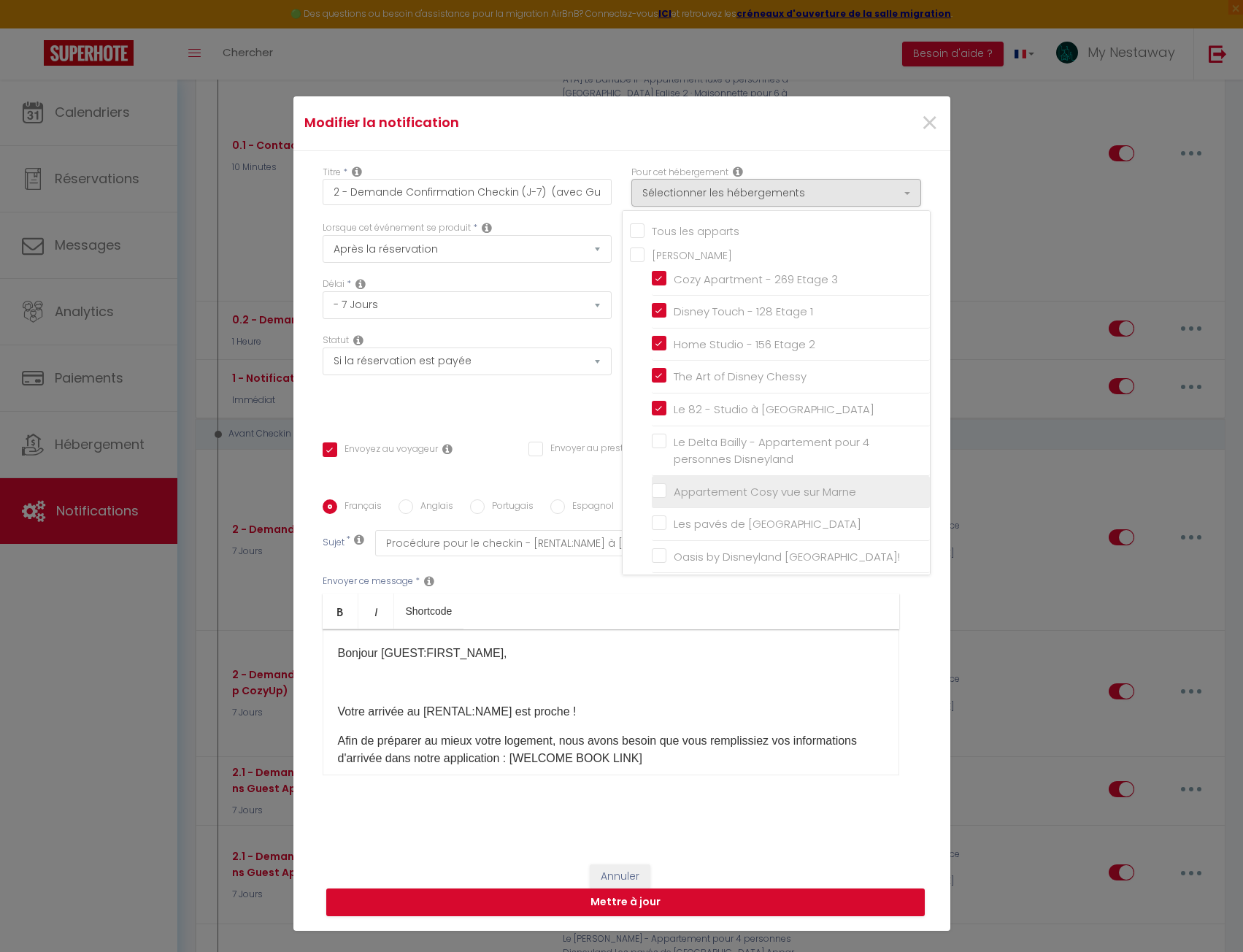
click at [652, 498] on input "Appartement Cosy vue sur Marne" at bounding box center [791, 492] width 278 height 15
checkbox input "true"
checkbox input "false"
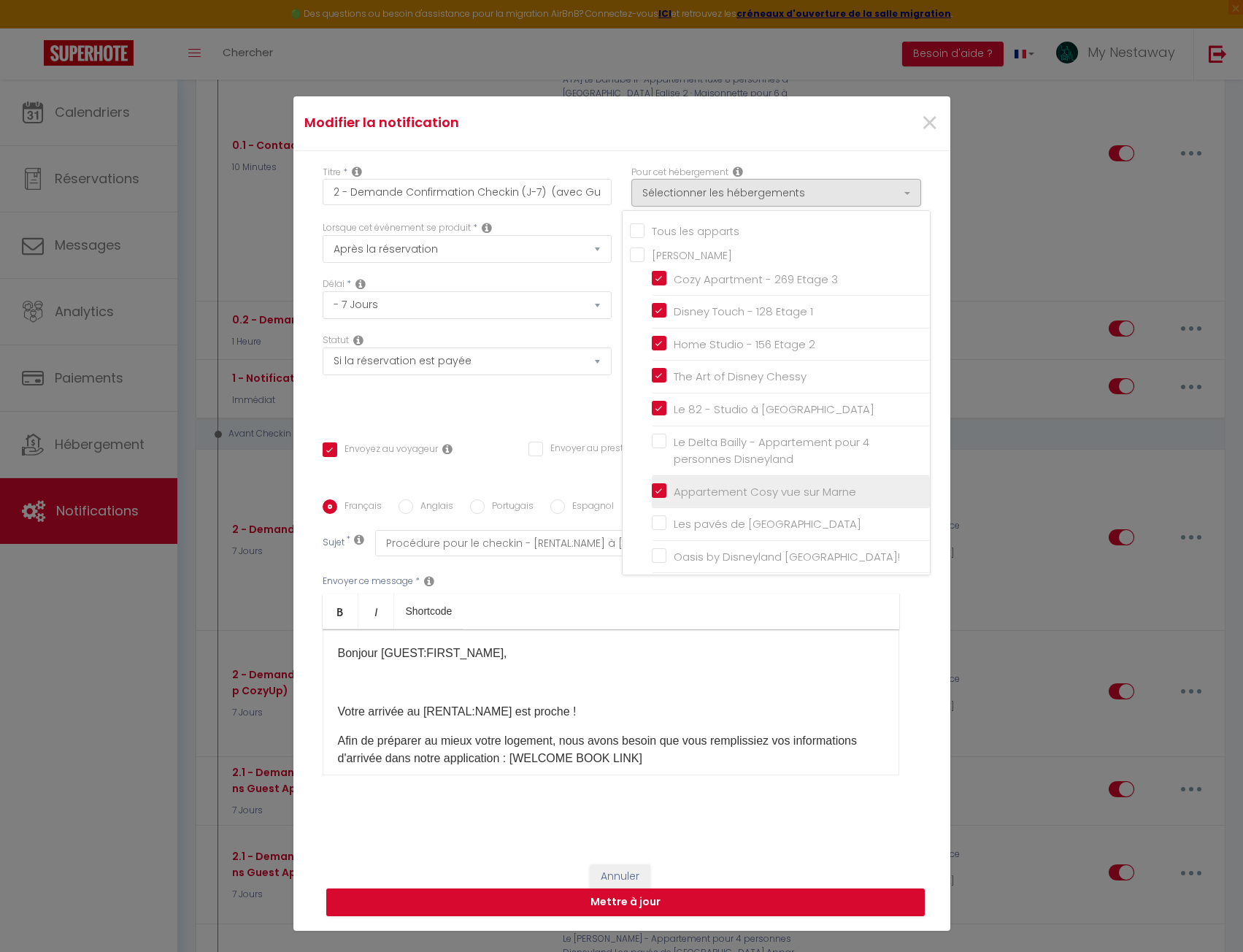
checkbox input "false"
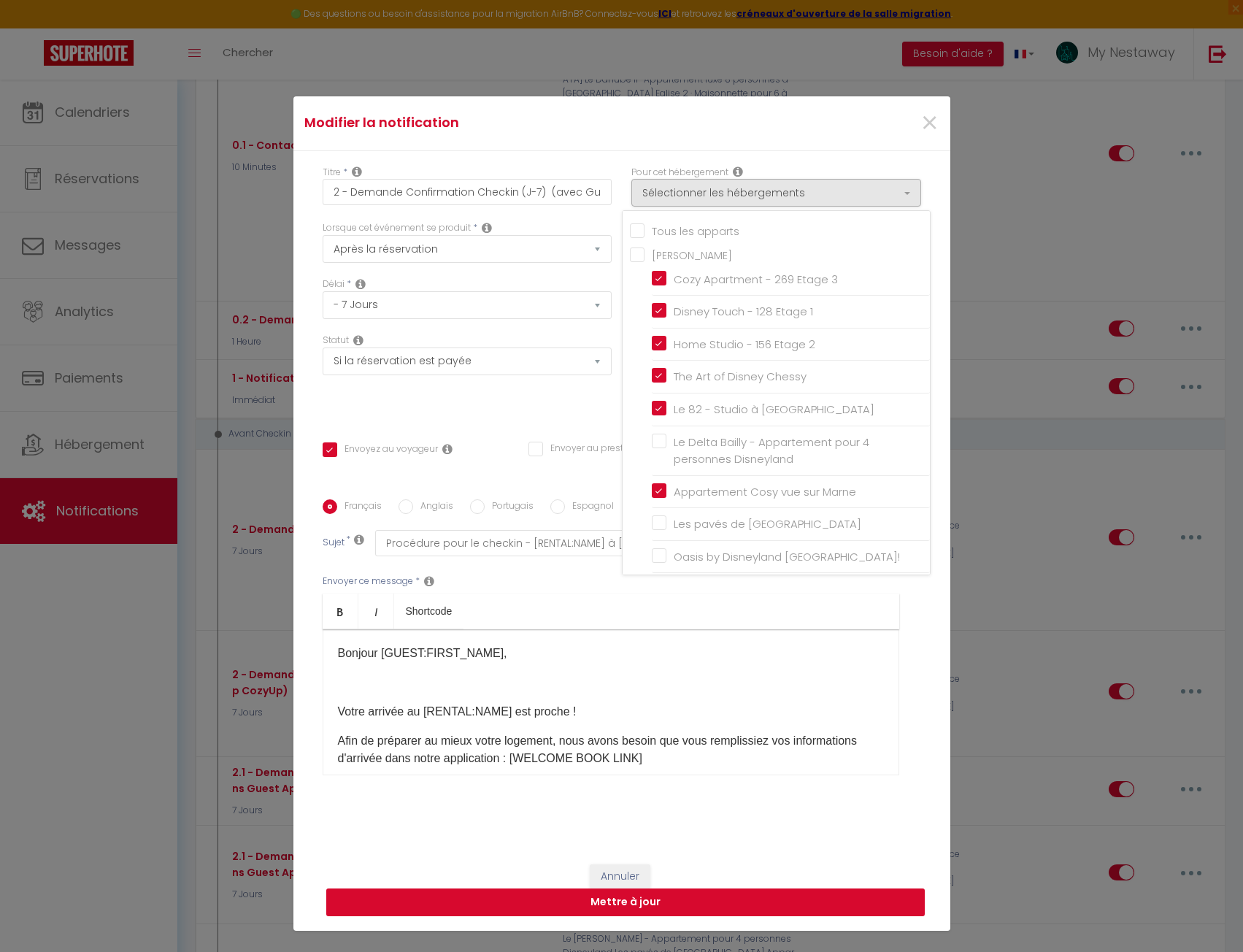
click at [739, 898] on button "Mettre à jour" at bounding box center [626, 902] width 598 height 28
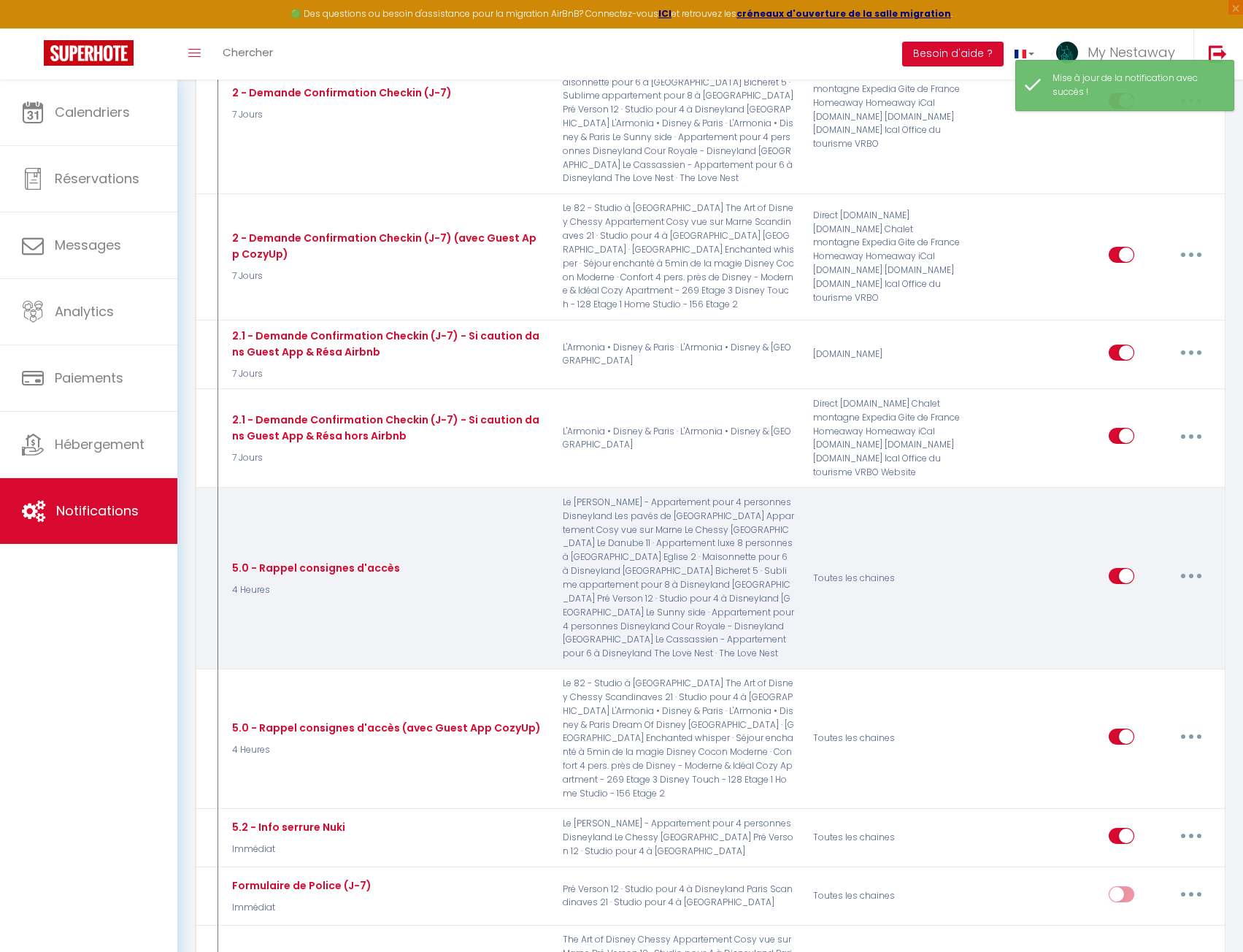
scroll to position [1102, 0]
click at [1198, 563] on button "button" at bounding box center [1191, 575] width 41 height 24
click at [1158, 596] on link "Editer" at bounding box center [1153, 607] width 108 height 25
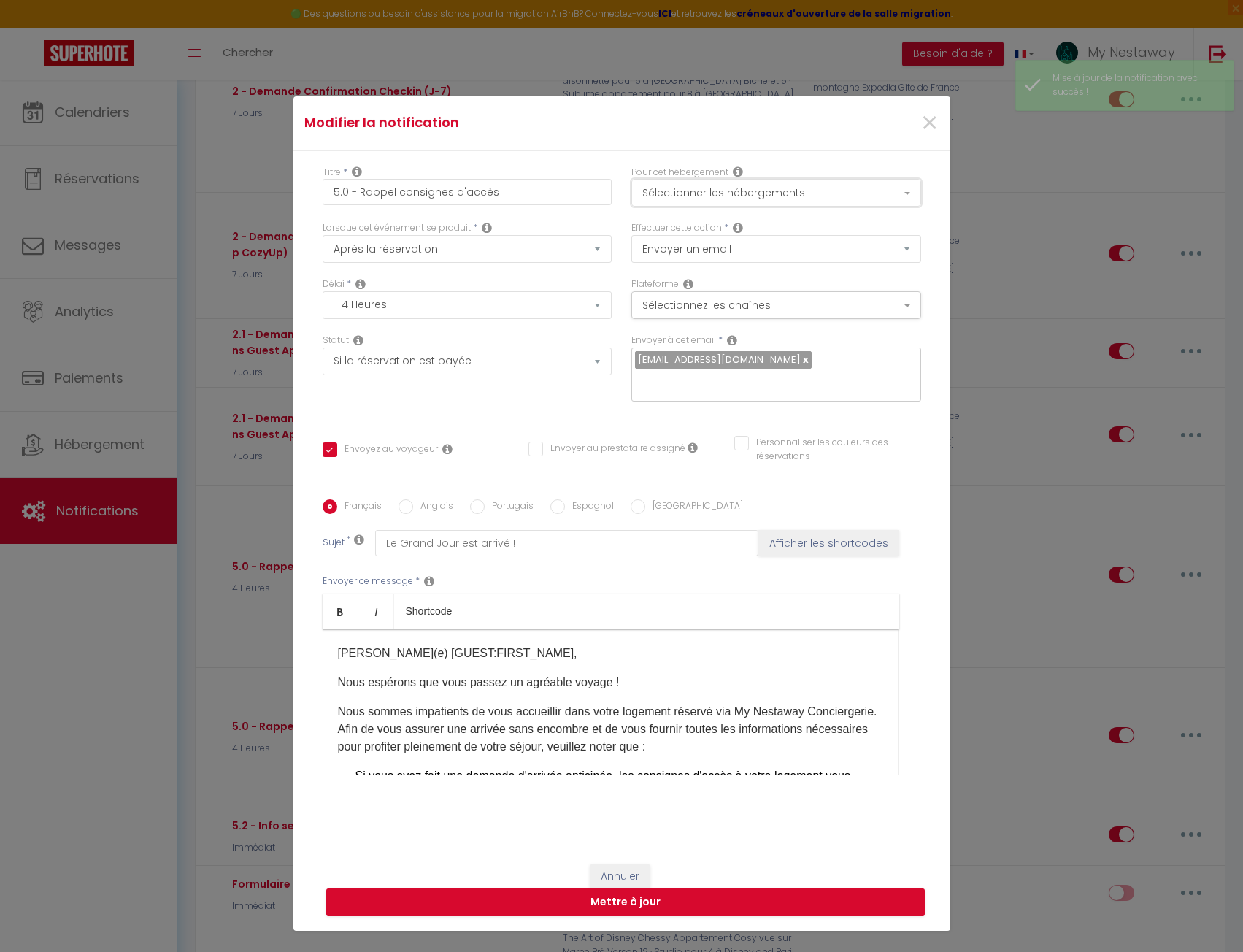
click at [750, 197] on button "Sélectionner les hébergements" at bounding box center [777, 193] width 290 height 28
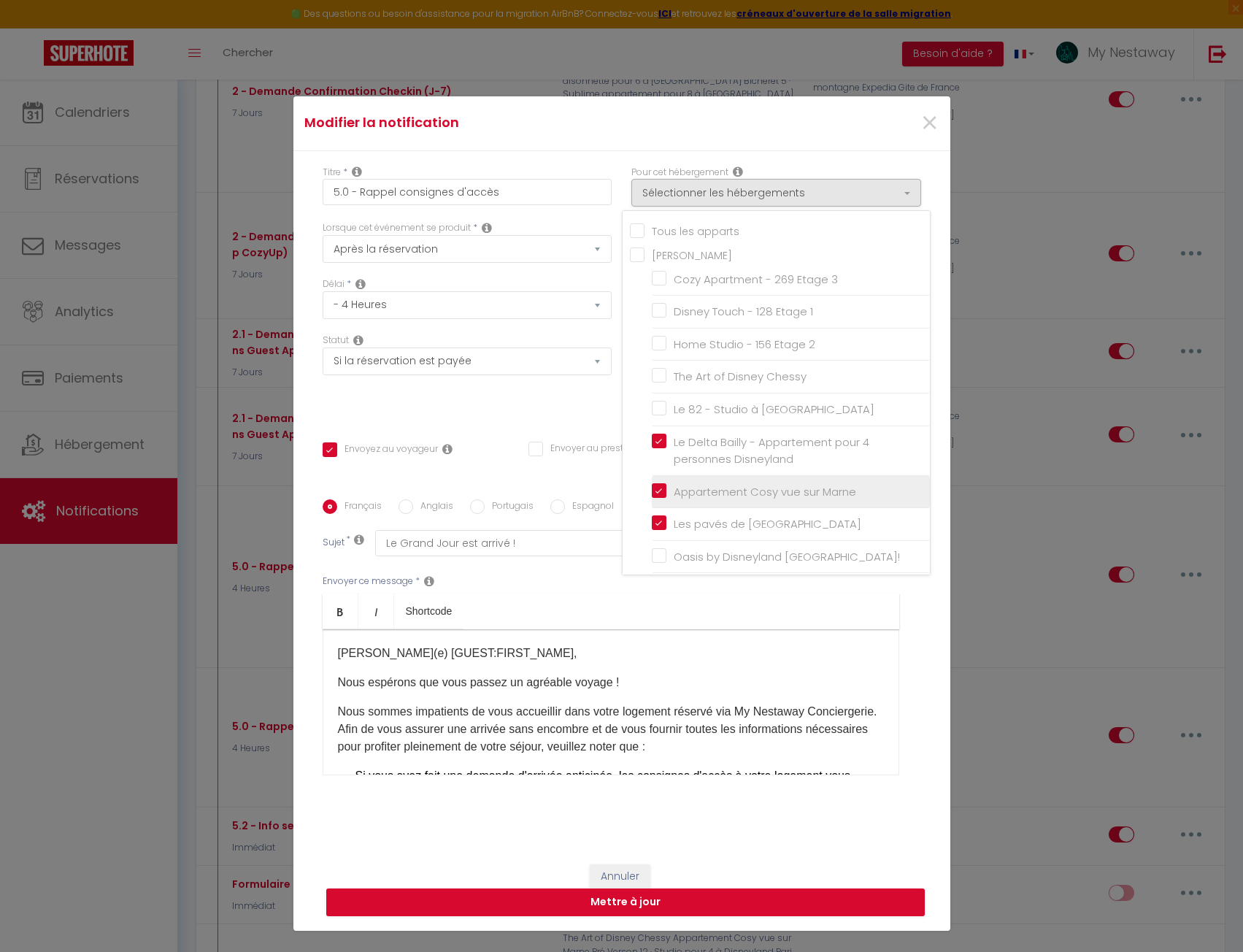
click at [652, 493] on input "Appartement Cosy vue sur Marne" at bounding box center [791, 492] width 278 height 15
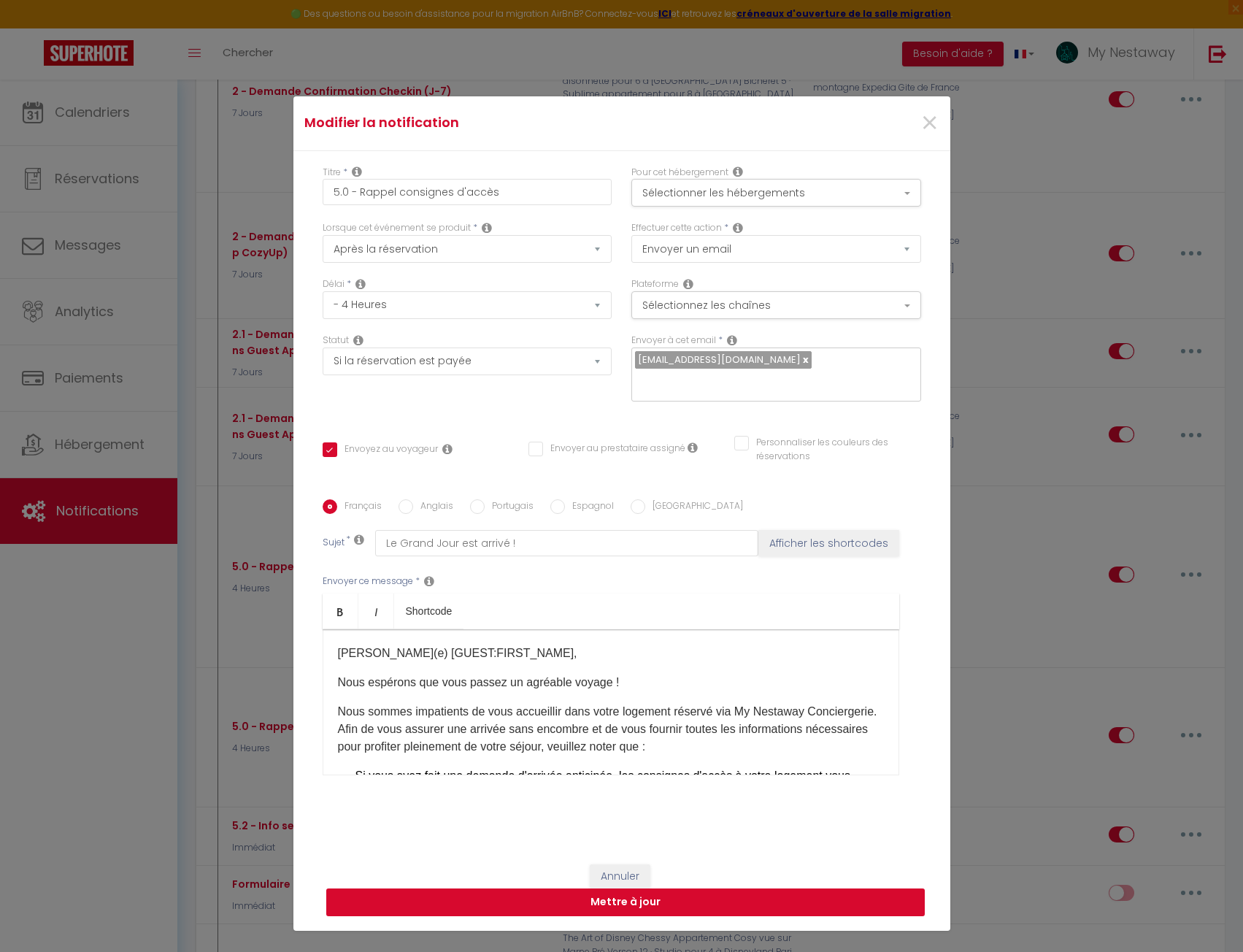
click at [744, 899] on button "Mettre à jour" at bounding box center [626, 902] width 598 height 28
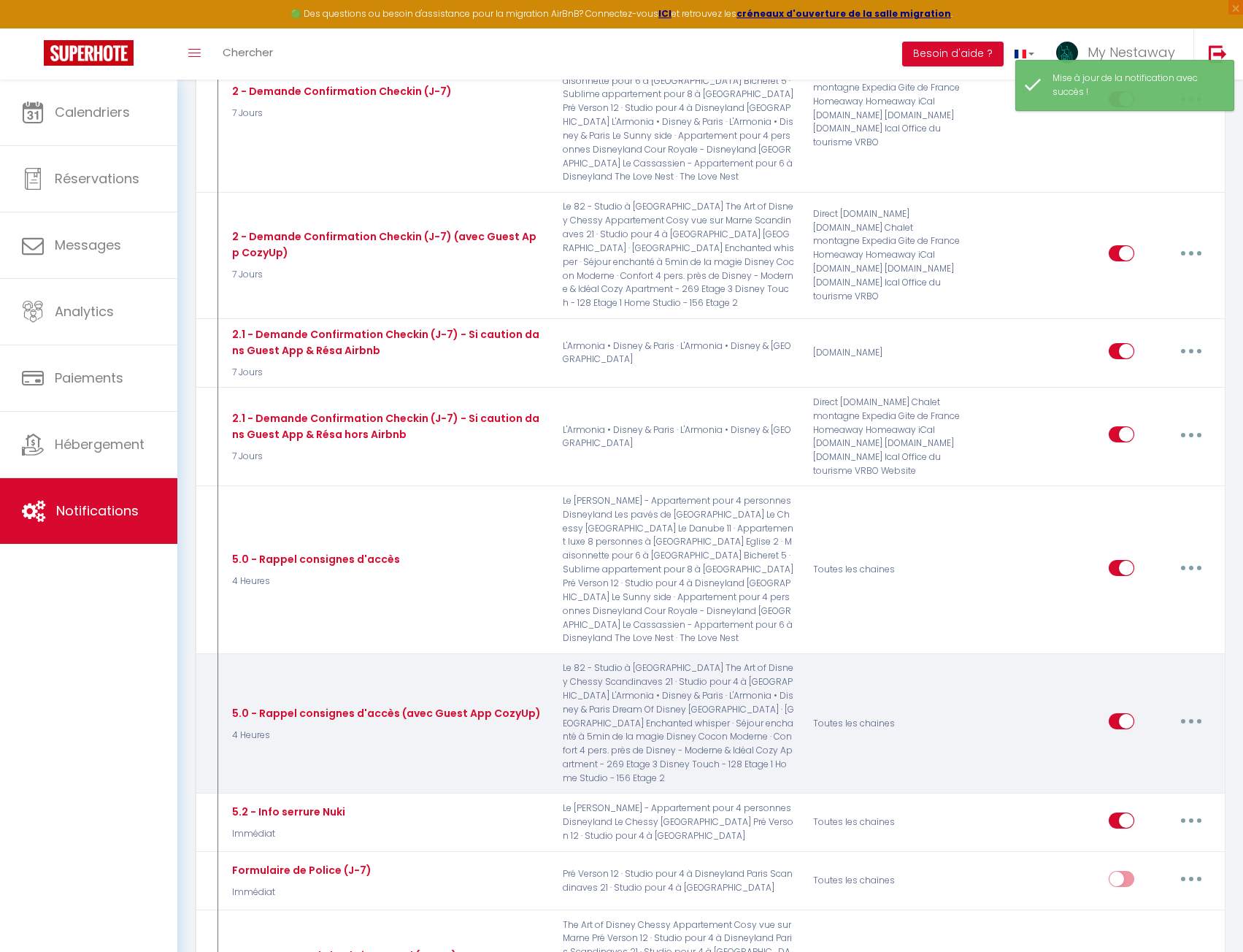
click at [1177, 709] on button "button" at bounding box center [1191, 721] width 41 height 24
click at [1159, 743] on link "Editer" at bounding box center [1153, 755] width 108 height 25
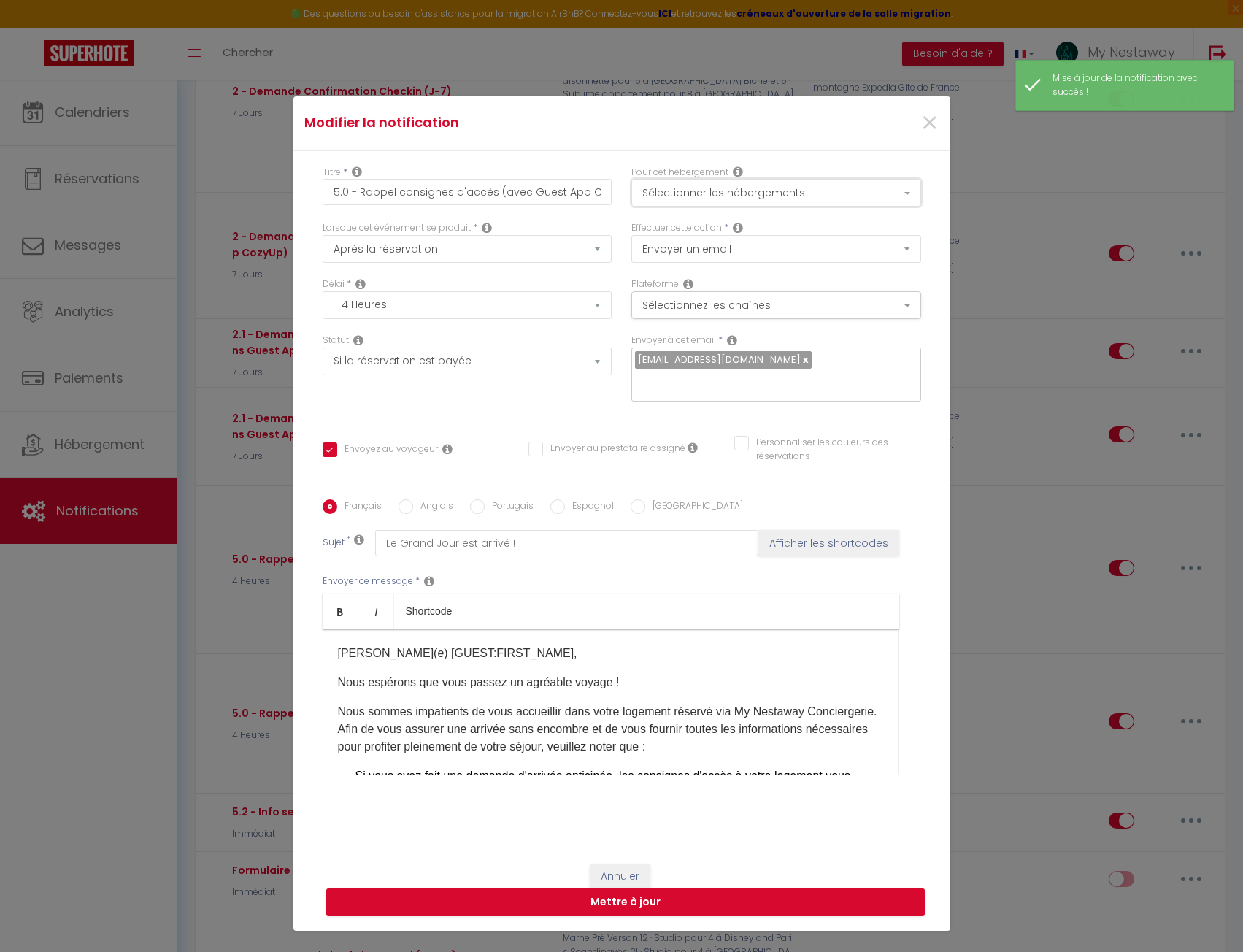
click at [697, 194] on button "Sélectionner les hébergements" at bounding box center [777, 193] width 290 height 28
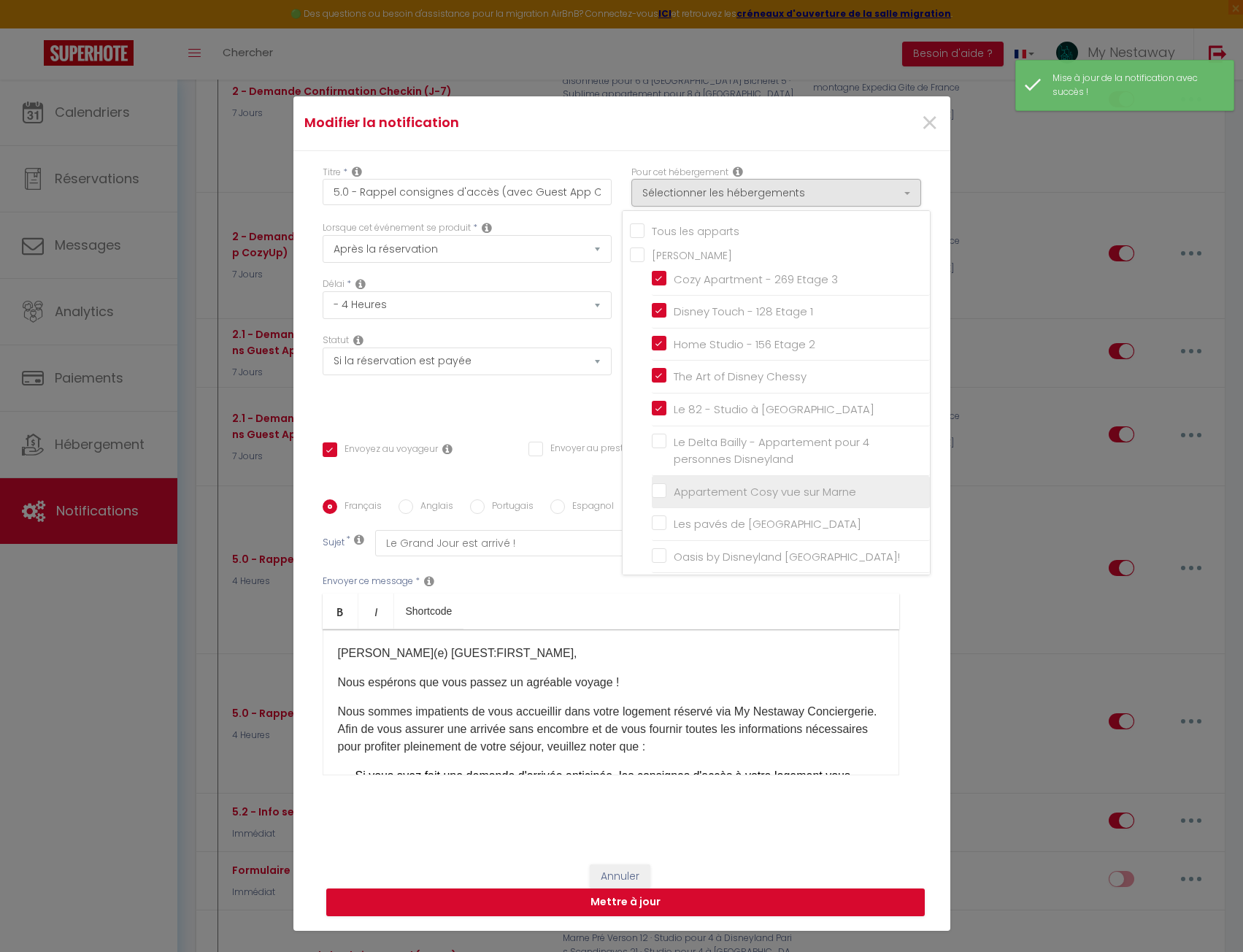
click at [654, 494] on input "Appartement Cosy vue sur Marne" at bounding box center [791, 492] width 278 height 15
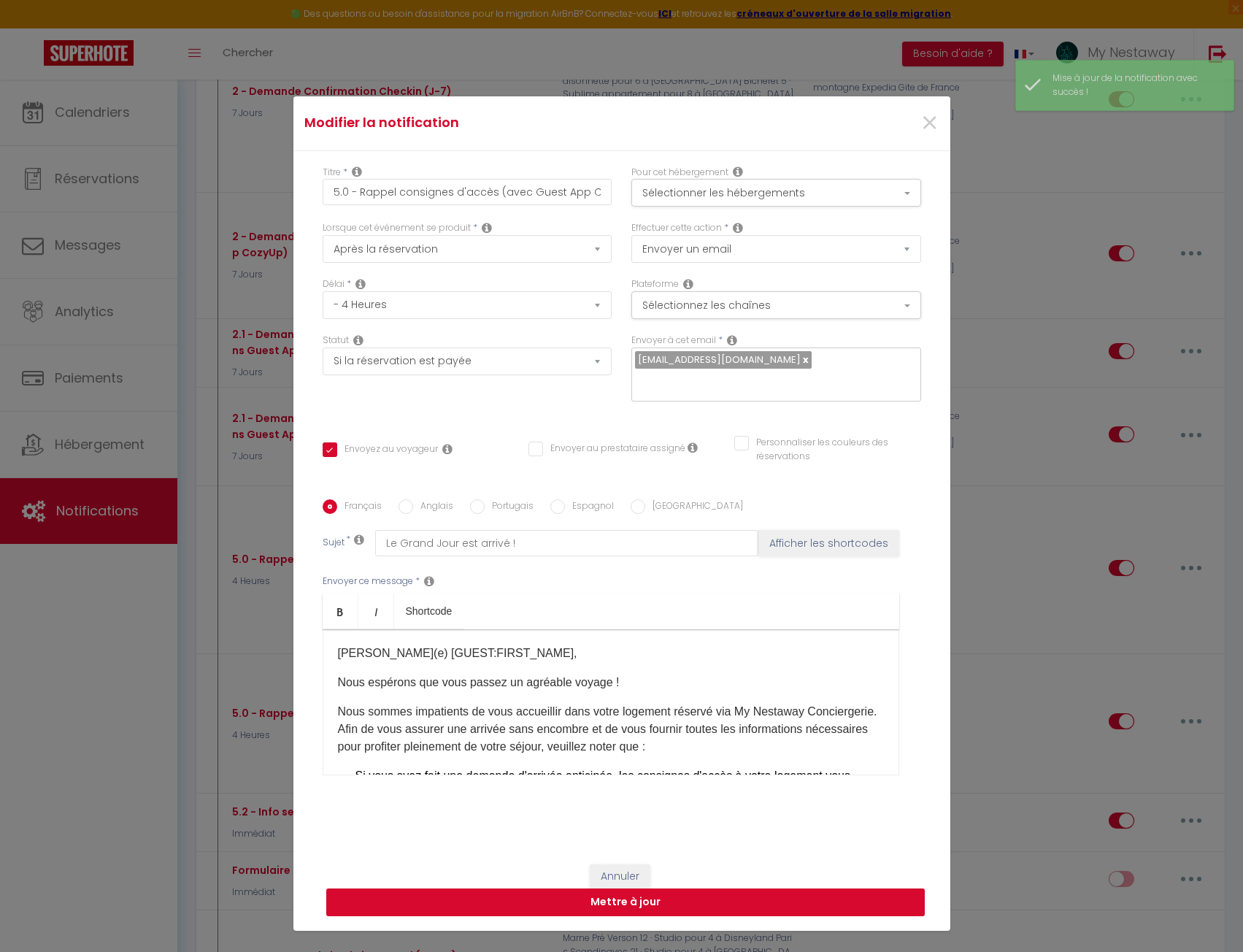
click at [687, 902] on button "Mettre à jour" at bounding box center [626, 902] width 598 height 28
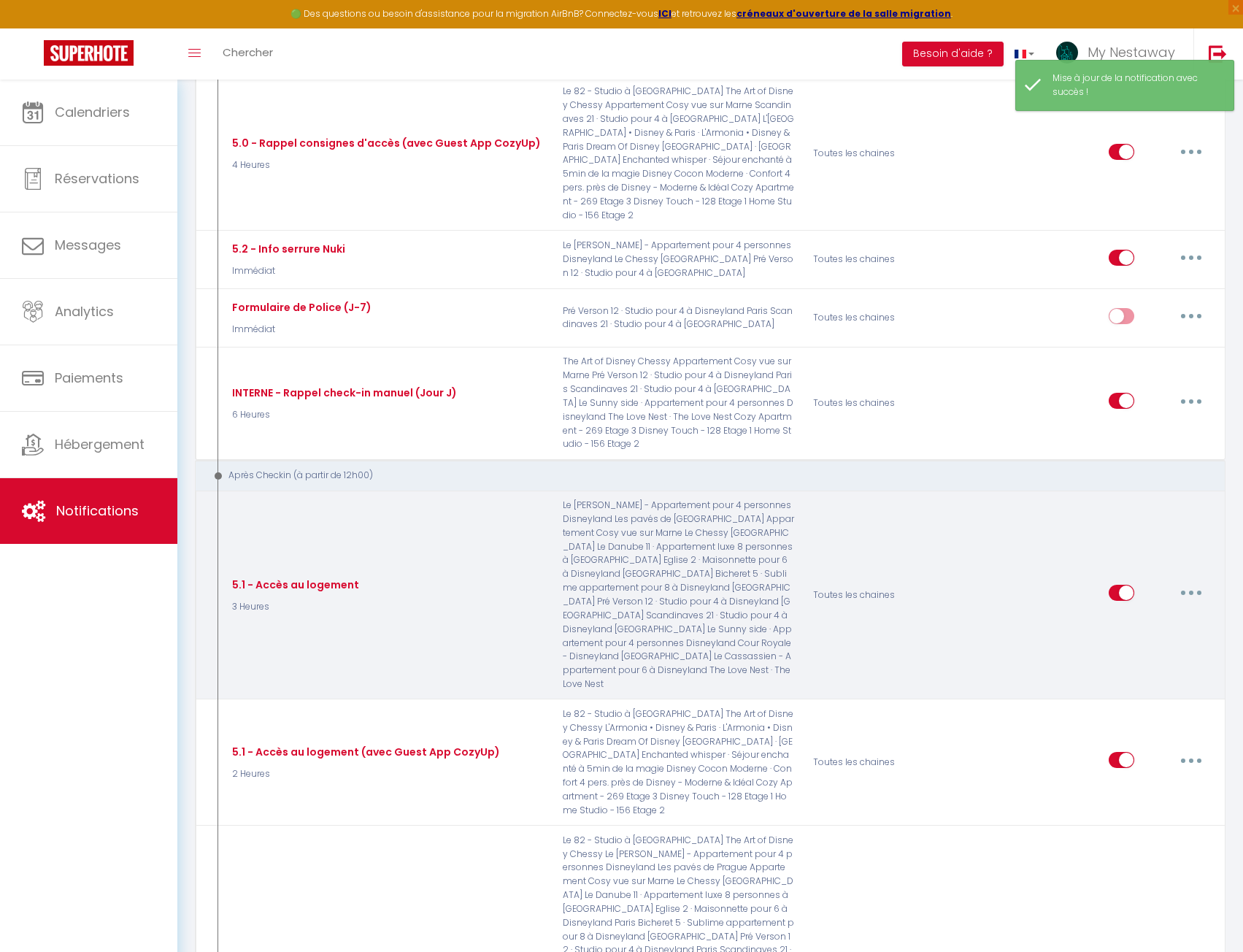
scroll to position [1686, 0]
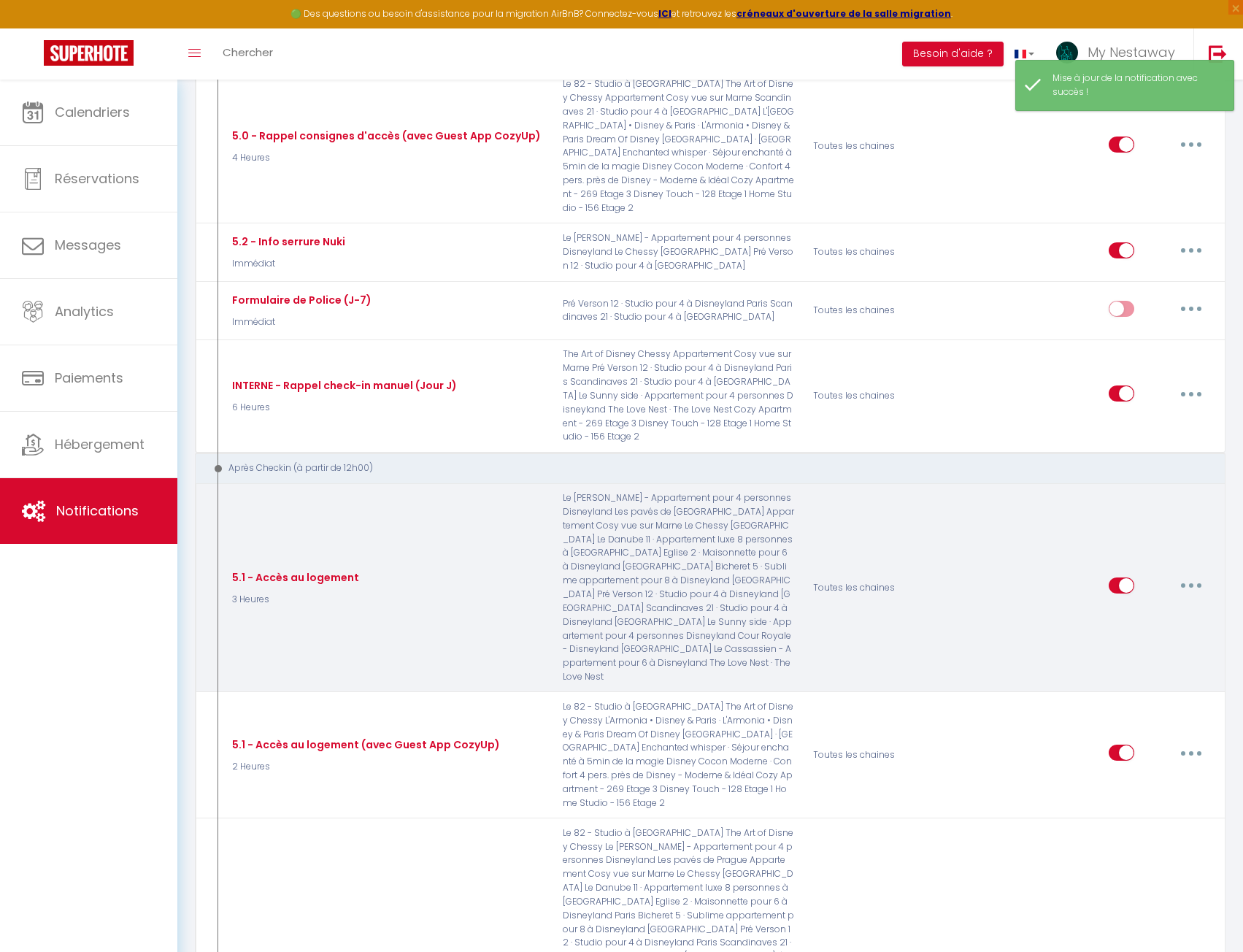
click at [1198, 574] on button "button" at bounding box center [1191, 586] width 41 height 24
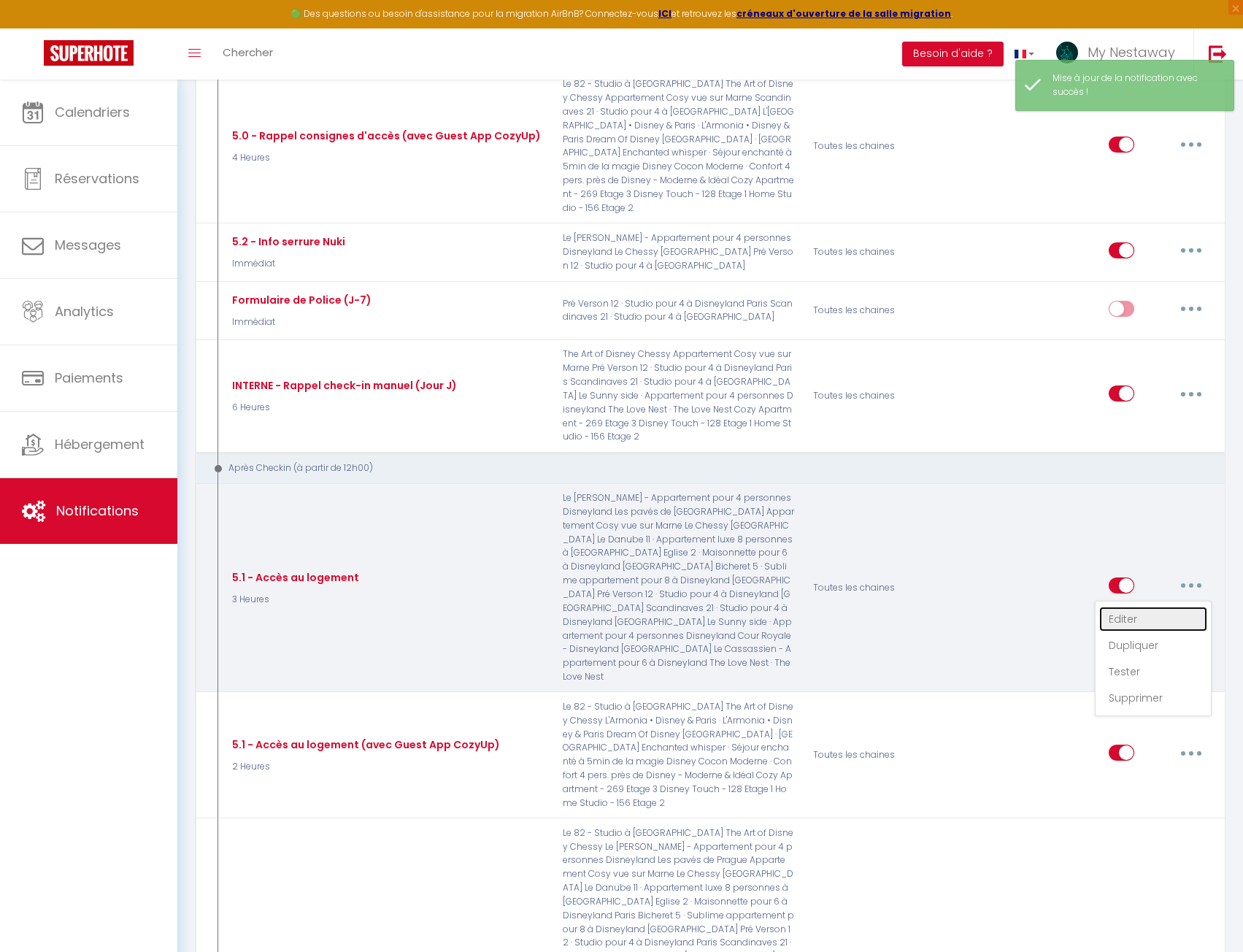
click at [1128, 606] on link "Editer" at bounding box center [1153, 618] width 108 height 25
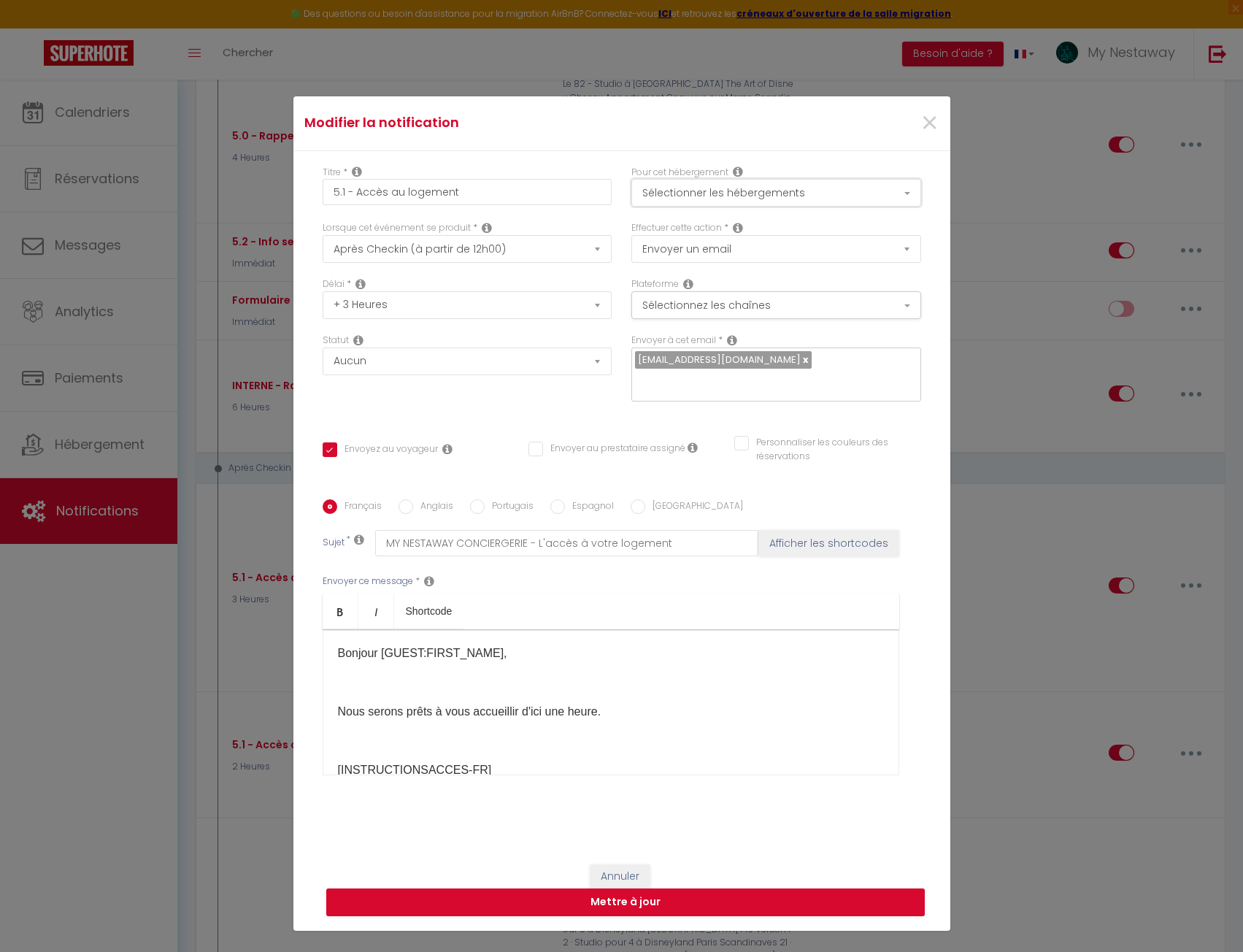
click at [701, 198] on button "Sélectionner les hébergements" at bounding box center [777, 193] width 290 height 28
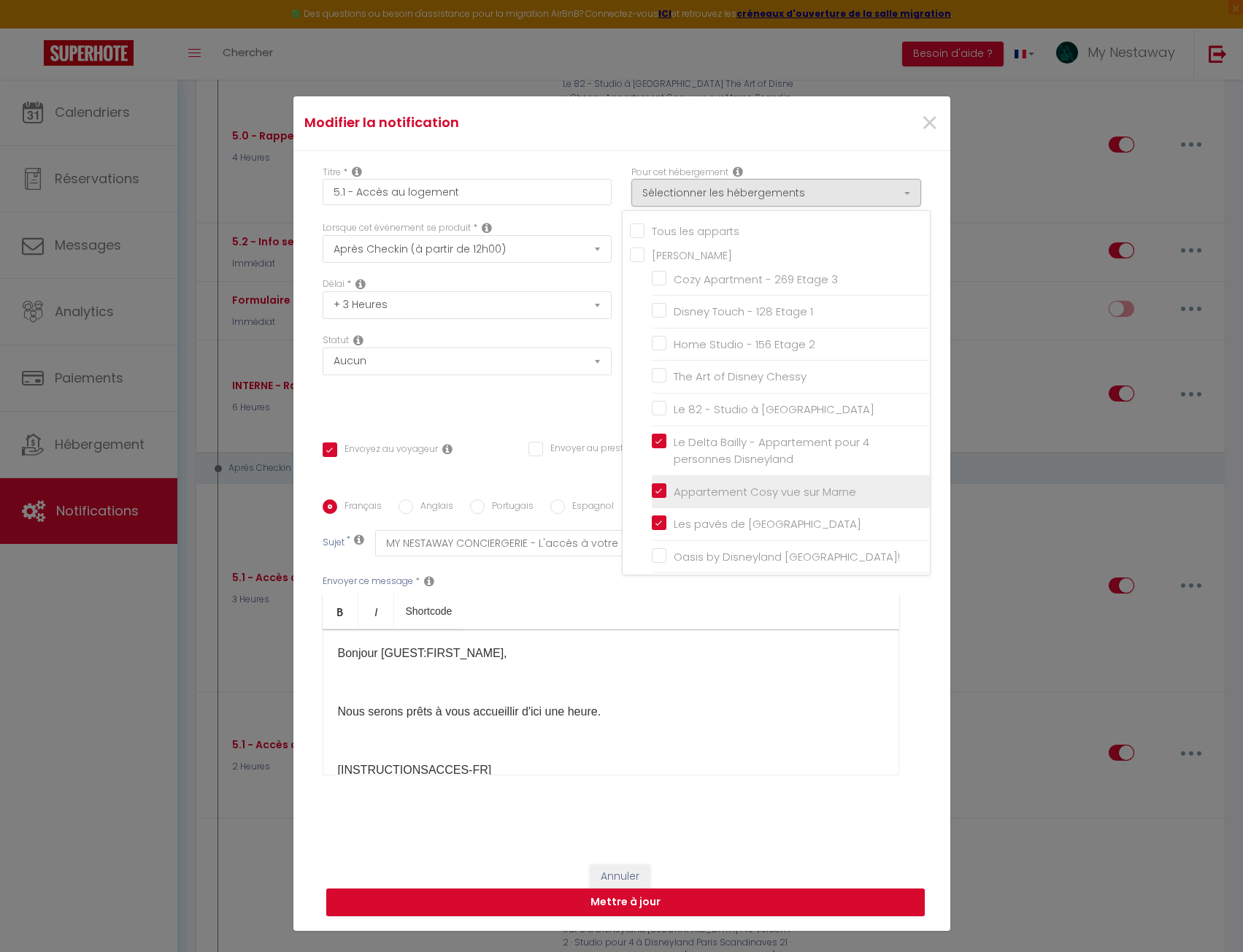
click at [652, 496] on input "Appartement Cosy vue sur Marne" at bounding box center [791, 492] width 278 height 15
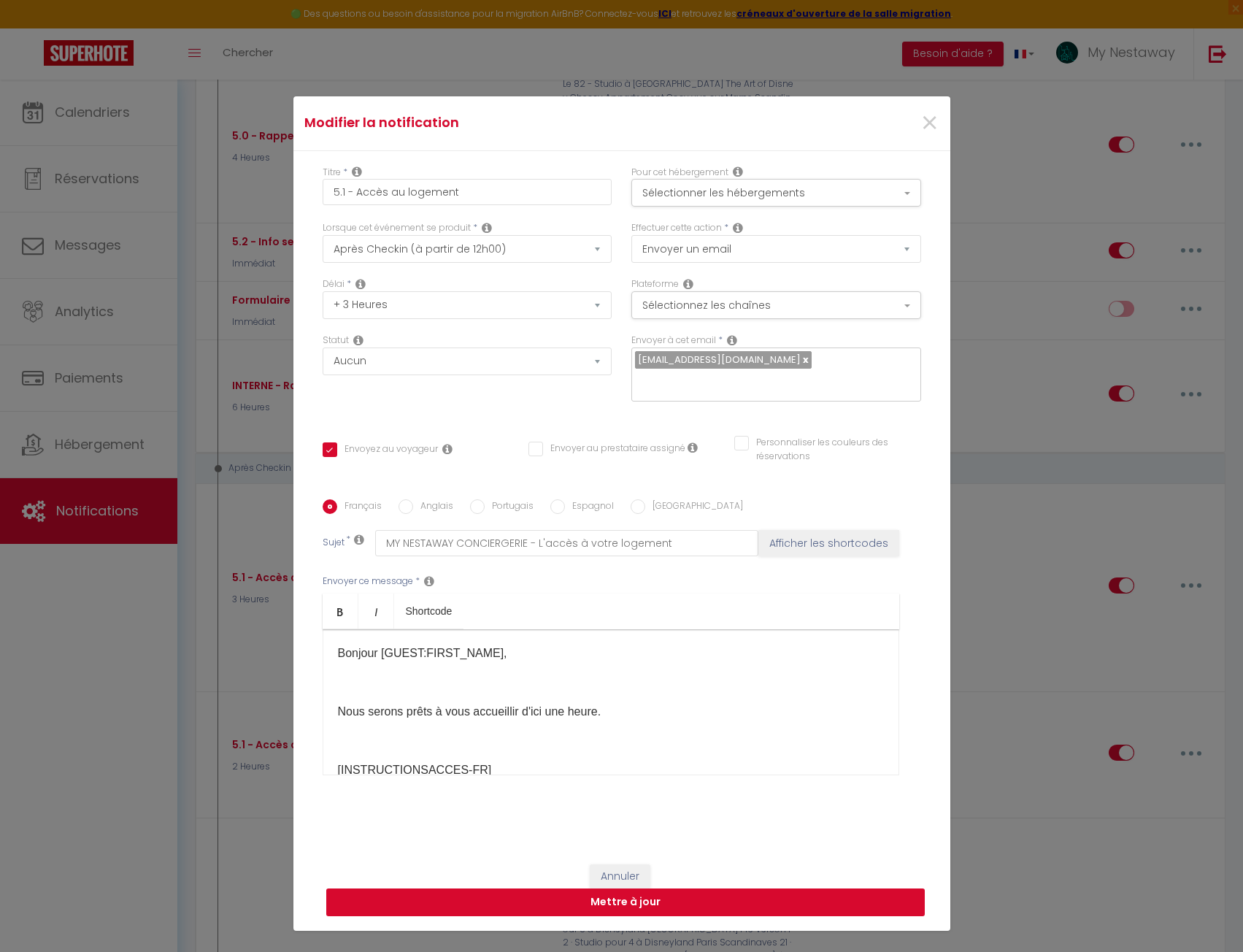
click at [741, 903] on button "Mettre à jour" at bounding box center [626, 902] width 598 height 28
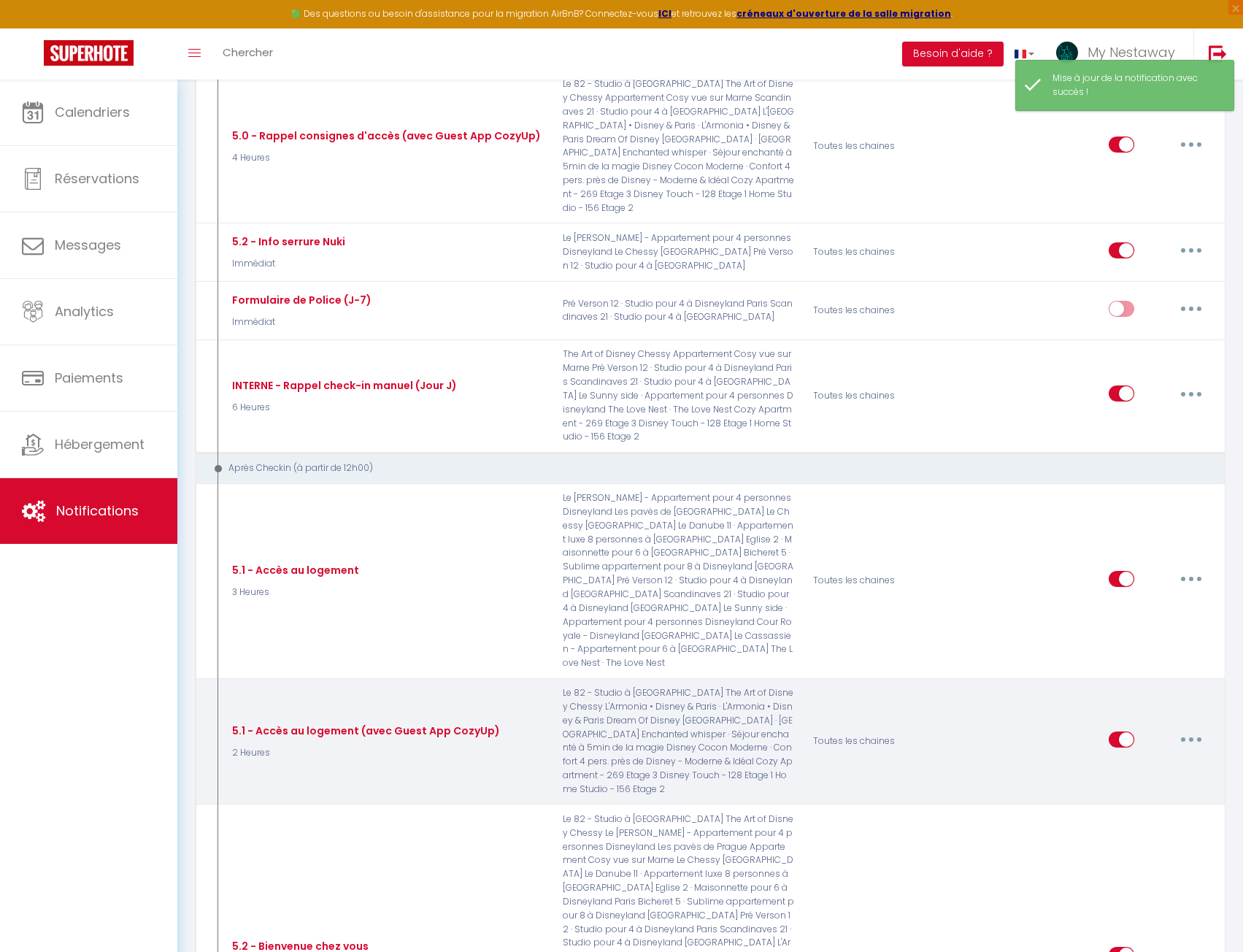
click at [1182, 728] on button "button" at bounding box center [1191, 740] width 41 height 24
click at [1131, 760] on link "Editer" at bounding box center [1153, 772] width 108 height 25
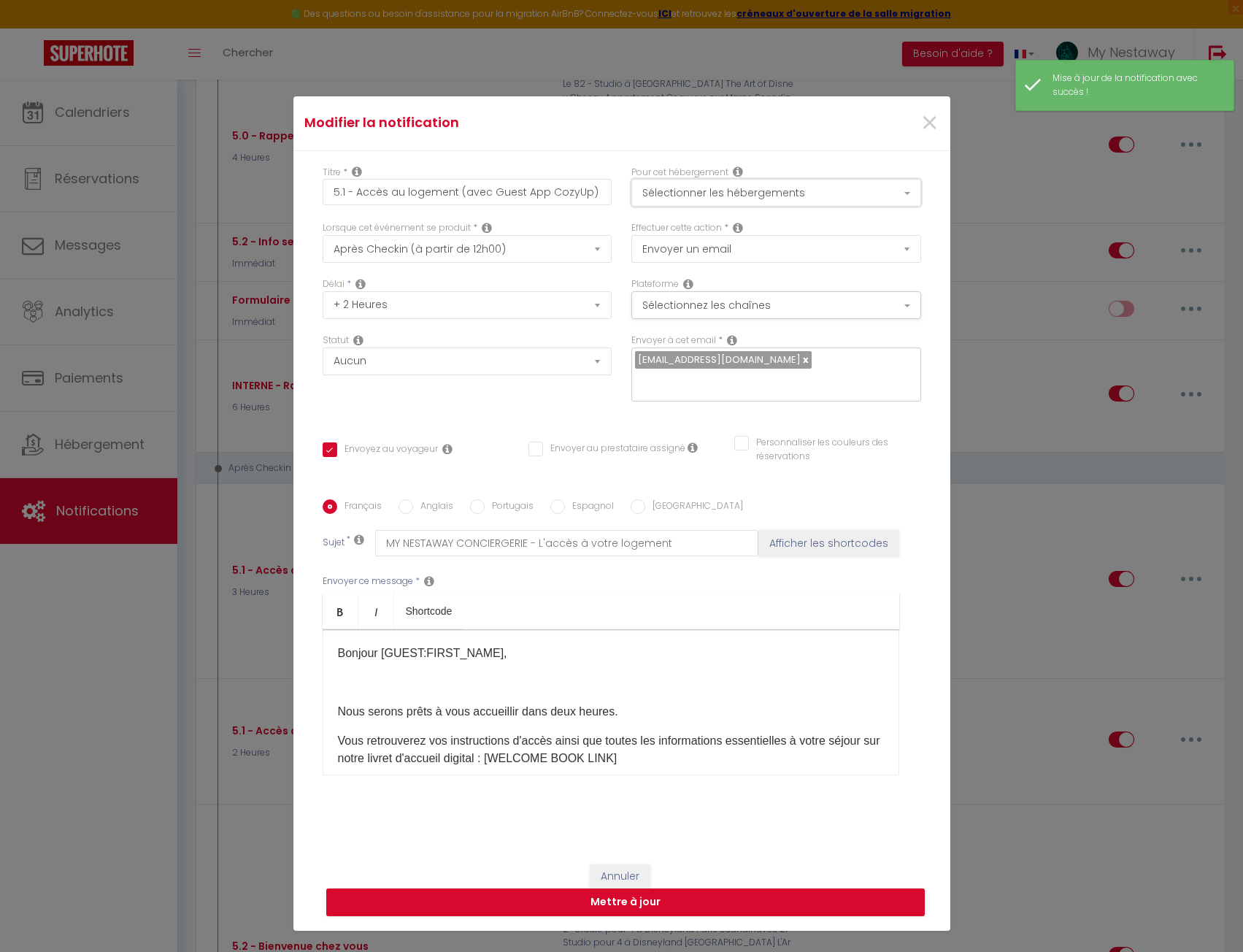
click at [717, 187] on button "Sélectionner les hébergements" at bounding box center [777, 193] width 290 height 28
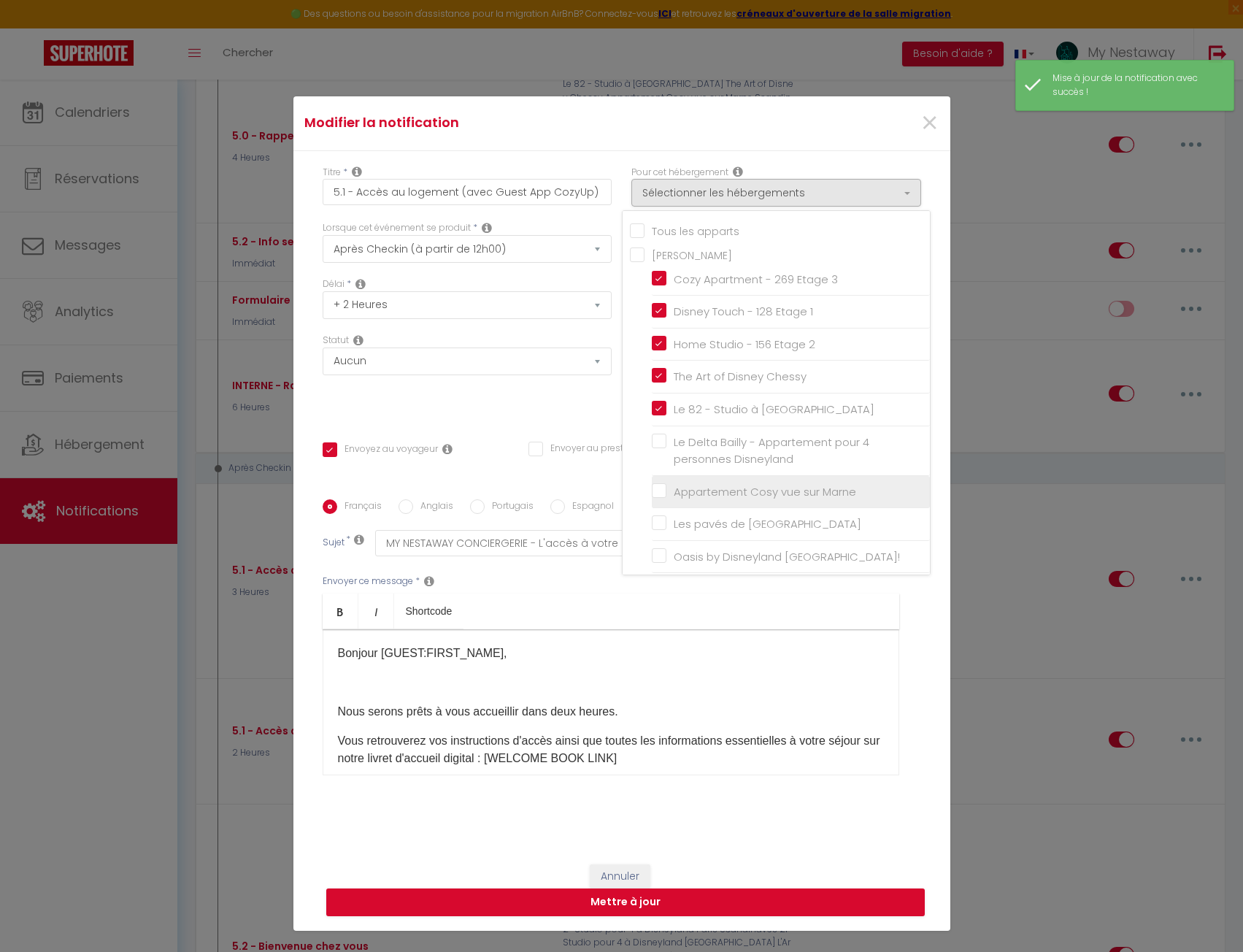
click at [657, 496] on input "Appartement Cosy vue sur Marne" at bounding box center [791, 492] width 278 height 15
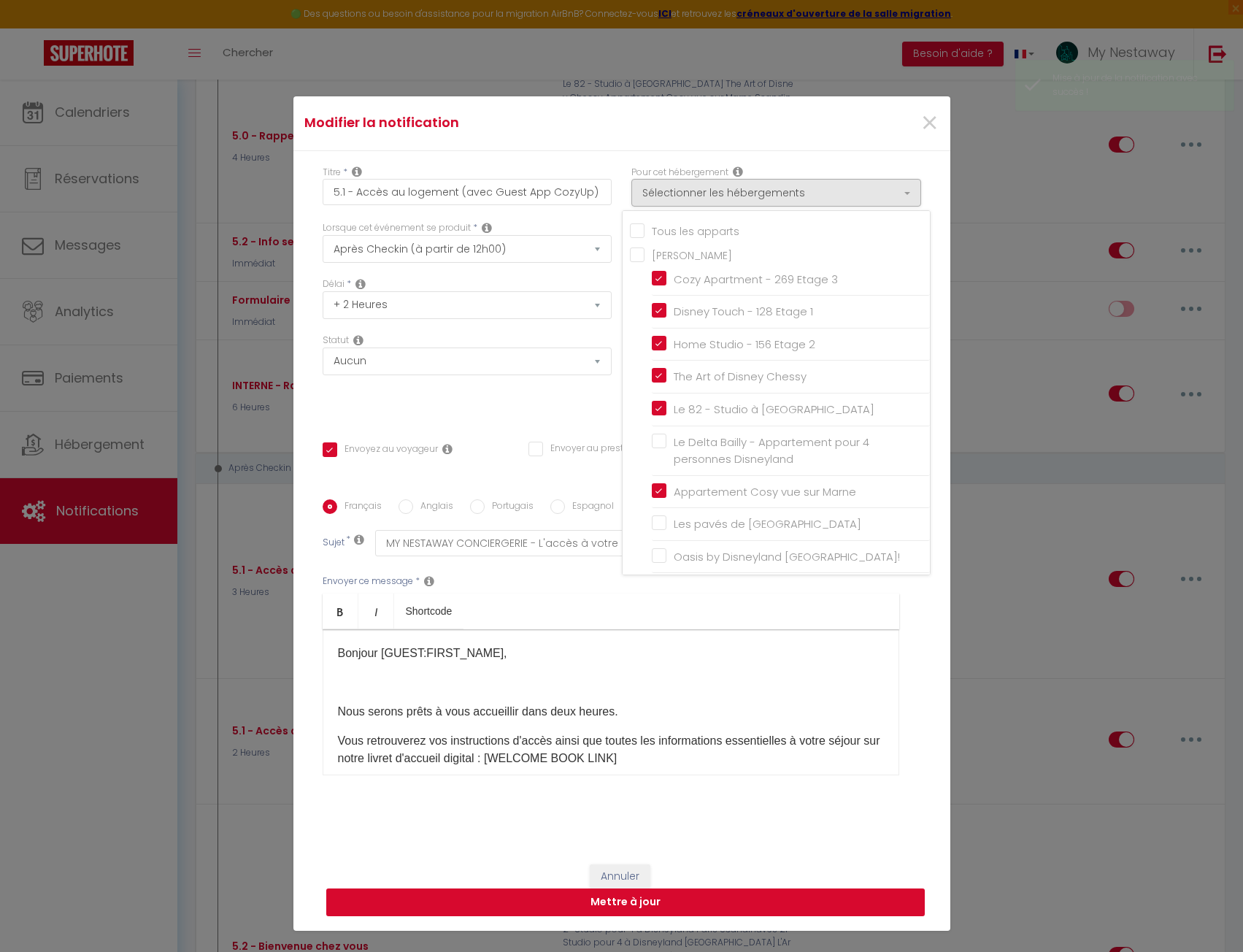
click at [764, 904] on button "Mettre à jour" at bounding box center [626, 902] width 598 height 28
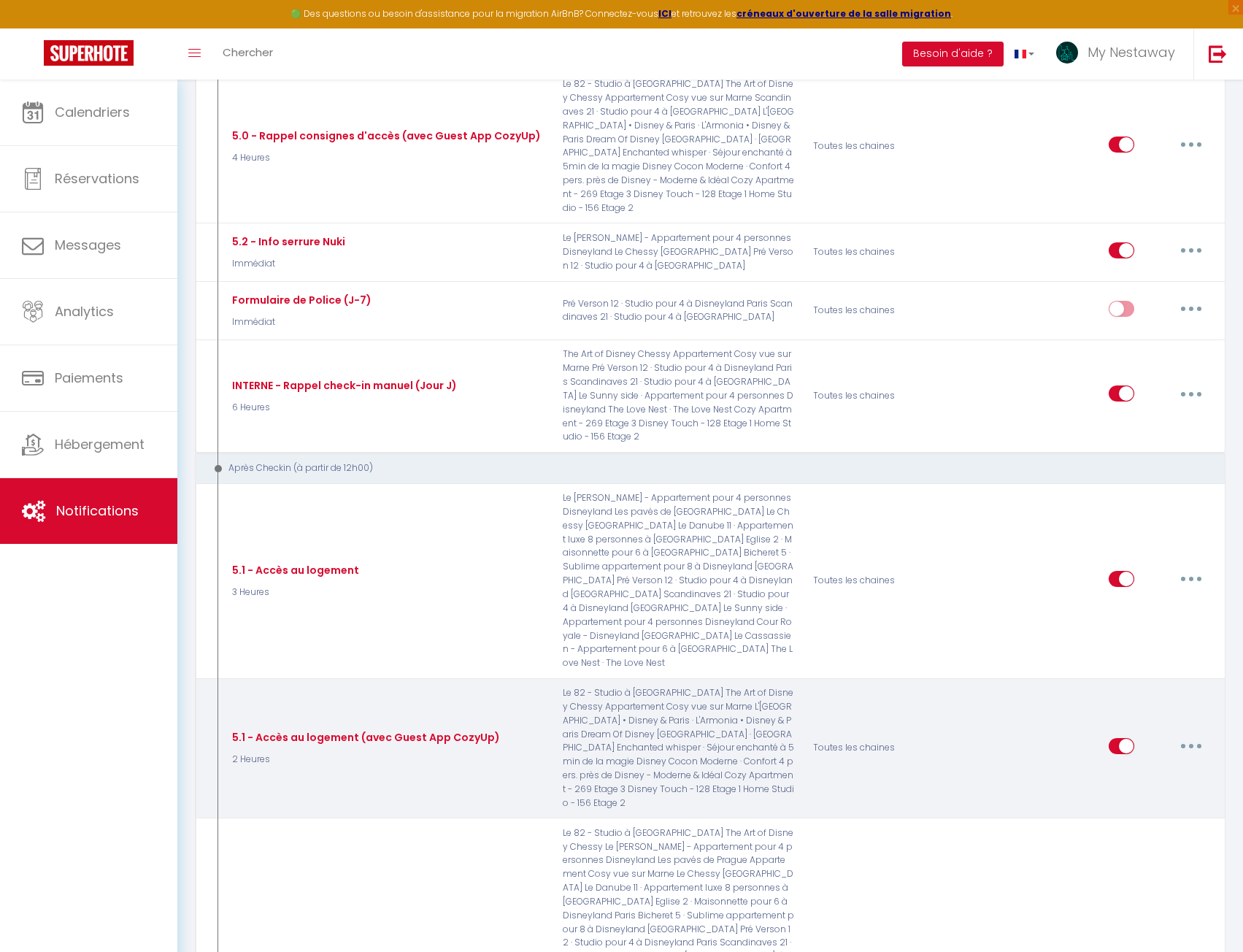
click at [1184, 735] on button "button" at bounding box center [1191, 747] width 41 height 24
drag, startPoint x: 1167, startPoint y: 658, endPoint x: 1140, endPoint y: 652, distance: 27.7
click at [1167, 767] on link "Editer" at bounding box center [1153, 778] width 108 height 25
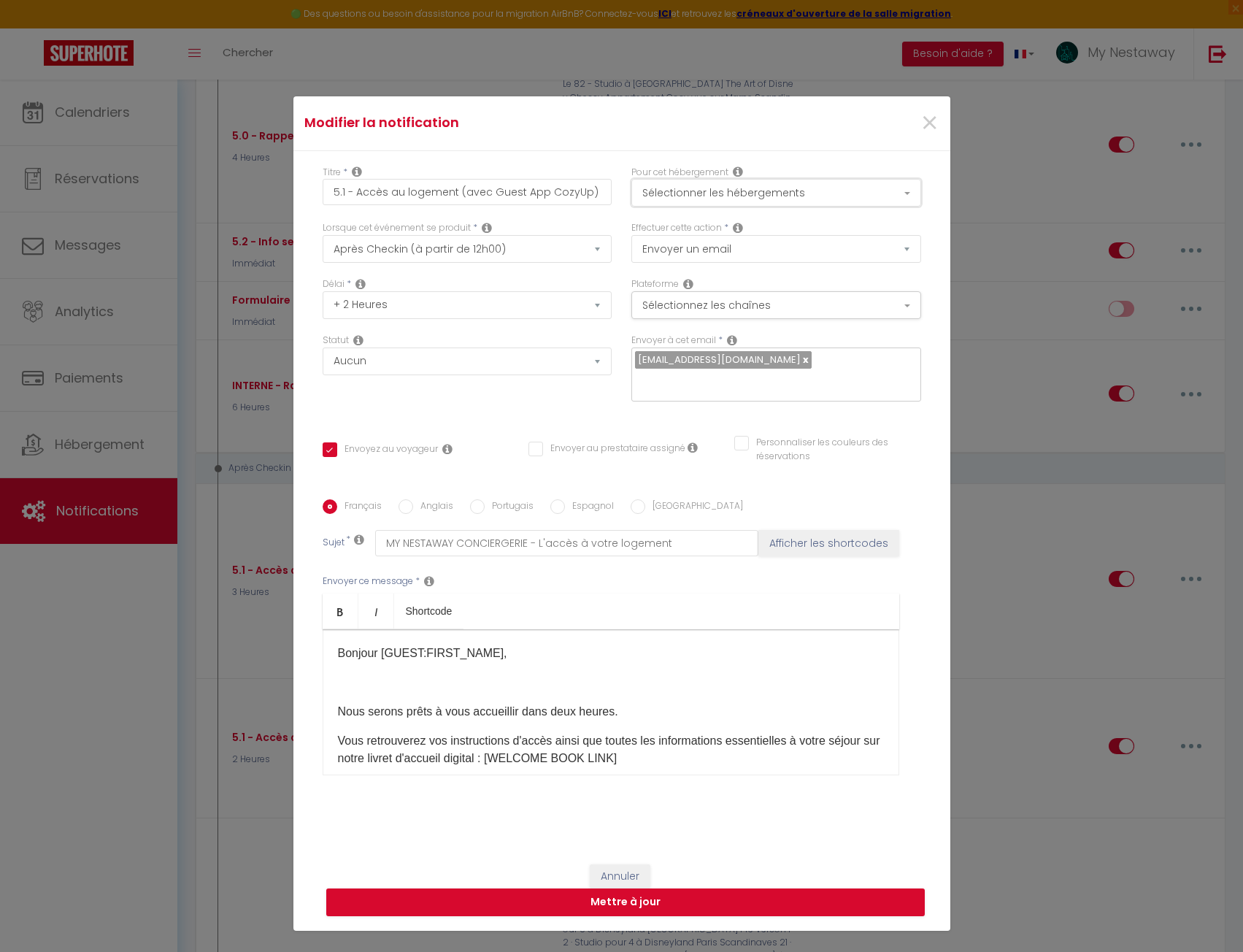
click at [725, 191] on button "Sélectionner les hébergements" at bounding box center [777, 193] width 290 height 28
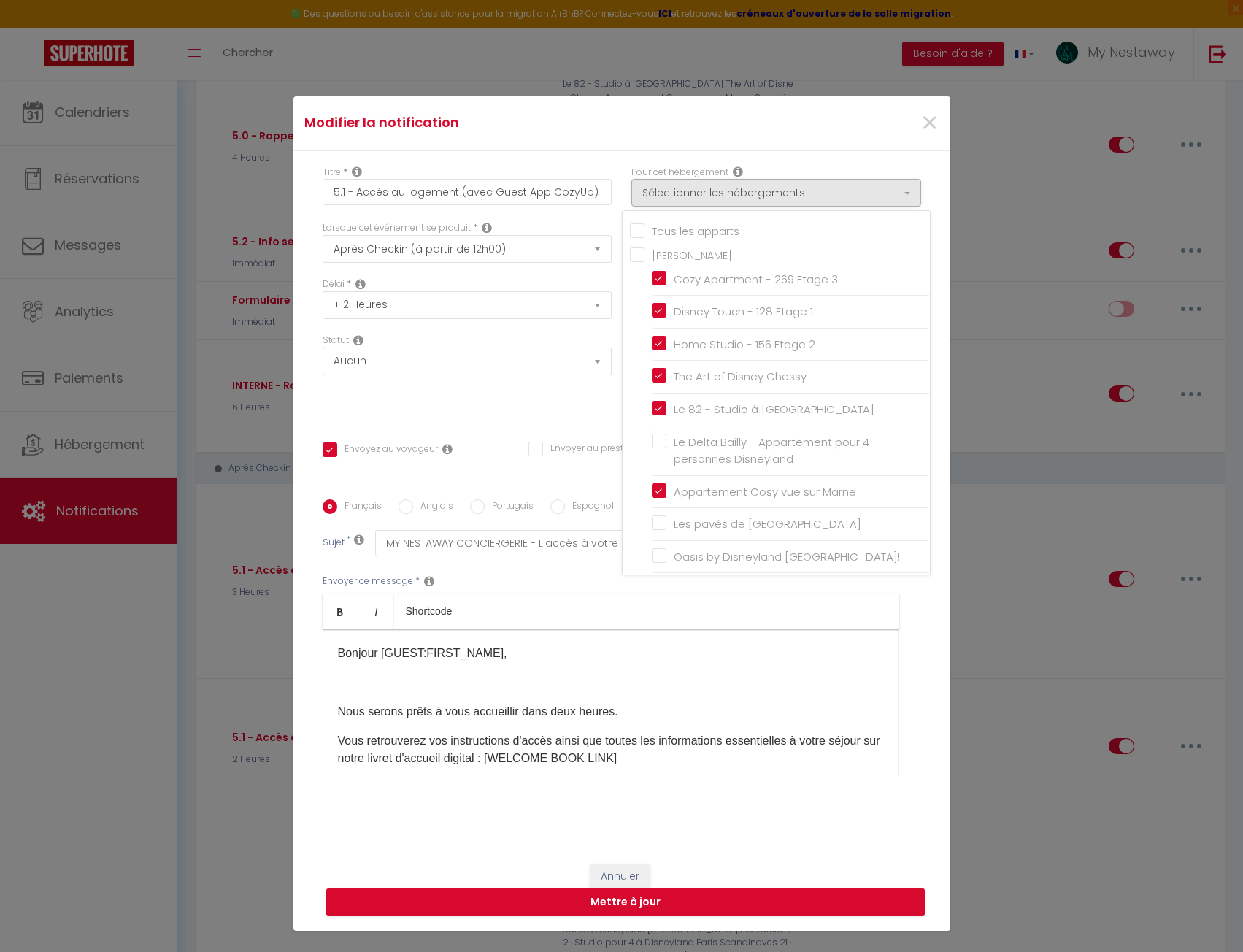
click at [980, 486] on div "Modifier la notification × Titre * 5.1 - Accès au logement (avec Guest App Cozy…" at bounding box center [621, 476] width 1243 height 952
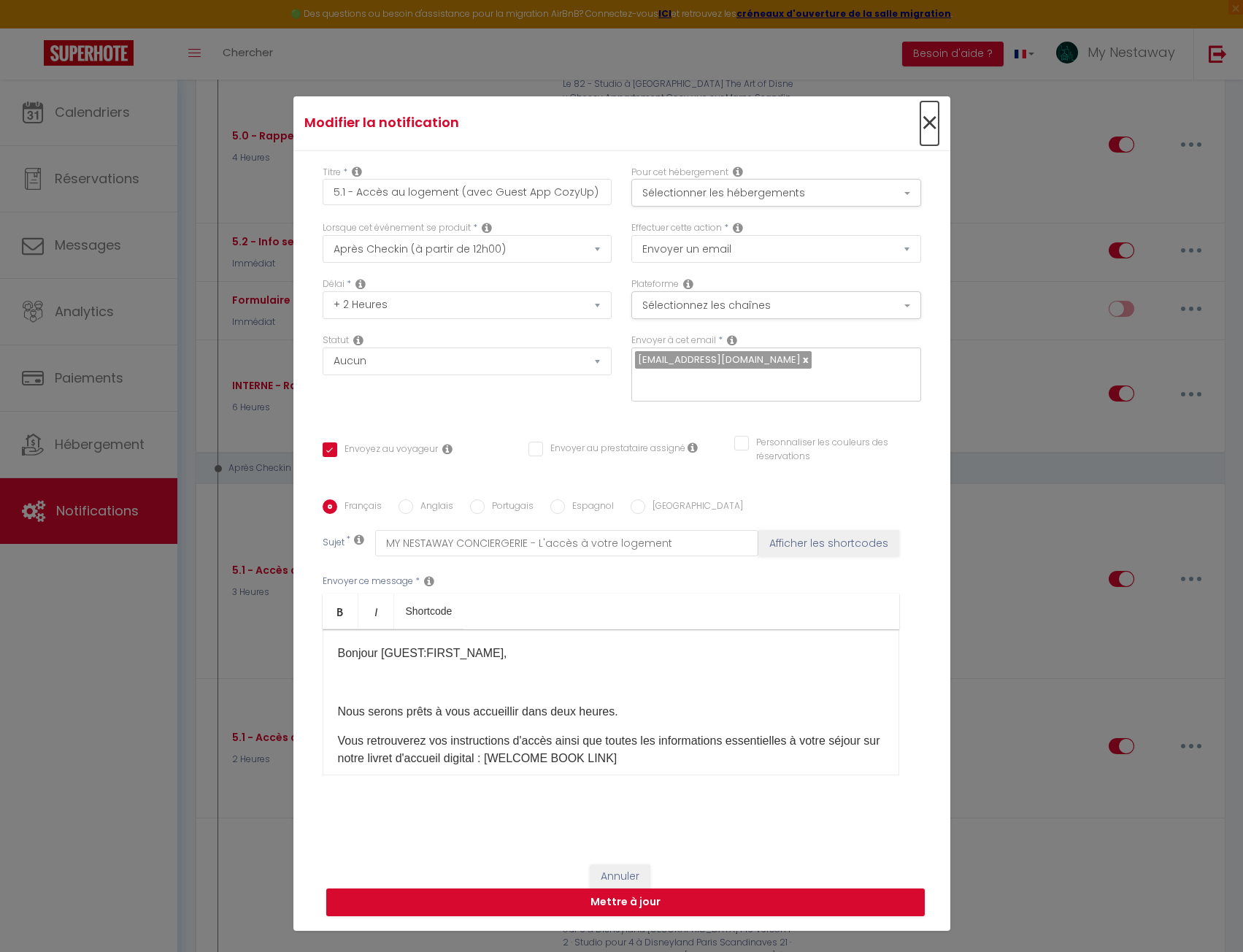
click at [924, 122] on span "×" at bounding box center [930, 124] width 18 height 44
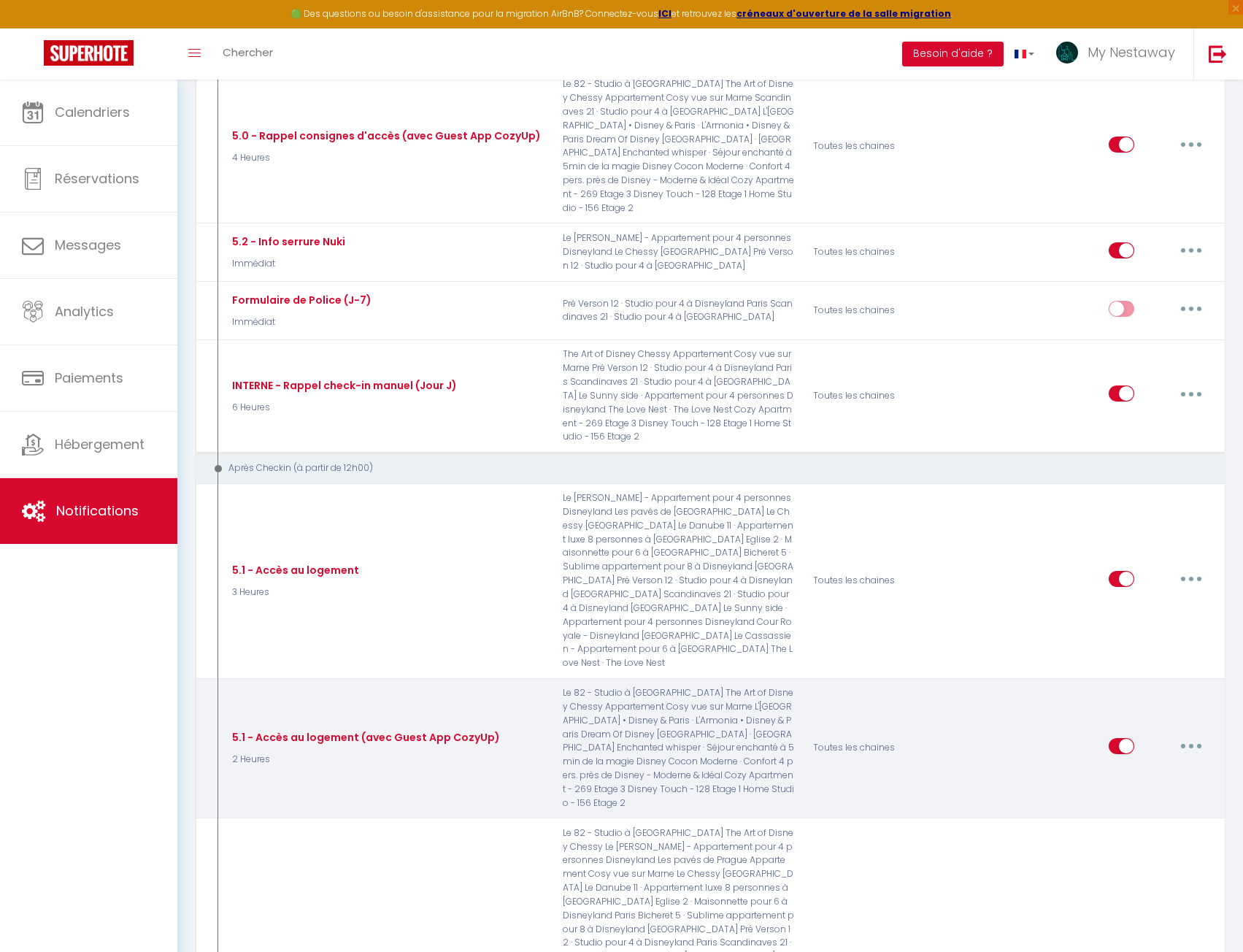
click at [1184, 735] on button "button" at bounding box center [1191, 747] width 41 height 24
click at [1131, 767] on link "Editer" at bounding box center [1153, 778] width 108 height 25
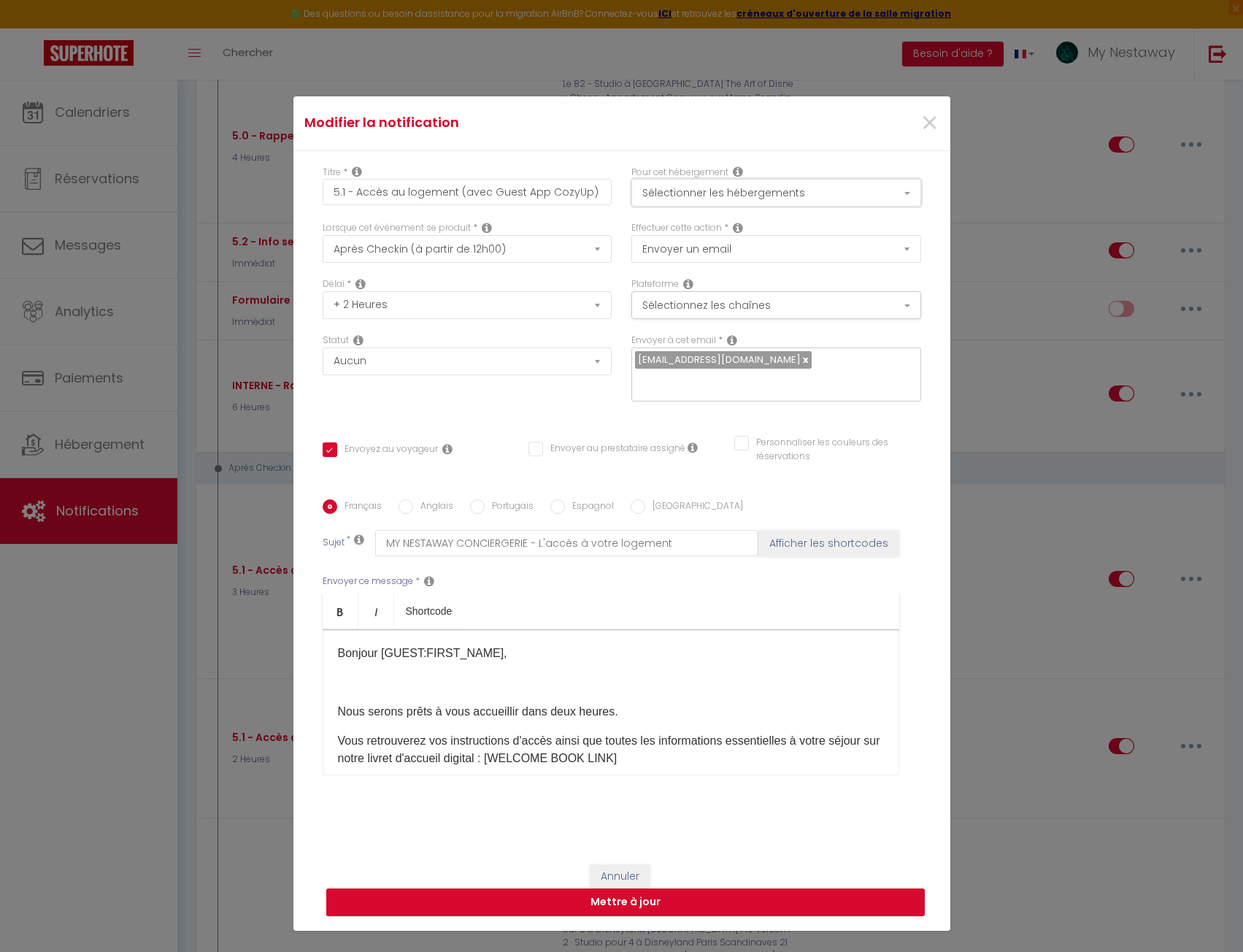
click at [779, 186] on button "Sélectionner les hébergements" at bounding box center [777, 193] width 290 height 28
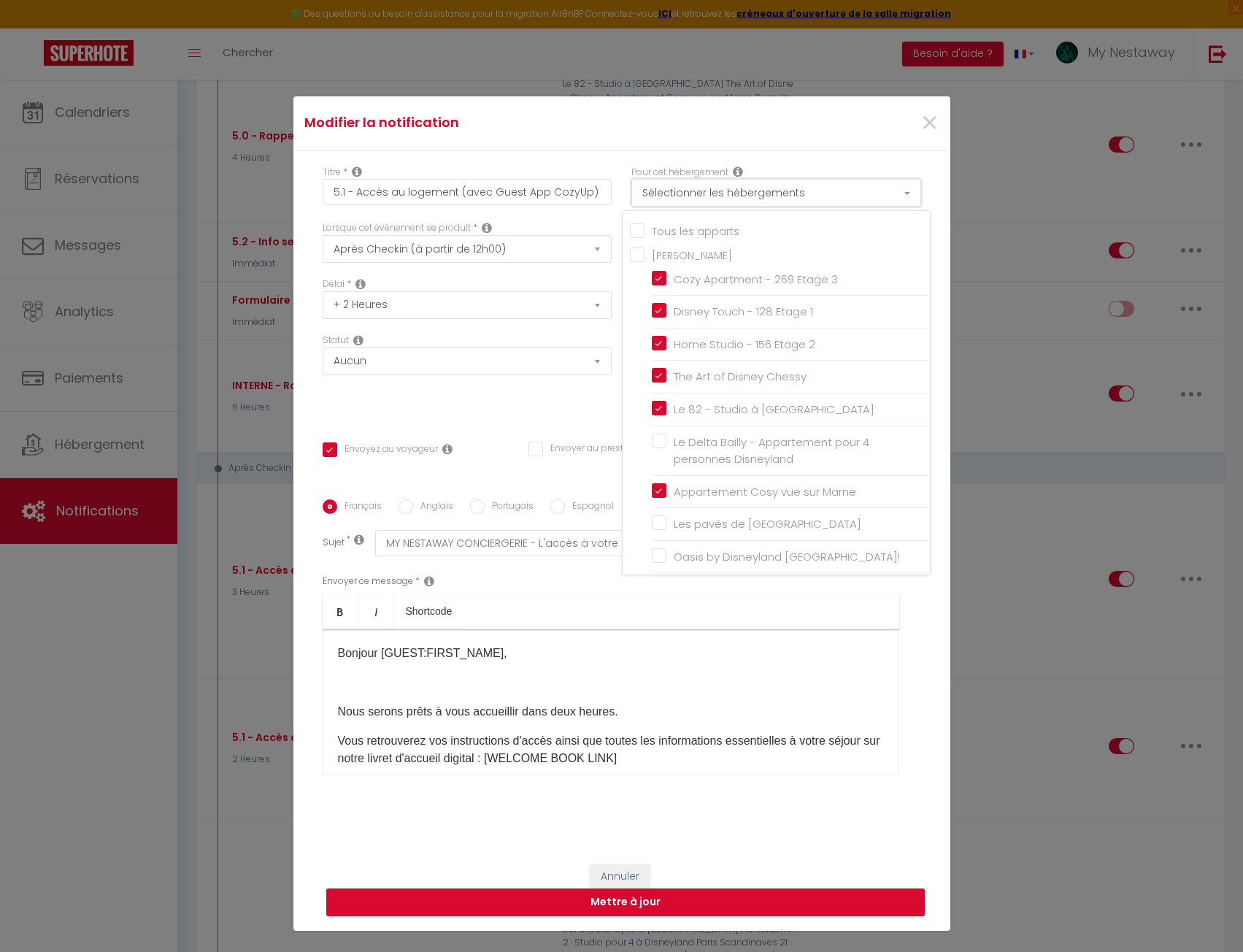
click at [779, 186] on button "Sélectionner les hébergements" at bounding box center [777, 193] width 290 height 28
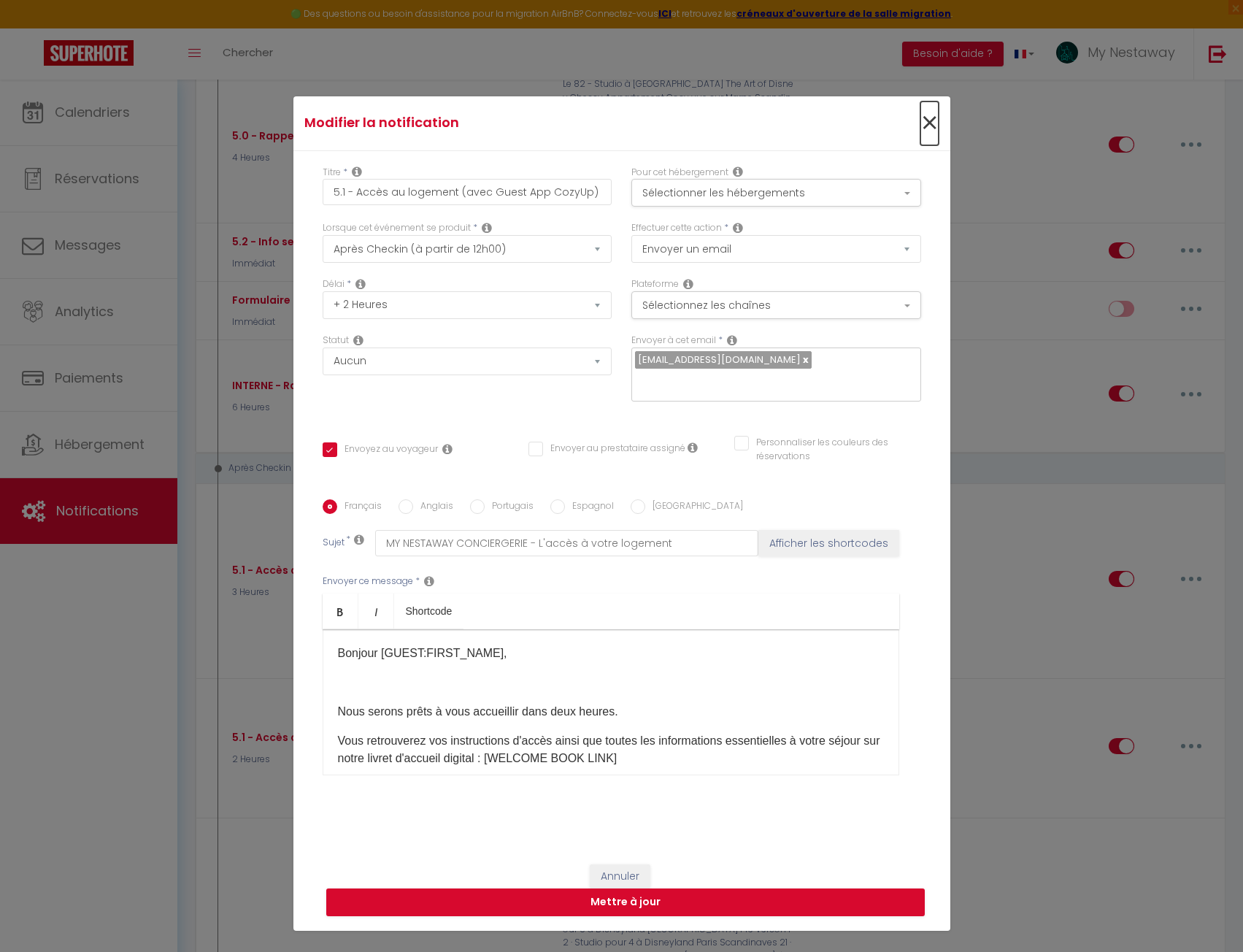
click at [932, 115] on span "×" at bounding box center [930, 124] width 18 height 44
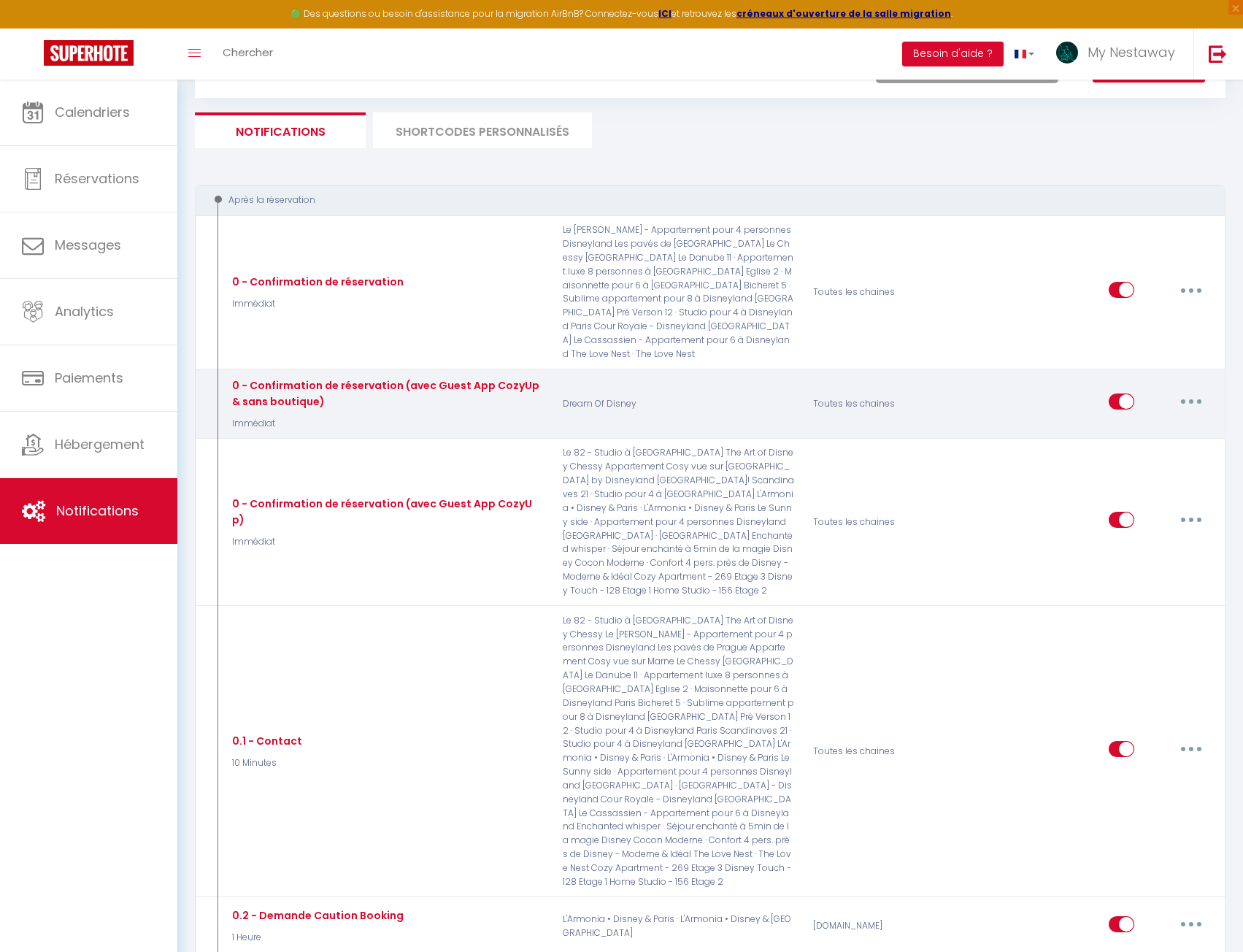
scroll to position [0, 0]
